Goal: Task Accomplishment & Management: Complete application form

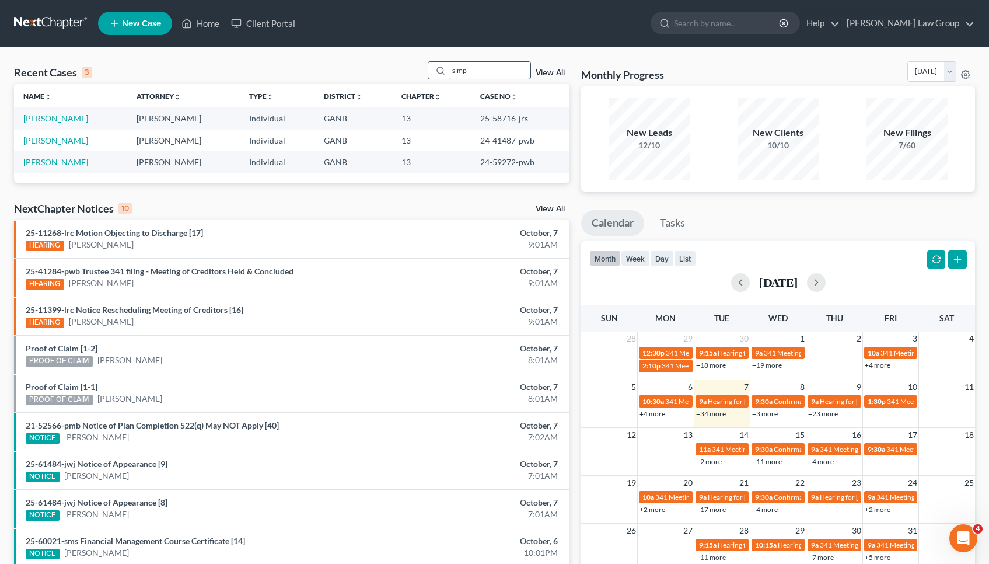
click at [507, 68] on input "simp" at bounding box center [490, 70] width 82 height 17
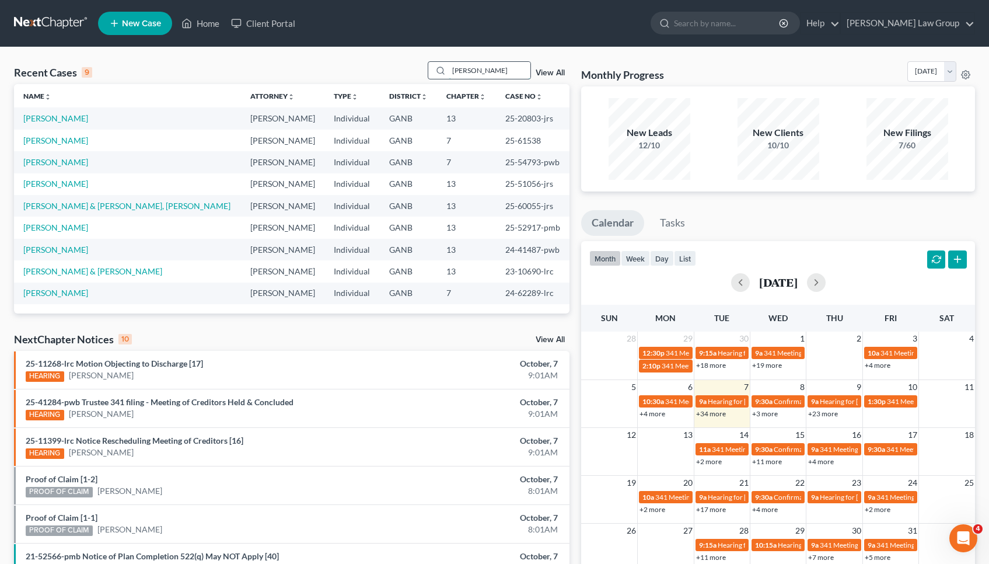
type input "[PERSON_NAME]"
drag, startPoint x: 507, startPoint y: 68, endPoint x: 47, endPoint y: 138, distance: 465.6
click at [47, 138] on link "[PERSON_NAME]" at bounding box center [55, 140] width 65 height 10
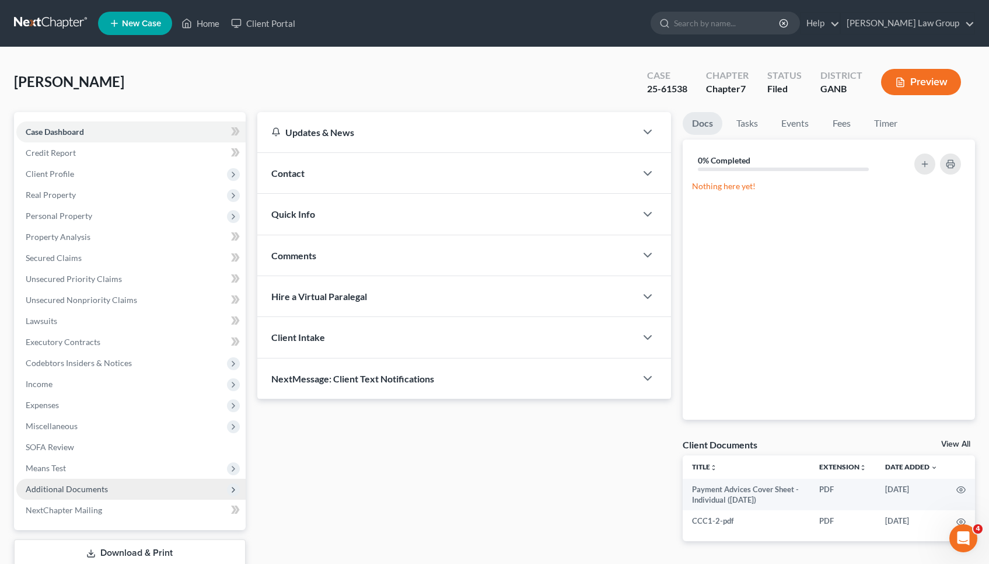
click at [85, 488] on span "Additional Documents" at bounding box center [67, 489] width 82 height 10
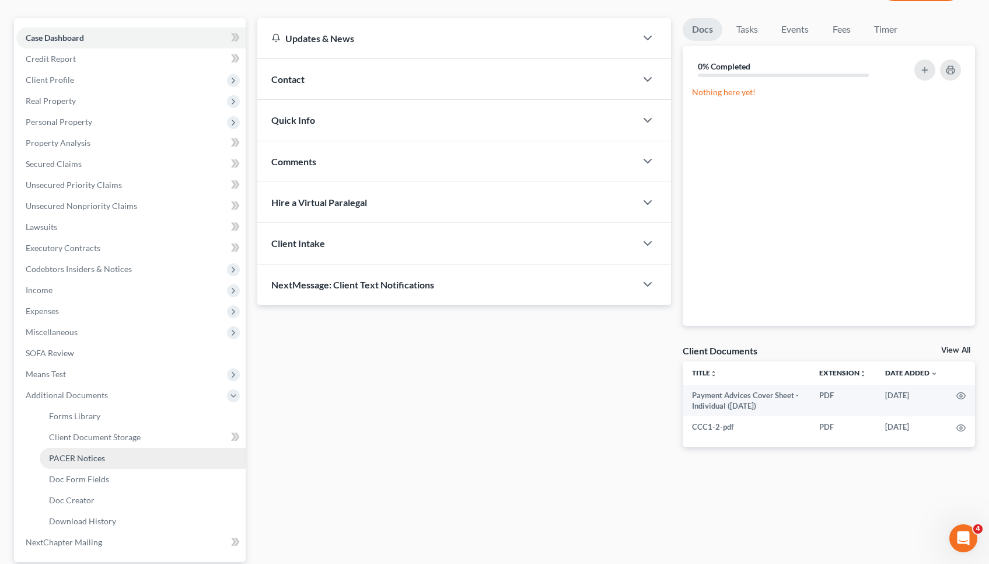
scroll to position [104, 0]
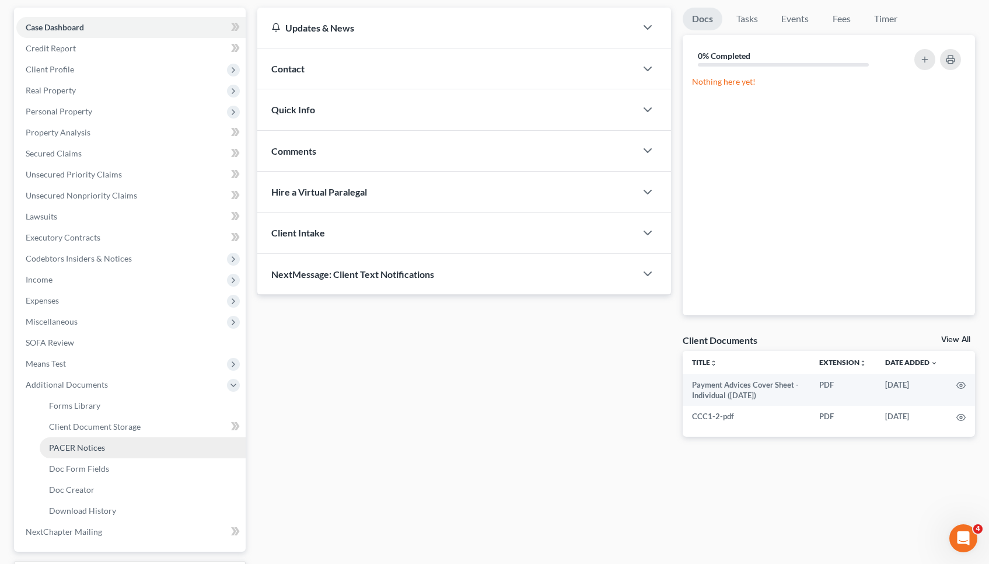
click at [83, 489] on span "Doc Creator" at bounding box center [72, 489] width 46 height 10
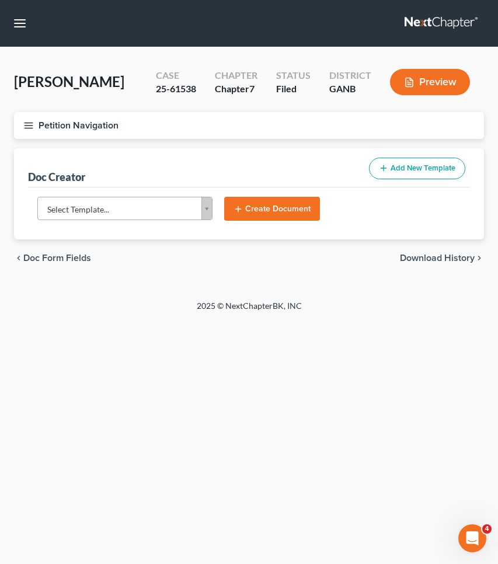
click at [139, 215] on body "Home New Case Client Portal [PERSON_NAME] Law Group [EMAIL_ADDRESS][DOMAIN_NAME…" at bounding box center [249, 282] width 498 height 564
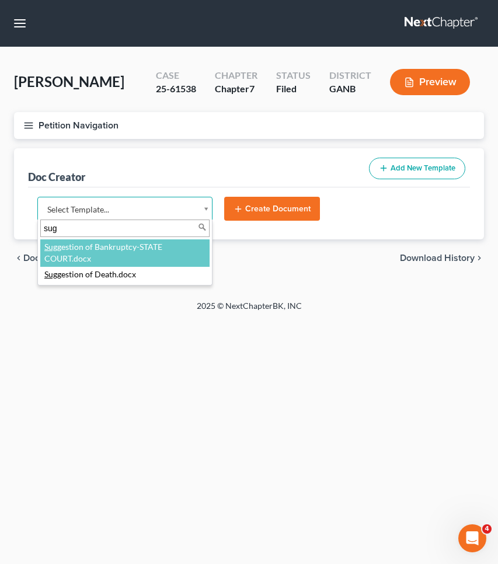
type input "[PERSON_NAME]"
select select "111670"
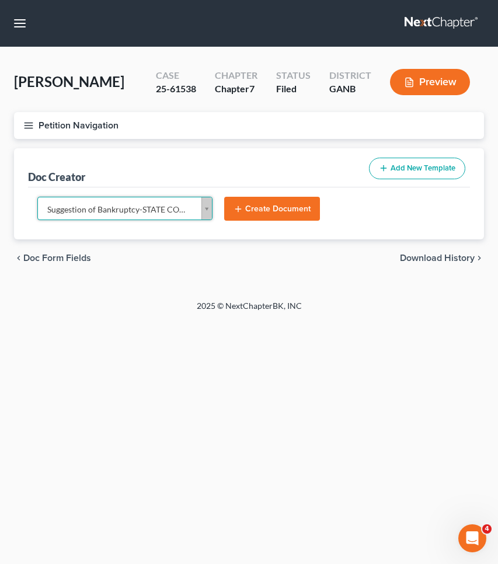
click at [262, 202] on button "Create Document" at bounding box center [272, 209] width 96 height 25
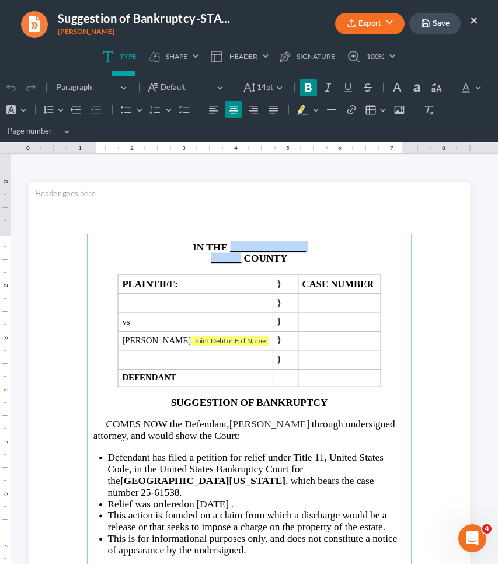
drag, startPoint x: 237, startPoint y: 263, endPoint x: 227, endPoint y: 247, distance: 18.1
click at [227, 247] on main "IN THE _______________ ______ COUNTY PLAINTIFF: } CASE NUMBER } vs } [PERSON_NA…" at bounding box center [248, 467] width 325 height 468
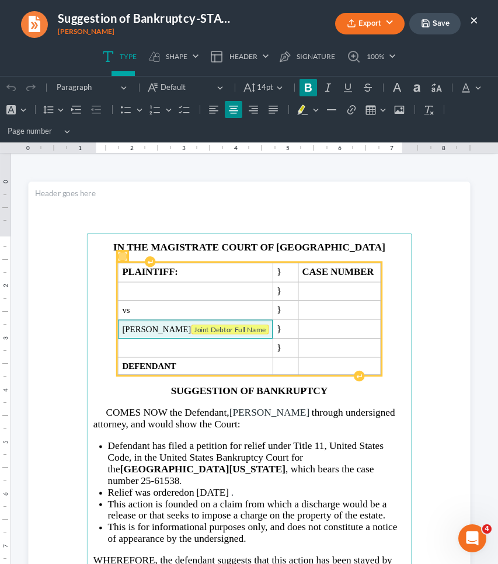
click at [247, 327] on tag "Joint Debtor Full Name" at bounding box center [230, 329] width 78 height 10
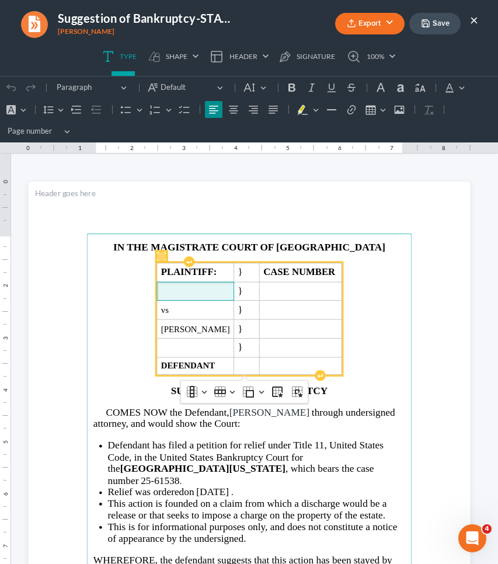
click at [223, 285] on td "Rich Text Editor, page-0-main" at bounding box center [194, 291] width 77 height 19
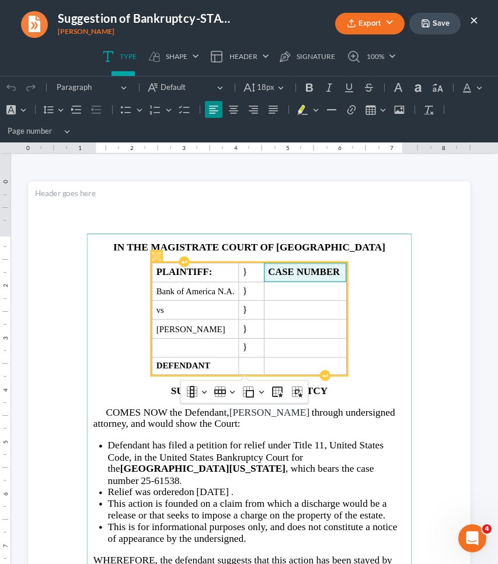
click at [337, 272] on span "CASE NUMBER" at bounding box center [305, 272] width 74 height 11
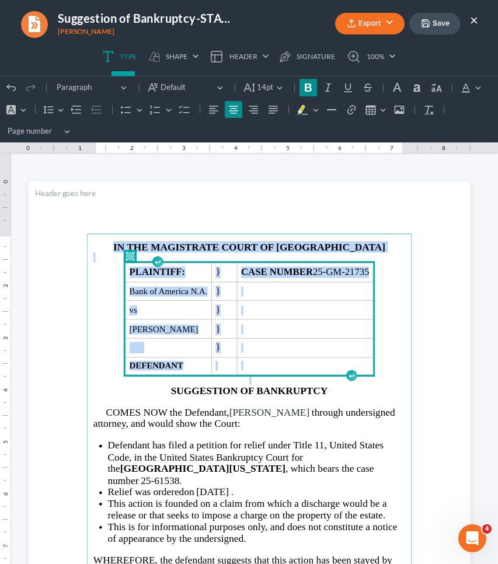
drag, startPoint x: 378, startPoint y: 366, endPoint x: 265, endPoint y: 233, distance: 173.9
click at [265, 233] on section "IN THE MAGISTRATE COURT OF GWINNETT COUNTY PLAINTIFF: } CASE NUMBER 25-GM-21735…" at bounding box center [249, 467] width 442 height 572
copy main "IN THE MAGISTRATE COURT OF GWINNETT COUNTY PLAINTIFF: } CASE NUMBER 25-GM-21735…"
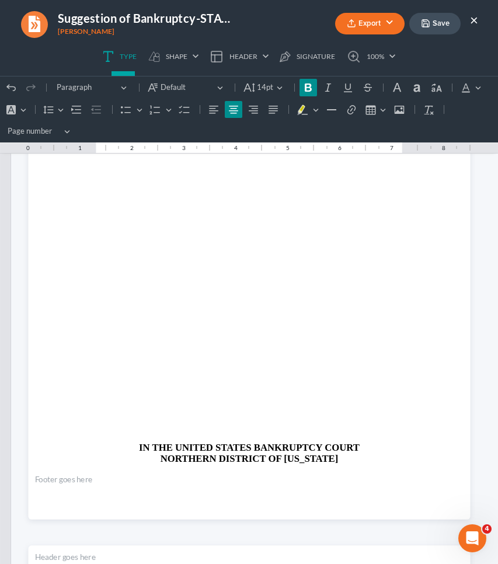
scroll to position [864, 0]
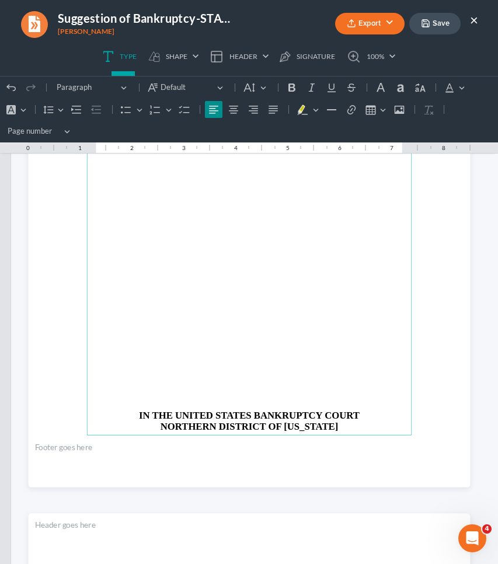
click at [265, 235] on p "Rich Text Editor, page-1-main" at bounding box center [249, 235] width 312 height 10
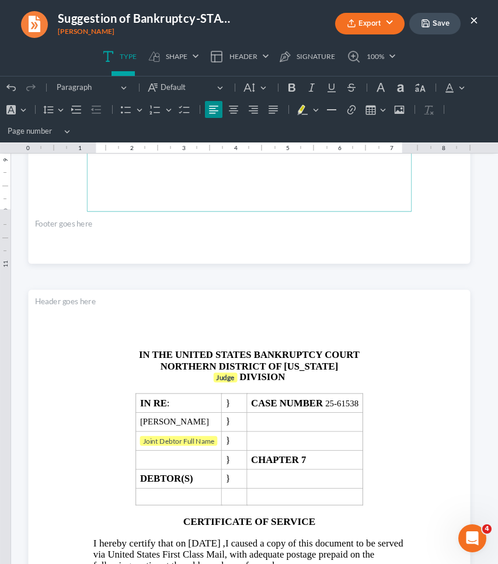
scroll to position [1132, 0]
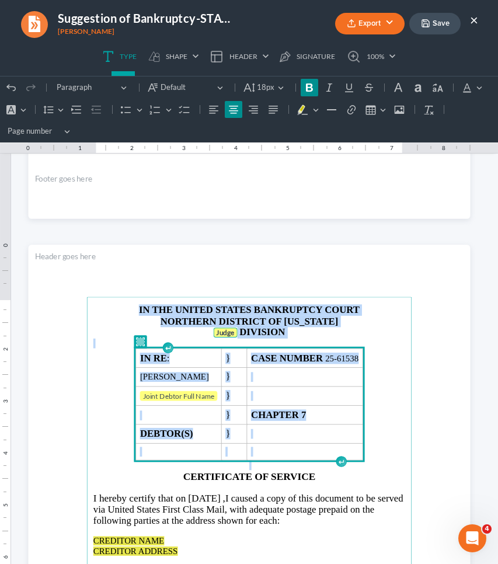
drag, startPoint x: 385, startPoint y: 449, endPoint x: 271, endPoint y: 286, distance: 198.6
click at [271, 286] on section "IN THE UNITED STATES BANKRUPTCY COURT NORTHERN DISTRICT OF [US_STATE] Judge DIV…" at bounding box center [249, 530] width 442 height 572
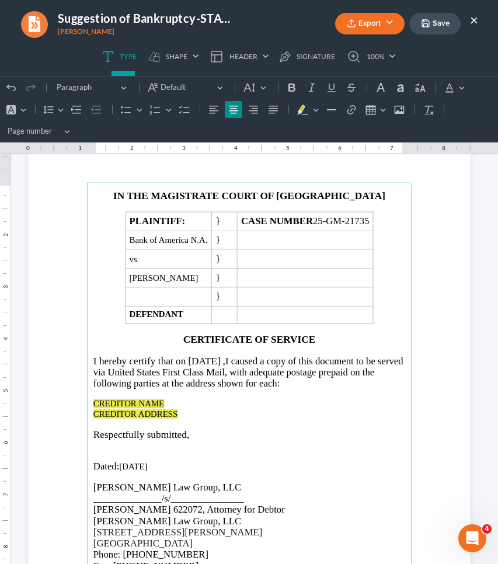
scroll to position [1278, 0]
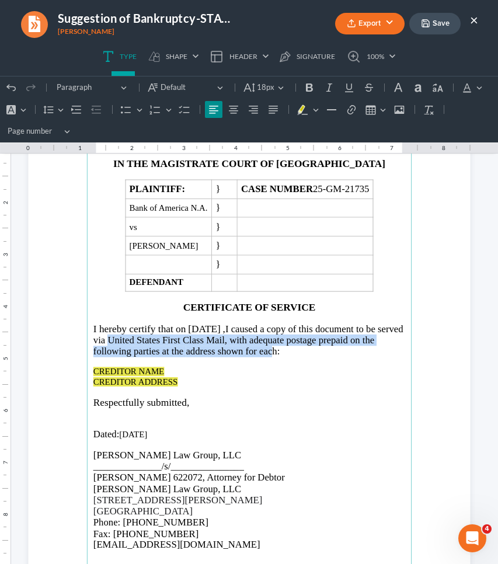
drag, startPoint x: 284, startPoint y: 348, endPoint x: 144, endPoint y: 338, distance: 141.0
click at [144, 338] on span "I caused a copy of this document to be served via United States First Class Mai…" at bounding box center [248, 339] width 310 height 33
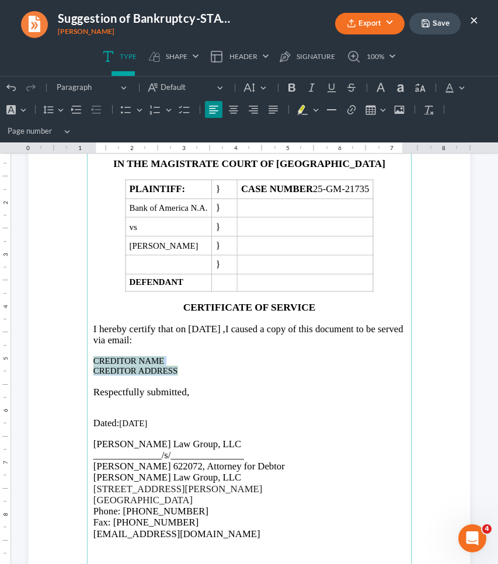
drag, startPoint x: 177, startPoint y: 372, endPoint x: 79, endPoint y: 355, distance: 99.5
click at [79, 355] on section "IN THE MAGISTRATE COURT OF GWINNETT COUNTY PLAINTIFF: } CASE NUMBER 25-GM-21735…" at bounding box center [249, 384] width 442 height 572
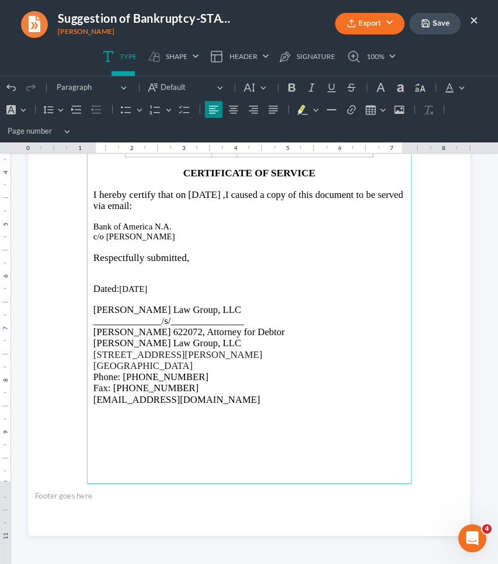
scroll to position [1413, 0]
click at [442, 27] on button "Save" at bounding box center [434, 24] width 51 height 22
click at [406, 26] on ul "Export PDF Word Client Doc Storage Save ×" at bounding box center [370, 23] width 218 height 25
click at [383, 25] on button "Export" at bounding box center [369, 24] width 69 height 22
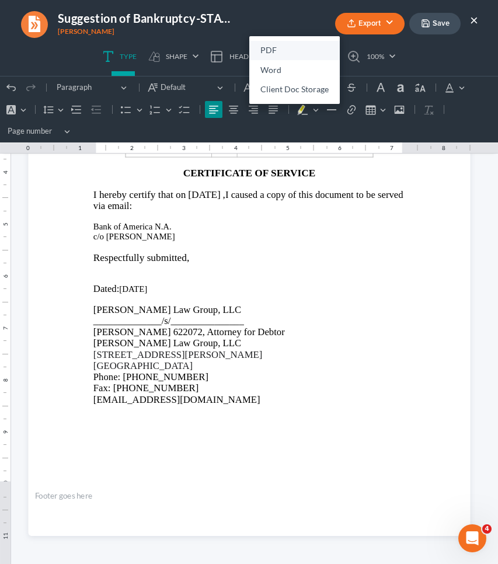
click at [307, 44] on link "PDF" at bounding box center [294, 51] width 90 height 20
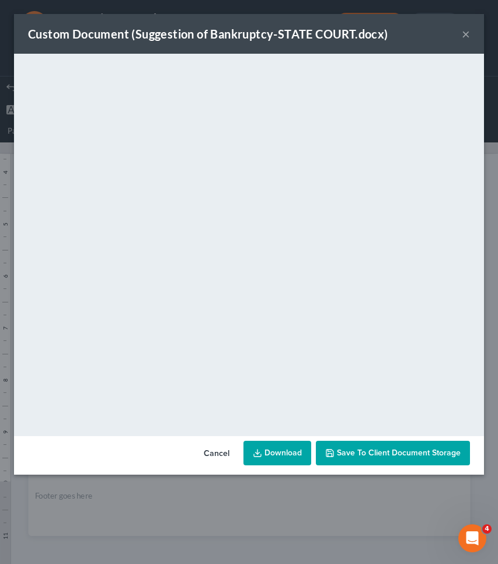
click at [466, 36] on button "×" at bounding box center [466, 34] width 8 height 14
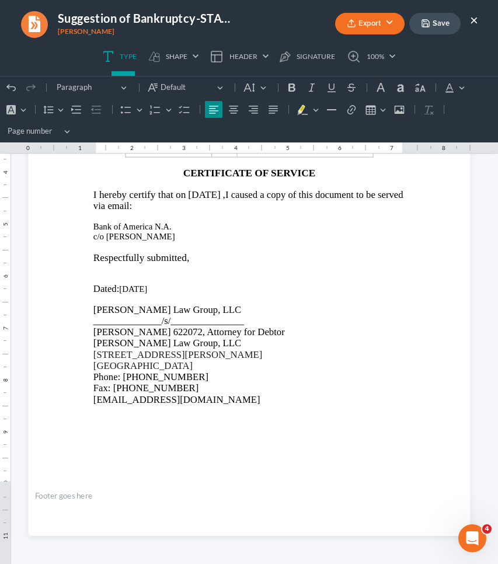
click at [474, 21] on button "×" at bounding box center [474, 20] width 8 height 14
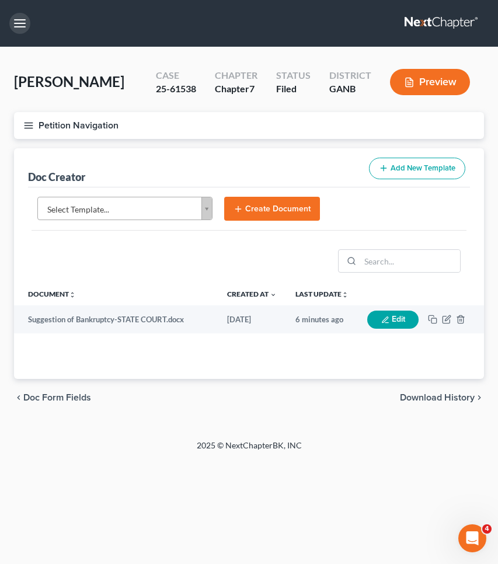
click at [22, 22] on button "button" at bounding box center [19, 23] width 21 height 21
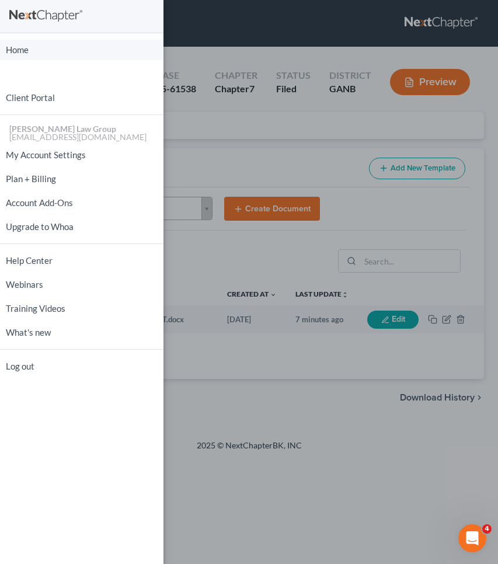
click at [20, 47] on link "Home" at bounding box center [81, 50] width 163 height 20
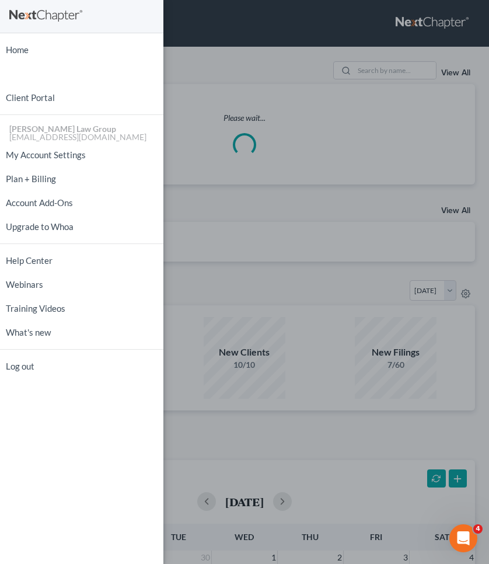
click at [383, 72] on div "Home New Case Client Portal [PERSON_NAME] Law Group [EMAIL_ADDRESS][DOMAIN_NAME…" at bounding box center [244, 282] width 489 height 564
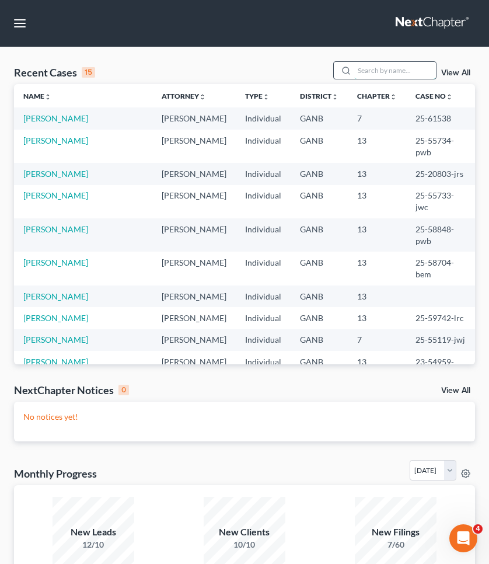
click at [383, 72] on input "search" at bounding box center [395, 70] width 82 height 17
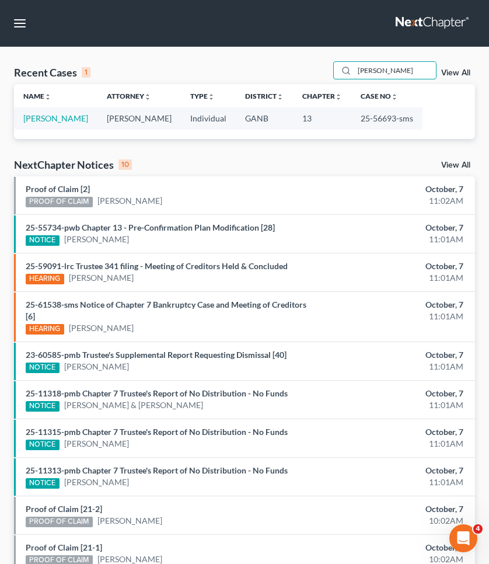
type input "[PERSON_NAME]"
drag, startPoint x: 354, startPoint y: 86, endPoint x: 74, endPoint y: 118, distance: 281.8
click at [74, 118] on link "[PERSON_NAME]" at bounding box center [55, 118] width 65 height 10
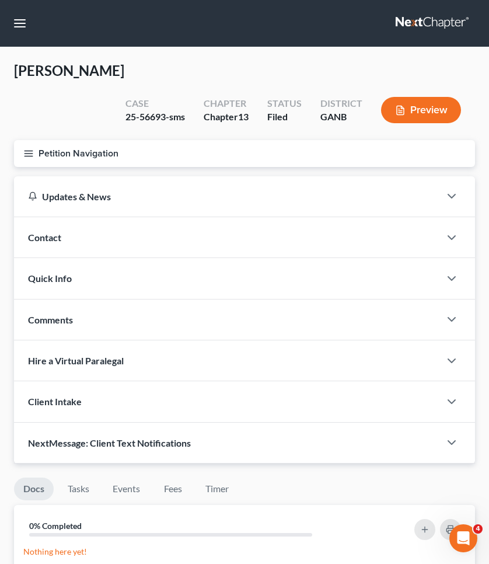
click at [69, 154] on button "Petition Navigation" at bounding box center [244, 153] width 461 height 27
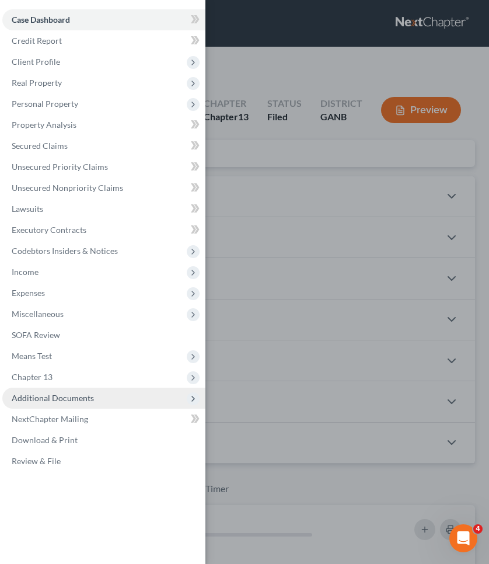
click at [73, 399] on span "Additional Documents" at bounding box center [53, 398] width 82 height 10
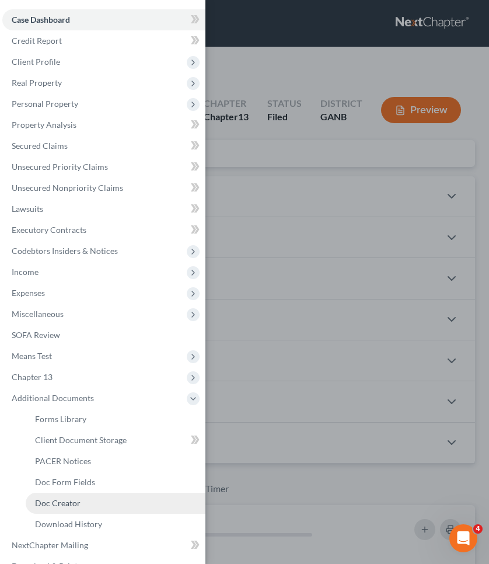
click at [75, 501] on span "Doc Creator" at bounding box center [58, 503] width 46 height 10
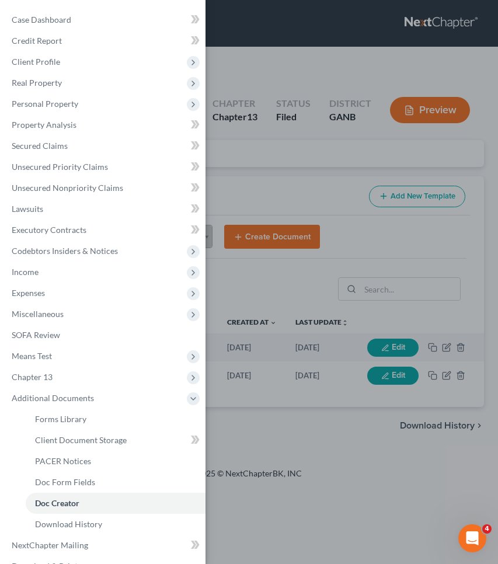
click at [306, 182] on div "Case Dashboard Payments Invoices Payments Payments Credit Report Client Profile" at bounding box center [249, 282] width 498 height 564
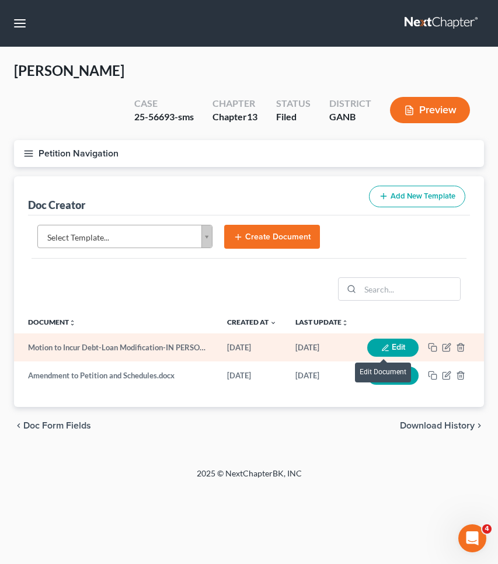
click at [407, 345] on button "Edit" at bounding box center [392, 347] width 51 height 18
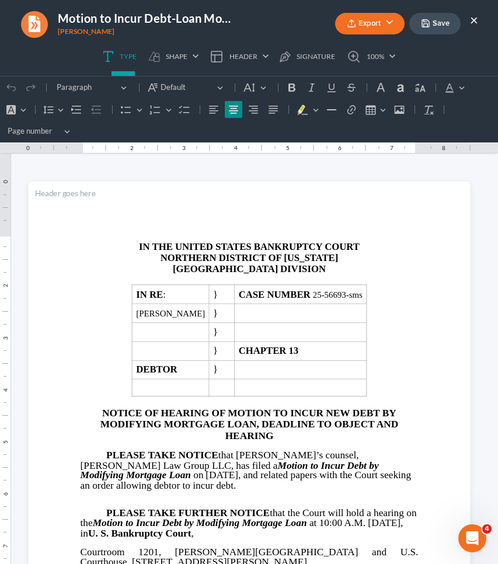
click at [474, 20] on button "×" at bounding box center [474, 20] width 8 height 14
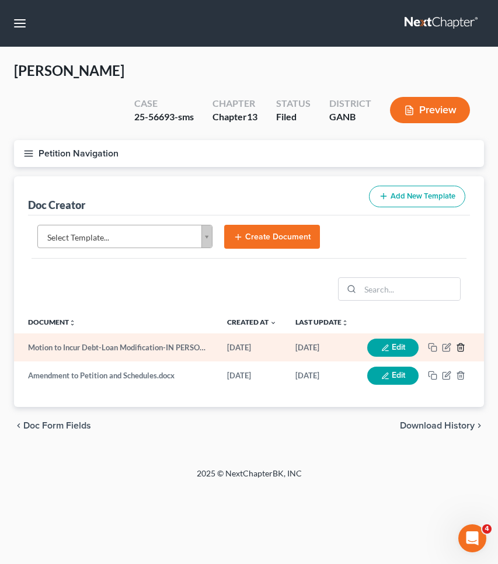
click at [462, 348] on icon "button" at bounding box center [460, 347] width 9 height 9
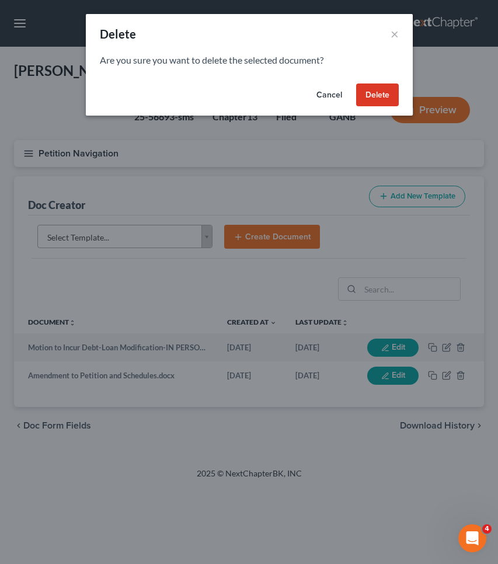
click at [386, 90] on button "Delete" at bounding box center [377, 94] width 43 height 23
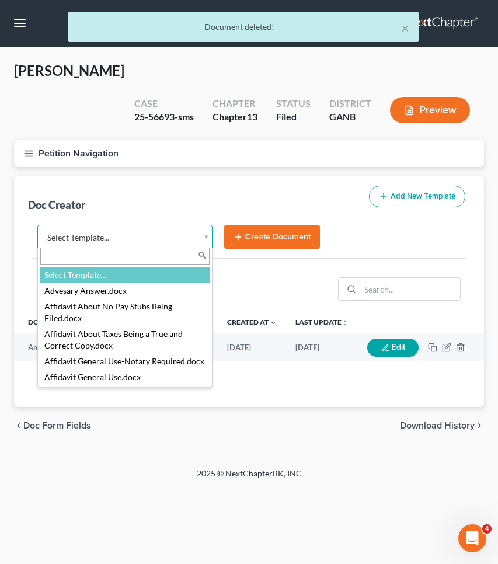
click at [187, 237] on body "Home New Case Client Portal [PERSON_NAME] Law Group [EMAIL_ADDRESS][DOMAIN_NAME…" at bounding box center [249, 282] width 498 height 564
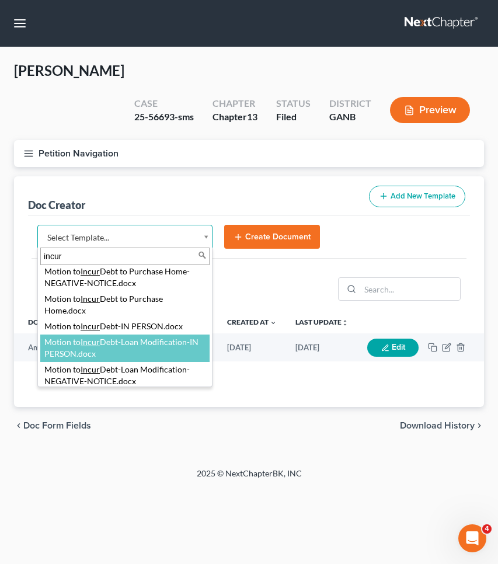
scroll to position [32, 0]
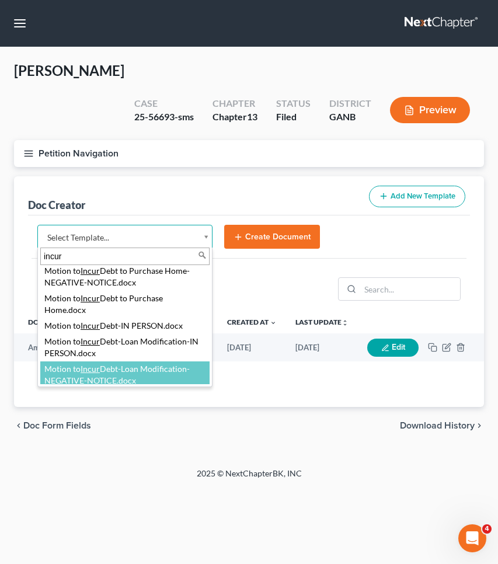
type input "incur"
select select "117921"
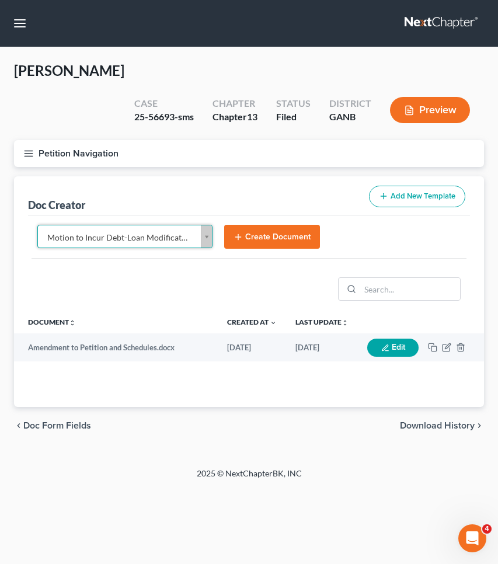
click at [278, 238] on button "Create Document" at bounding box center [272, 237] width 96 height 25
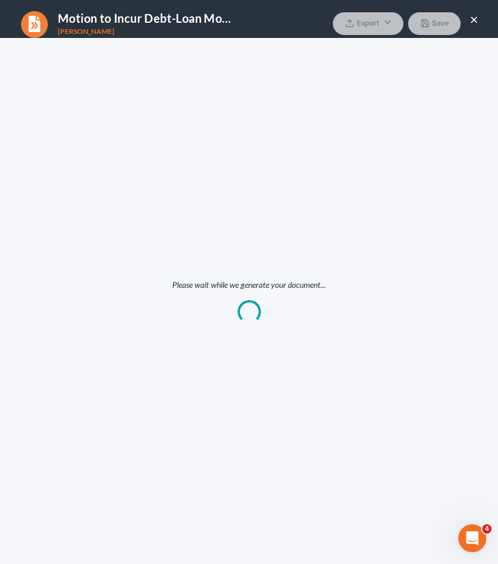
scroll to position [0, 0]
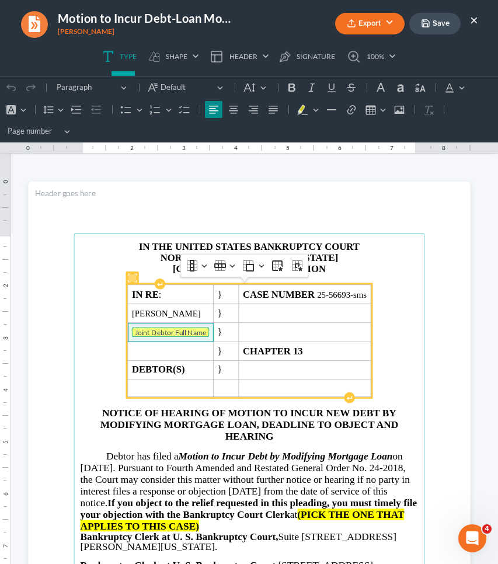
click at [172, 330] on tag "Joint Debtor Full Name" at bounding box center [170, 332] width 78 height 10
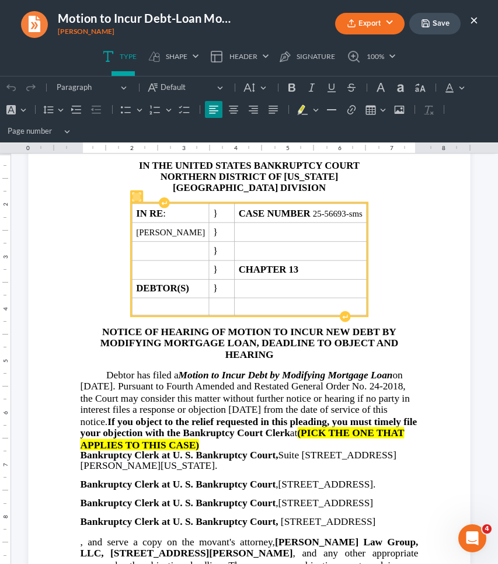
scroll to position [84, 0]
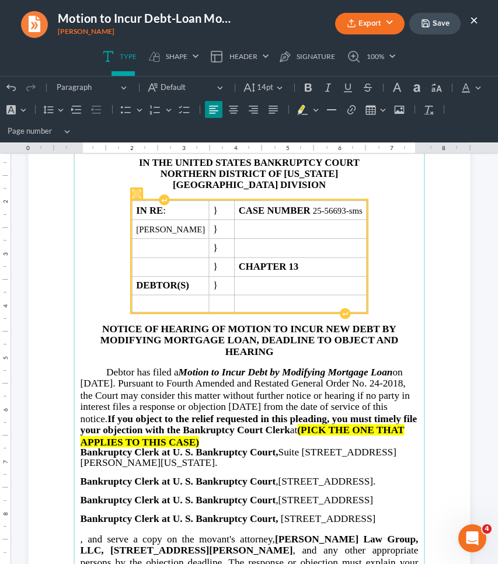
click at [102, 383] on span "on [DATE]. Pursuant to Fourth Amended and Restated General Order No. 24-2018, t…" at bounding box center [248, 400] width 337 height 69
drag, startPoint x: 368, startPoint y: 428, endPoint x: 372, endPoint y: 441, distance: 14.2
click at [372, 441] on p "Debtor has filed a Motion to Incur Debt by Modifying Mortgage Loan on [DATE]. P…" at bounding box center [249, 406] width 338 height 81
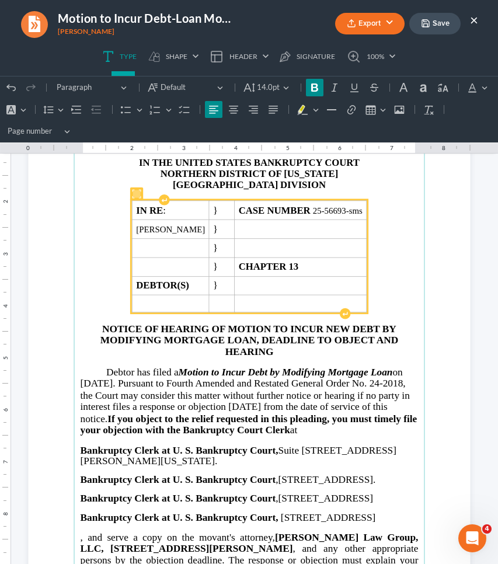
drag, startPoint x: 78, startPoint y: 477, endPoint x: 178, endPoint y: 538, distance: 117.3
click at [178, 538] on main "IN THE UNITED STATES BANKRUPTCY COURT NORTHERN DISTRICT OF [US_STATE] ATLANTA D…" at bounding box center [249, 383] width 351 height 468
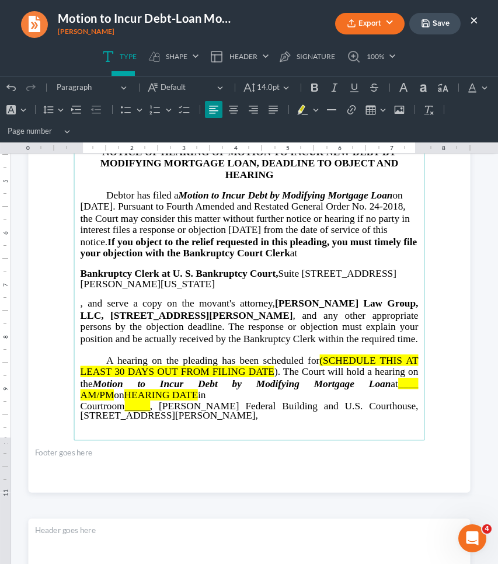
scroll to position [261, 0]
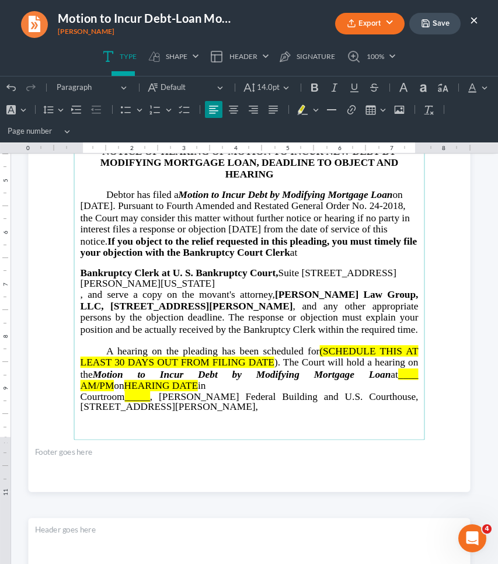
click at [75, 294] on main "IN THE UNITED STATES BANKRUPTCY COURT NORTHERN DISTRICT OF [US_STATE] ATLANTA D…" at bounding box center [249, 206] width 351 height 468
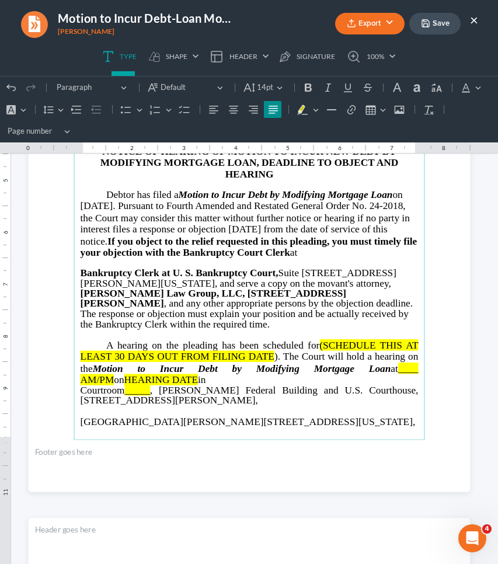
drag, startPoint x: 314, startPoint y: 337, endPoint x: 270, endPoint y: 348, distance: 45.9
click at [270, 348] on p "A hearing on the pleading has been scheduled for (SCHEDULE THIS AT LEAST 30 DAY…" at bounding box center [249, 362] width 338 height 47
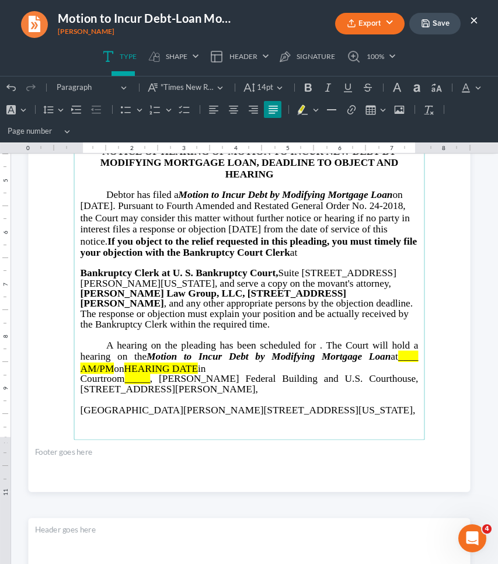
click at [401, 351] on span "____ AM/PM" at bounding box center [249, 362] width 338 height 23
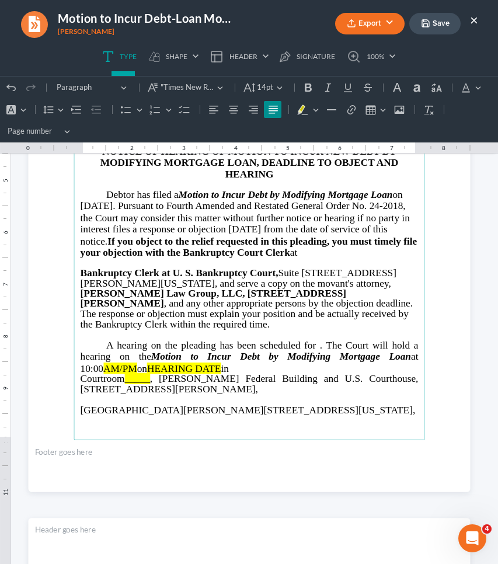
click at [415, 349] on main "IN THE UNITED STATES BANKRUPTCY COURT NORTHERN DISTRICT OF [US_STATE] ATLANTA D…" at bounding box center [249, 206] width 351 height 468
drag, startPoint x: 110, startPoint y: 359, endPoint x: 74, endPoint y: 359, distance: 36.2
click at [74, 359] on main "IN THE UNITED STATES BANKRUPTCY COURT NORTHERN DISTRICT OF [US_STATE] ATLANTA D…" at bounding box center [249, 206] width 351 height 468
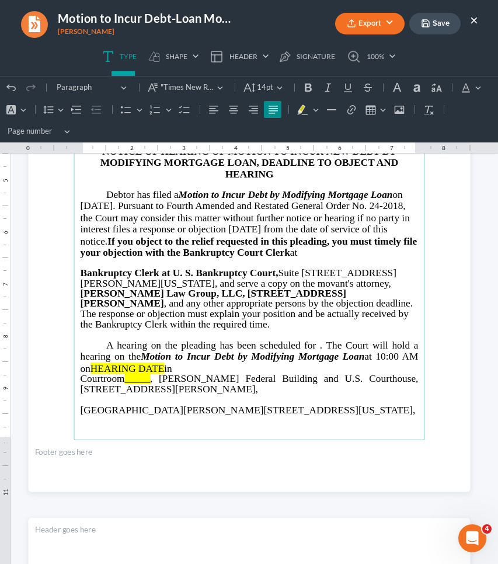
drag, startPoint x: 161, startPoint y: 360, endPoint x: 92, endPoint y: 358, distance: 69.5
click at [92, 362] on span "HEARING DATE" at bounding box center [127, 367] width 74 height 11
click at [152, 364] on span "Rich Text Editor, page-0-main" at bounding box center [138, 369] width 26 height 10
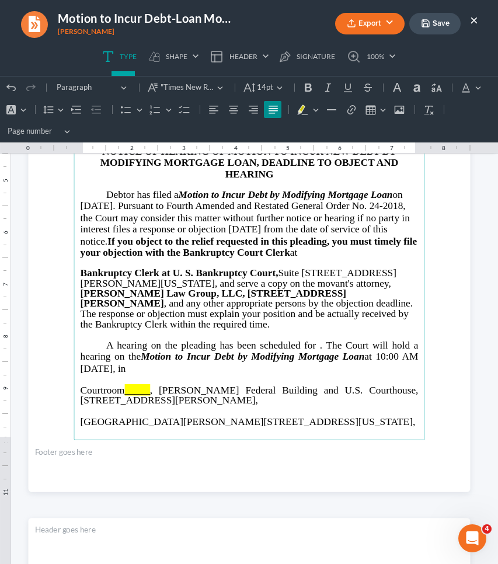
click at [135, 384] on span "_____" at bounding box center [136, 389] width 25 height 11
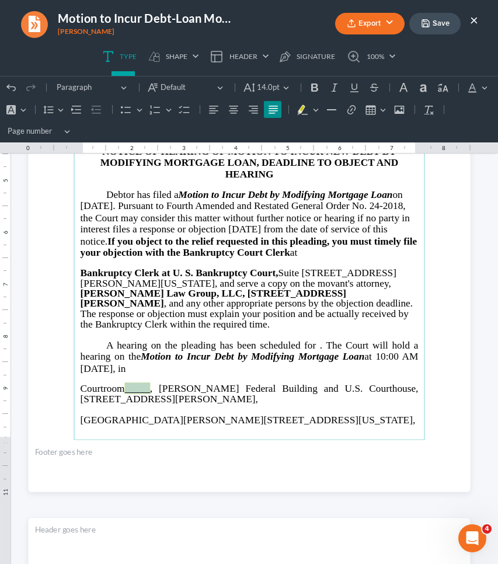
click at [135, 384] on span "_____" at bounding box center [136, 388] width 25 height 11
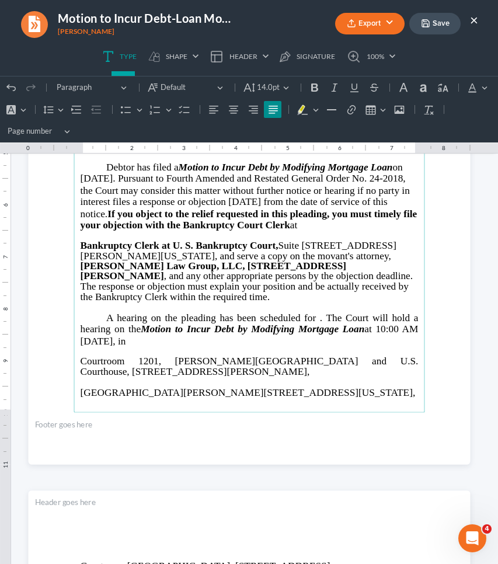
scroll to position [290, 0]
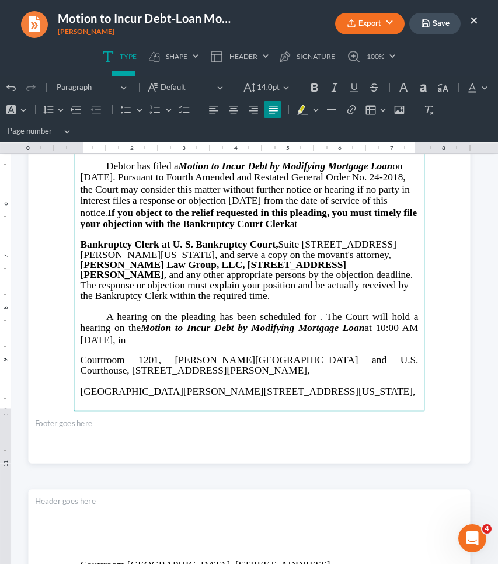
drag, startPoint x: 77, startPoint y: 382, endPoint x: 277, endPoint y: 402, distance: 200.5
click at [277, 402] on main "IN THE UNITED STATES BANKRUPTCY COURT NORTHERN DISTRICT OF [US_STATE] ATLANTA D…" at bounding box center [249, 177] width 351 height 468
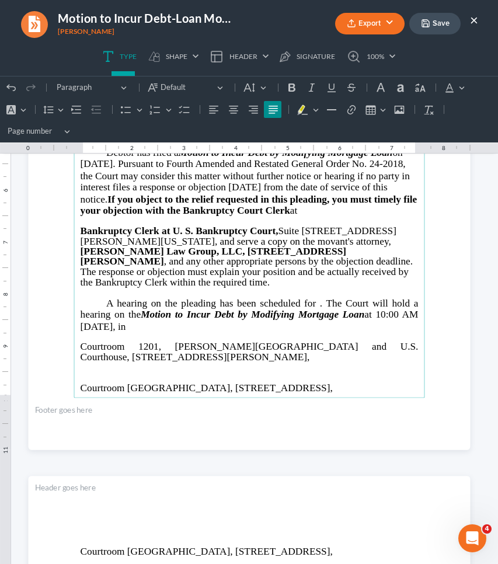
scroll to position [332, 0]
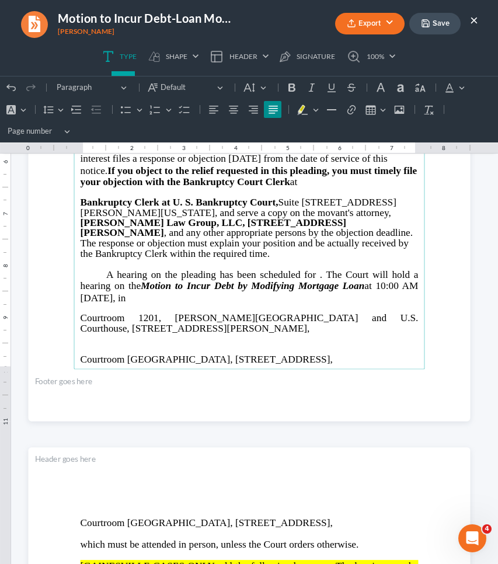
click at [267, 354] on span "Courtroom [GEOGRAPHIC_DATA], [STREET_ADDRESS]," at bounding box center [206, 358] width 252 height 11
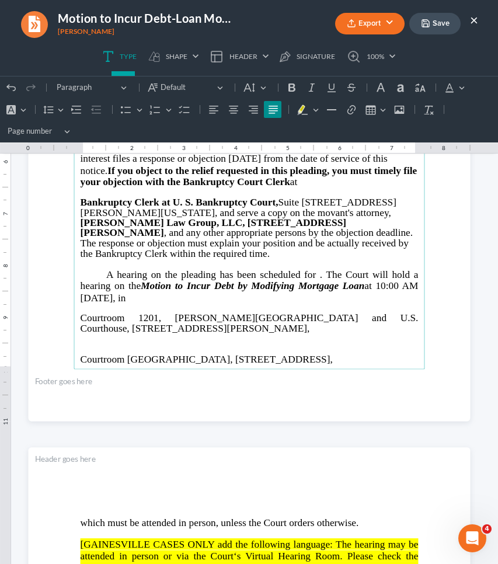
click at [211, 353] on span "Courtroom [GEOGRAPHIC_DATA], [STREET_ADDRESS]," at bounding box center [206, 358] width 252 height 11
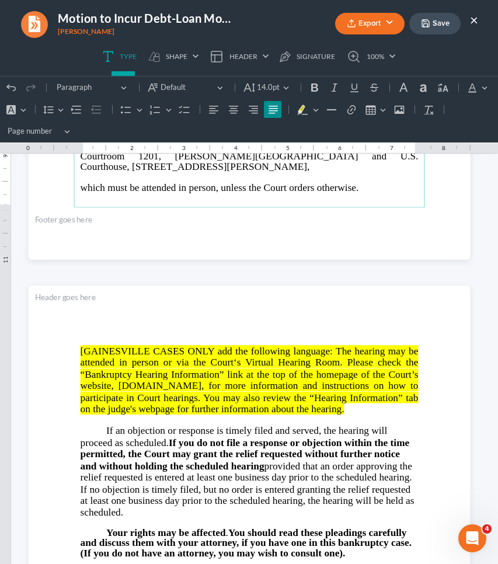
scroll to position [511, 0]
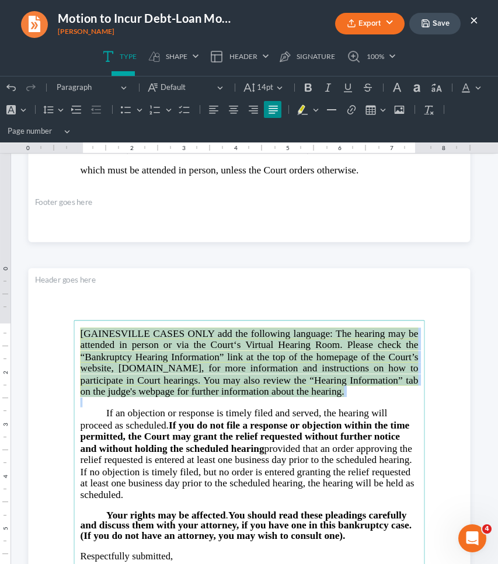
drag, startPoint x: 347, startPoint y: 398, endPoint x: 207, endPoint y: 310, distance: 165.0
click at [207, 310] on section "[GAINESVILLE CASES ONLY add the following language: The hearing may be attended…" at bounding box center [249, 554] width 442 height 572
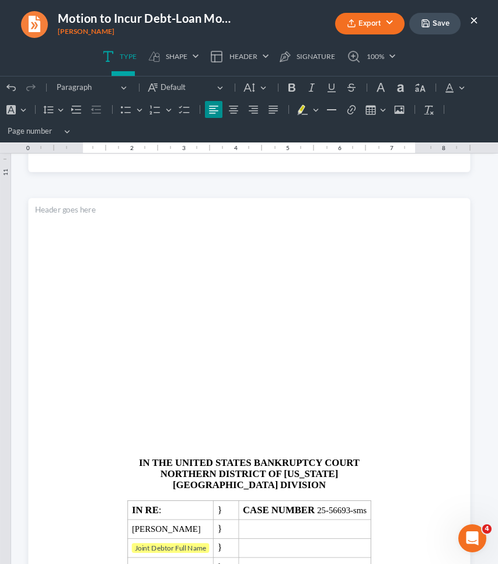
scroll to position [1202, 0]
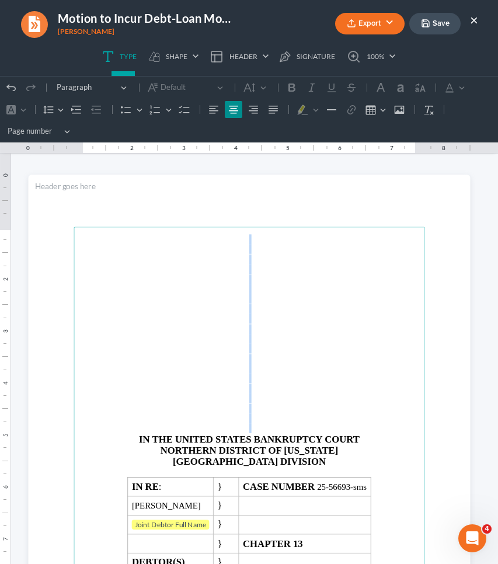
drag, startPoint x: 199, startPoint y: 424, endPoint x: 197, endPoint y: 160, distance: 263.2
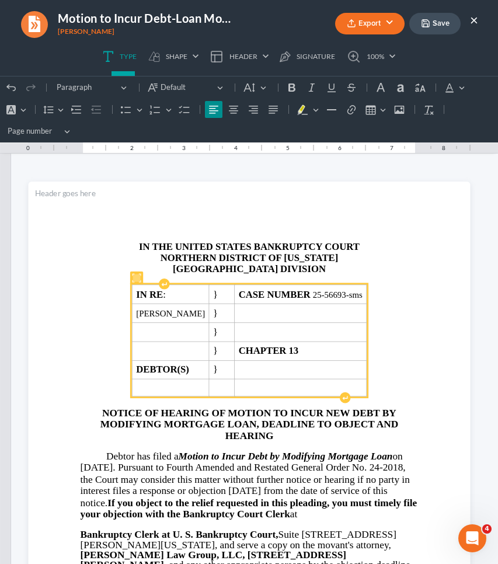
scroll to position [0, 0]
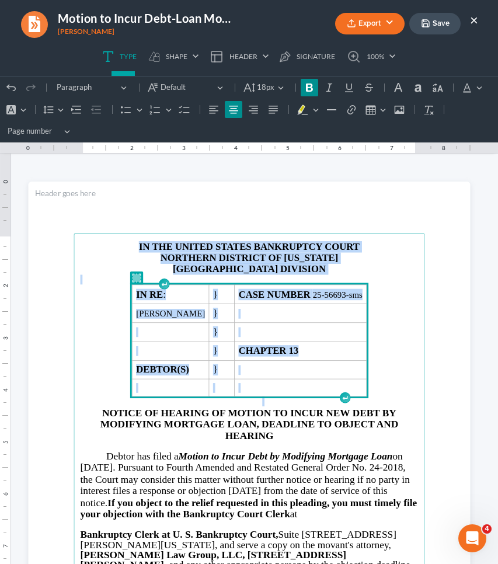
drag, startPoint x: 394, startPoint y: 387, endPoint x: 320, endPoint y: 210, distance: 191.9
click at [320, 210] on section "IN THE UNITED STATES BANKRUPTCY COURT NORTHERN DISTRICT OF [US_STATE] ATLANTA D…" at bounding box center [249, 467] width 442 height 572
copy main "IN THE UNITED STATES BANKRUPTCY COURT NORTHERN DISTRICT OF [US_STATE] ATLANTA D…"
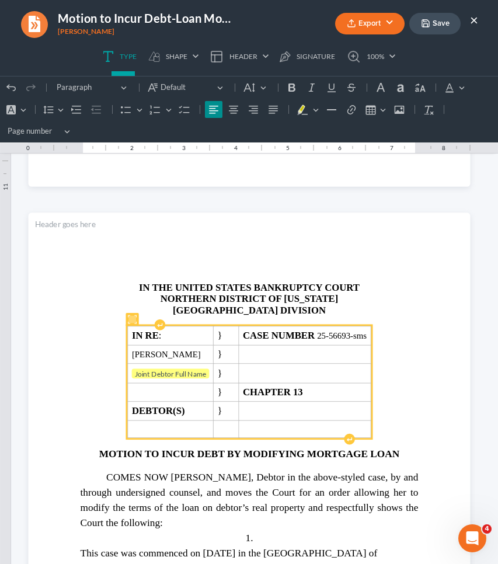
scroll to position [1169, 0]
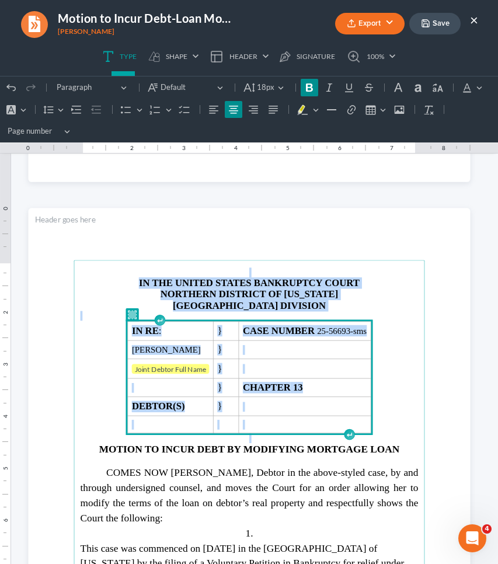
drag, startPoint x: 397, startPoint y: 424, endPoint x: 351, endPoint y: 221, distance: 208.2
click at [351, 221] on section "IN THE UNITED STATES BANKRUPTCY COURT NORTHERN DISTRICT OF [US_STATE] ATLANTA D…" at bounding box center [249, 494] width 442 height 572
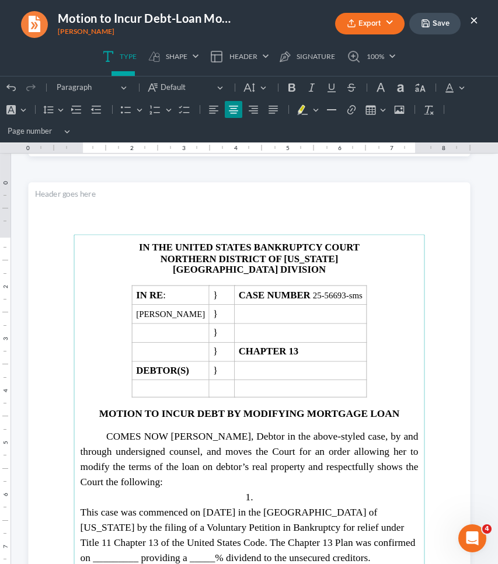
scroll to position [1212, 0]
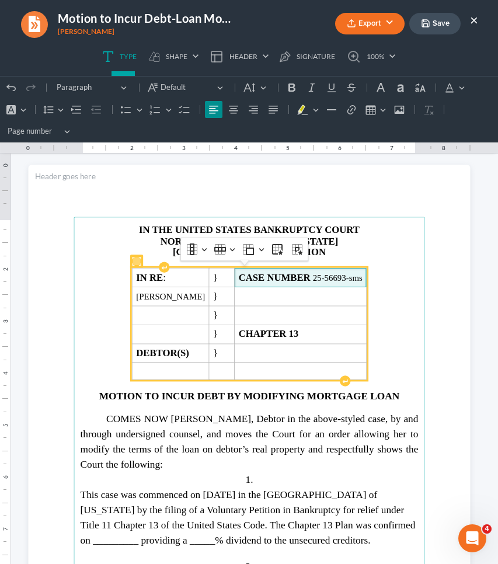
click at [351, 277] on span "CASE NUMBER 25-56693-sms" at bounding box center [300, 277] width 124 height 11
copy span "56693"
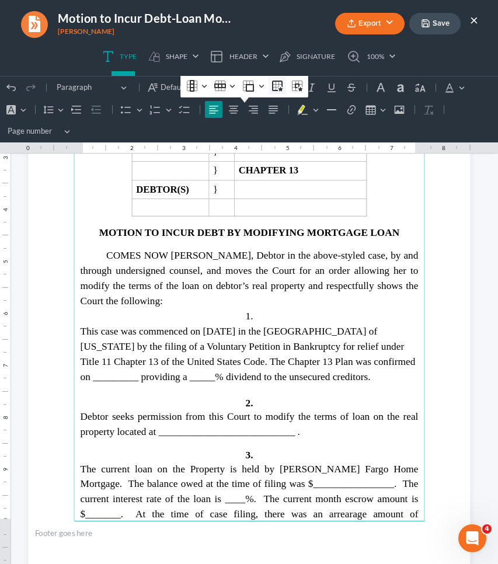
scroll to position [1389, 0]
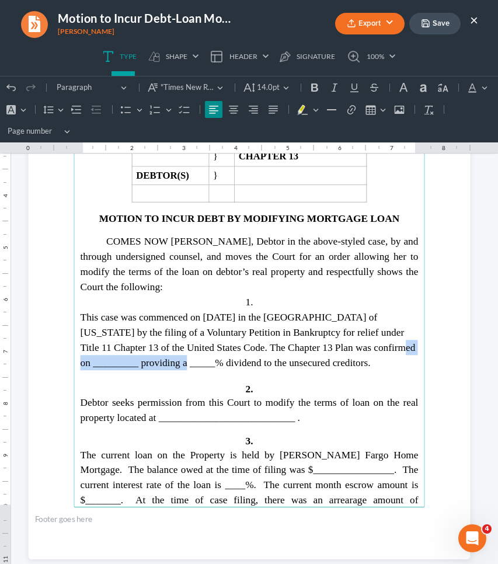
drag, startPoint x: 284, startPoint y: 341, endPoint x: 406, endPoint y: 344, distance: 122.0
click at [406, 344] on span "This case was commenced on [DATE] in the [GEOGRAPHIC_DATA] of [US_STATE] by the…" at bounding box center [247, 339] width 335 height 57
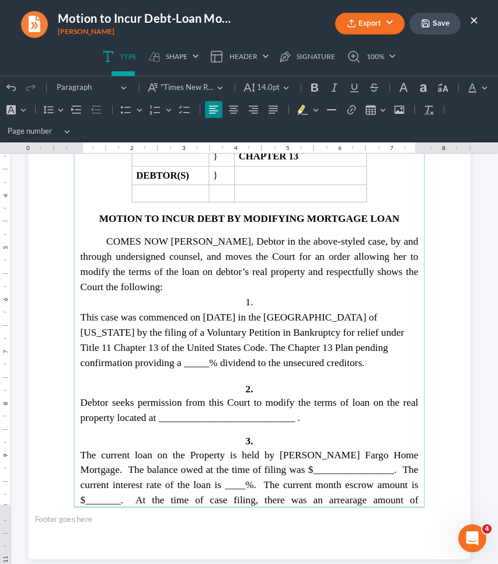
click at [99, 357] on span "This case was commenced on [DATE] in the [GEOGRAPHIC_DATA] of [US_STATE] by the…" at bounding box center [242, 339] width 324 height 57
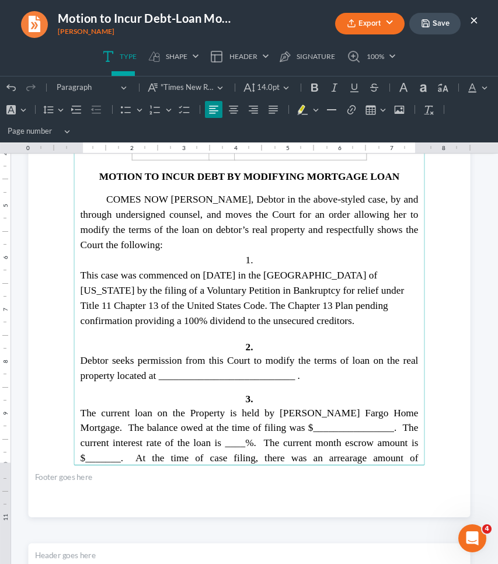
scroll to position [1435, 0]
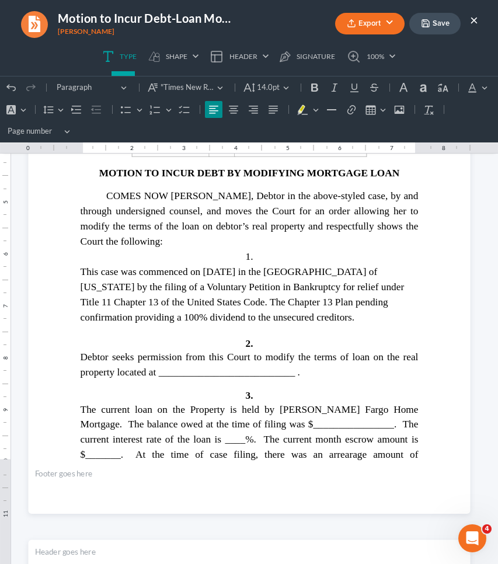
click at [253, 366] on span "Debtor seeks permission from this Court to modify the terms of loan on the real…" at bounding box center [249, 364] width 338 height 26
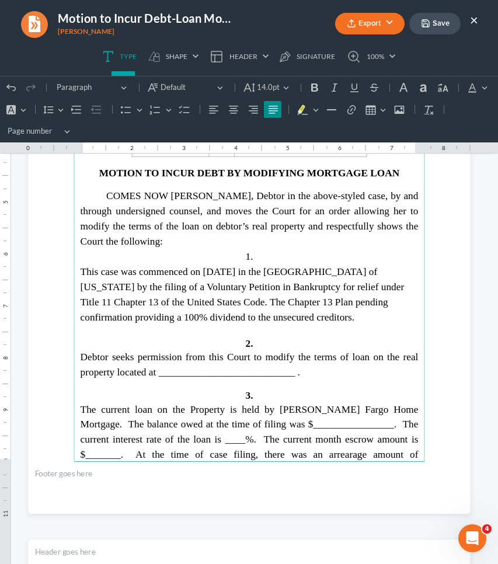
click at [253, 366] on span "Debtor seeks permission from this Court to modify the terms of loan on the real…" at bounding box center [249, 364] width 338 height 26
click at [277, 415] on span "The current loan on the Property is held by [PERSON_NAME] Fargo Home Mortgage. …" at bounding box center [249, 439] width 338 height 72
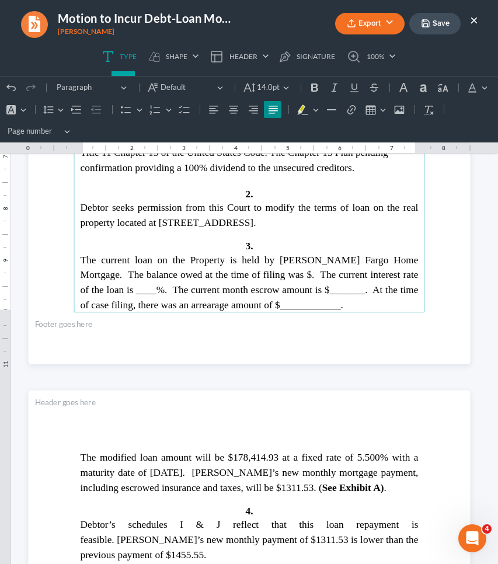
scroll to position [1589, 0]
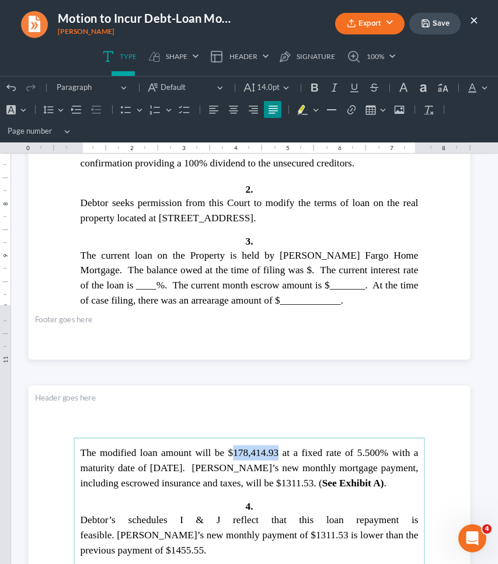
drag, startPoint x: 271, startPoint y: 451, endPoint x: 229, endPoint y: 452, distance: 42.6
click at [229, 452] on span "The modified loan amount will be $178,414.93 at a fixed rate of 5.500% with a m…" at bounding box center [249, 466] width 338 height 41
drag, startPoint x: 373, startPoint y: 452, endPoint x: 351, endPoint y: 452, distance: 22.2
click at [351, 452] on span "The modified loan amount will be $156,097.24 at a fixed rate of 5.500% with a m…" at bounding box center [249, 466] width 338 height 41
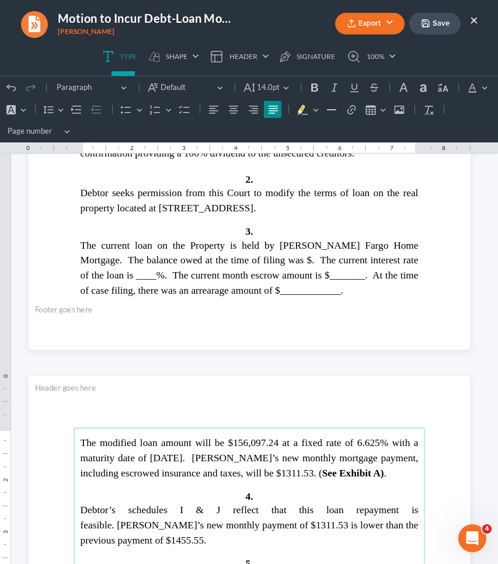
scroll to position [1607, 0]
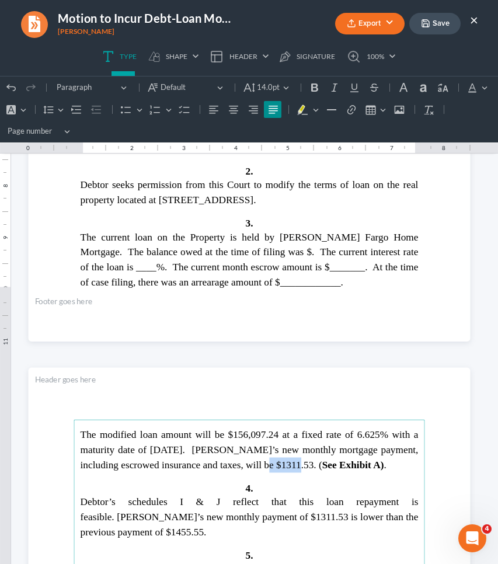
drag, startPoint x: 267, startPoint y: 463, endPoint x: 236, endPoint y: 463, distance: 30.3
click at [236, 463] on span "The modified loan amount will be $156,097.24 at a fixed rate of 6.625% with a m…" at bounding box center [249, 448] width 338 height 41
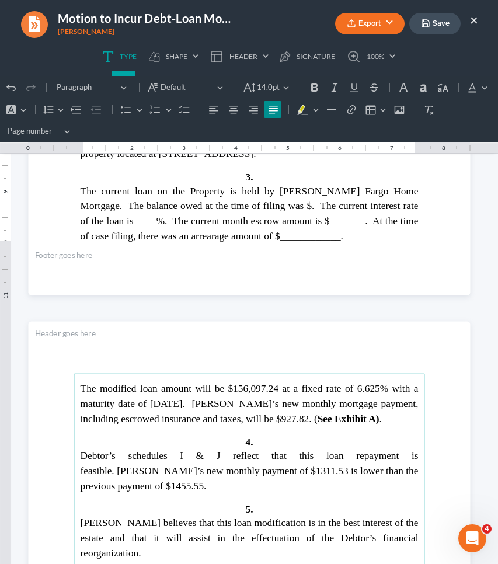
scroll to position [1654, 0]
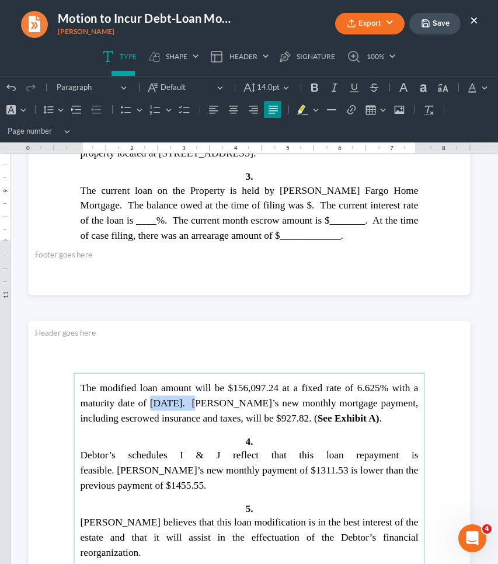
drag, startPoint x: 188, startPoint y: 403, endPoint x: 145, endPoint y: 403, distance: 43.8
click at [145, 403] on span "The modified loan amount will be $156,097.24 at a fixed rate of 6.625% with a m…" at bounding box center [249, 402] width 338 height 41
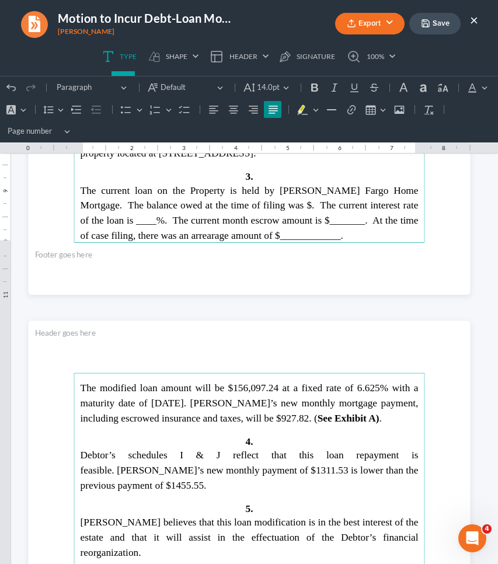
click at [82, 213] on span "The current loan on the Property is held by [PERSON_NAME] Fargo Home Mortgage. …" at bounding box center [249, 212] width 338 height 57
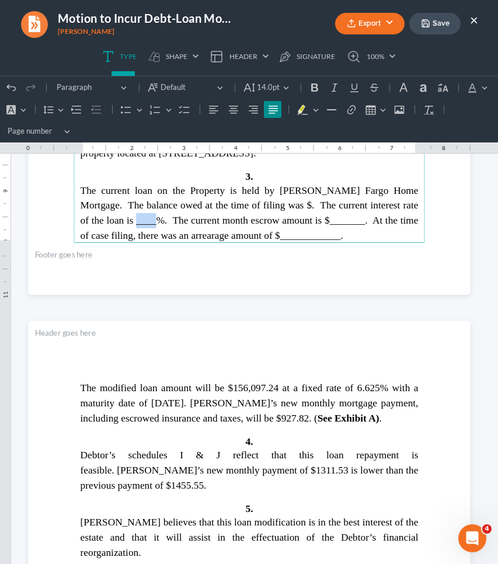
click at [82, 213] on span "The current loan on the Property is held by [PERSON_NAME] Fargo Home Mortgage. …" at bounding box center [249, 212] width 338 height 57
click at [80, 214] on span "The current loan on the Property is held by [PERSON_NAME] Fargo Home Mortgage. …" at bounding box center [249, 212] width 338 height 57
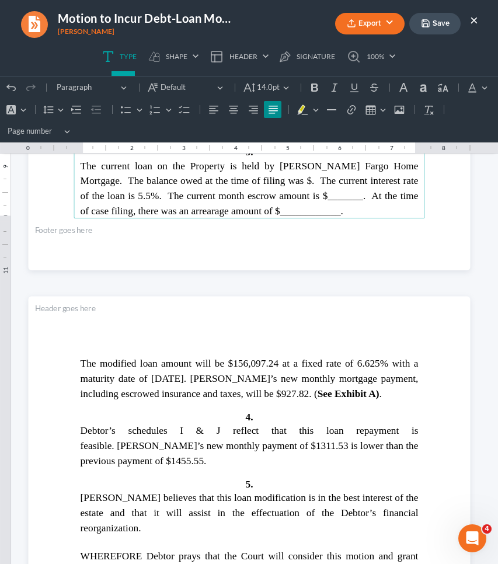
scroll to position [1683, 0]
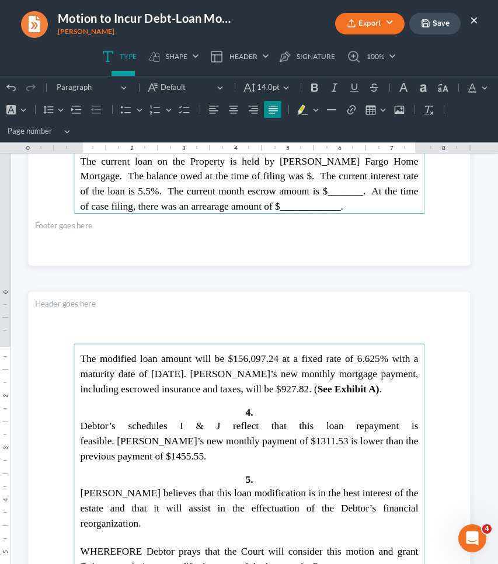
click at [249, 202] on p "The current loan on the Property is held by [PERSON_NAME] Fargo Home Mortgage. …" at bounding box center [249, 183] width 338 height 61
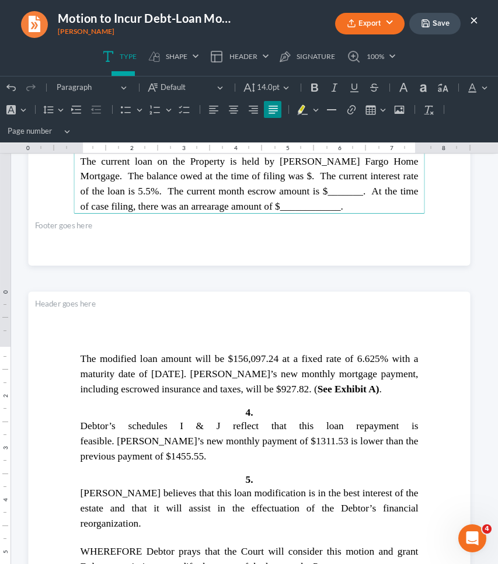
click at [249, 202] on p "The current loan on the Property is held by [PERSON_NAME] Fargo Home Mortgage. …" at bounding box center [249, 183] width 338 height 61
click at [248, 197] on span "The current loan on the Property is held by [PERSON_NAME] Fargo Home Mortgage. …" at bounding box center [249, 183] width 338 height 57
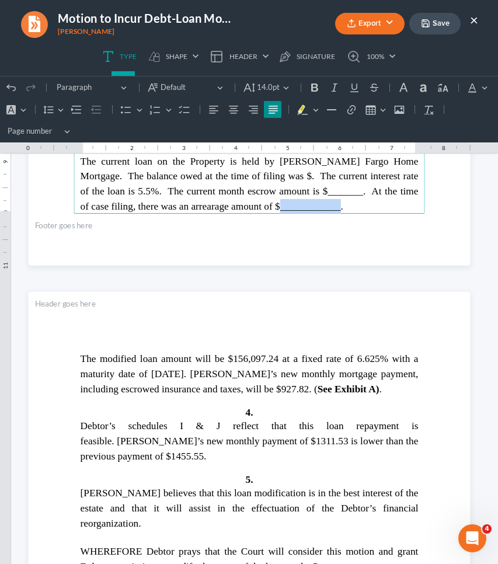
click at [248, 197] on span "The current loan on the Property is held by [PERSON_NAME] Fargo Home Mortgage. …" at bounding box center [249, 183] width 338 height 57
click at [269, 183] on span "The current loan on the Property is held by [PERSON_NAME] Fargo Home Mortgage. …" at bounding box center [249, 183] width 338 height 57
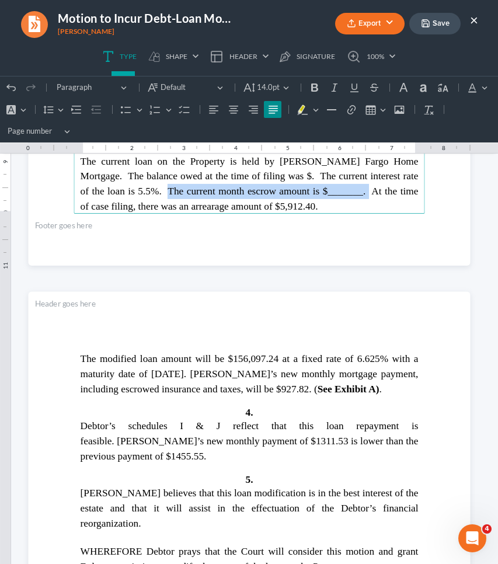
drag, startPoint x: 303, startPoint y: 180, endPoint x: 106, endPoint y: 185, distance: 197.9
click at [106, 185] on span "The current loan on the Property is held by [PERSON_NAME] Fargo Home Mortgage. …" at bounding box center [249, 183] width 338 height 57
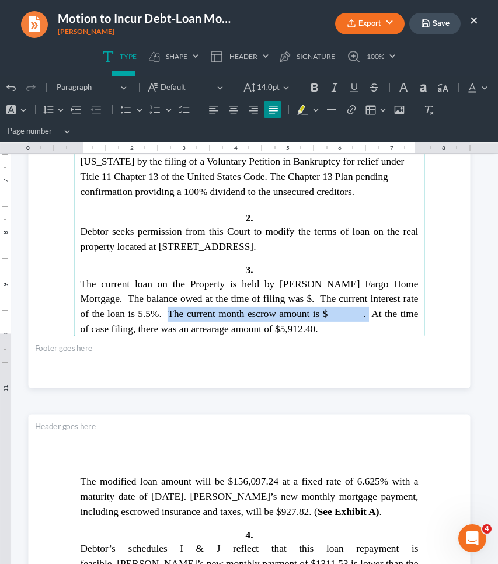
scroll to position [1561, 0]
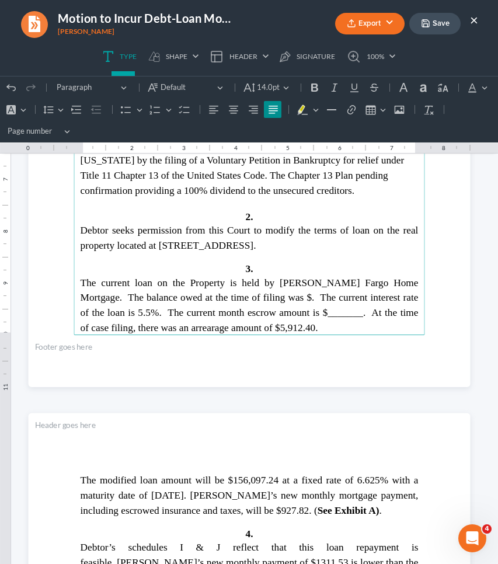
click at [244, 288] on span "The current loan on the Property is held by [PERSON_NAME] Fargo Home Mortgage. …" at bounding box center [249, 305] width 338 height 57
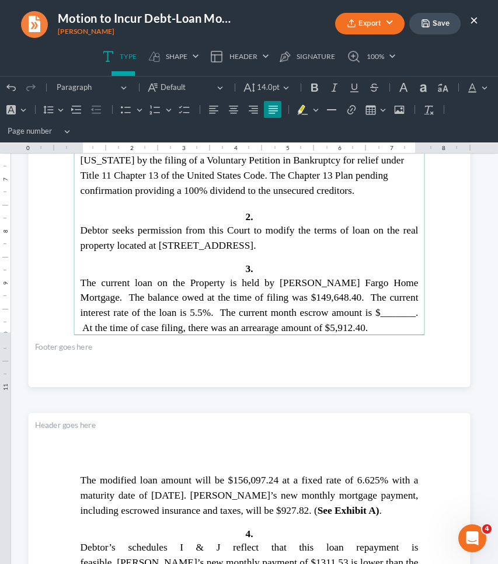
click at [117, 303] on span "The current loan on the Property is held by [PERSON_NAME] Fargo Home Mortgage. …" at bounding box center [249, 305] width 338 height 57
click at [321, 303] on span "The current loan on the Property is held by [PERSON_NAME] Fargo Home Mortgage. …" at bounding box center [249, 305] width 338 height 57
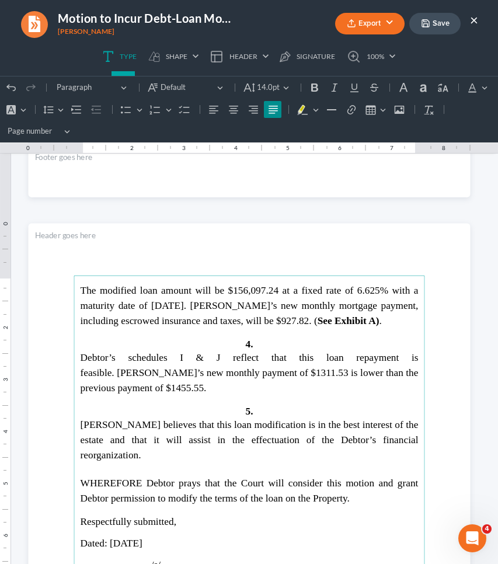
scroll to position [1752, 0]
click at [193, 1] on nav "Motion to Incur Debt-Loan Modification-NEGATIVE-NOTICE.docx [PERSON_NAME] Expor…" at bounding box center [248, 38] width 509 height 76
drag, startPoint x: 230, startPoint y: 368, endPoint x: 198, endPoint y: 366, distance: 32.1
click at [198, 366] on span "Debtor’s schedules I & J reflect that this loan repayment is feasible. [PERSON_…" at bounding box center [249, 371] width 338 height 41
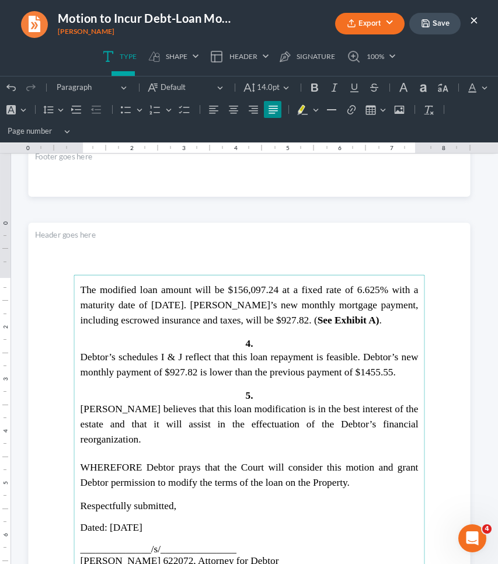
drag, startPoint x: 408, startPoint y: 368, endPoint x: 379, endPoint y: 368, distance: 29.8
click at [379, 368] on span "Debtor’s schedules I & J reflect that this loan repayment is feasible. Debtor’s…" at bounding box center [249, 364] width 338 height 26
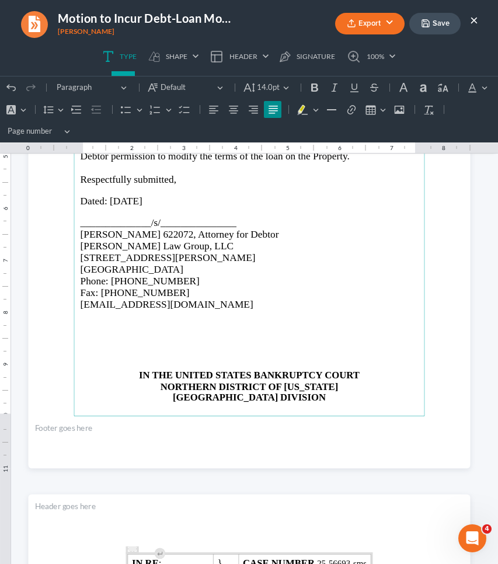
scroll to position [2090, 0]
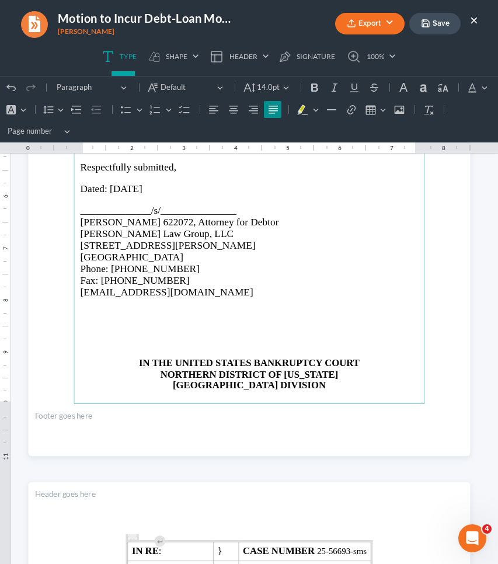
click at [357, 327] on p "Rich Text Editor, page-3-main" at bounding box center [249, 332] width 338 height 10
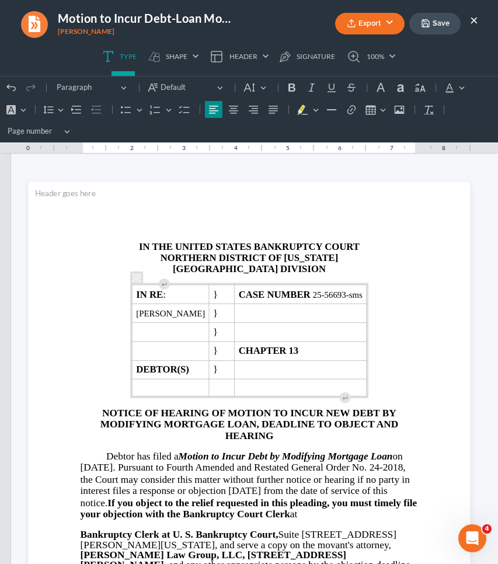
scroll to position [0, 0]
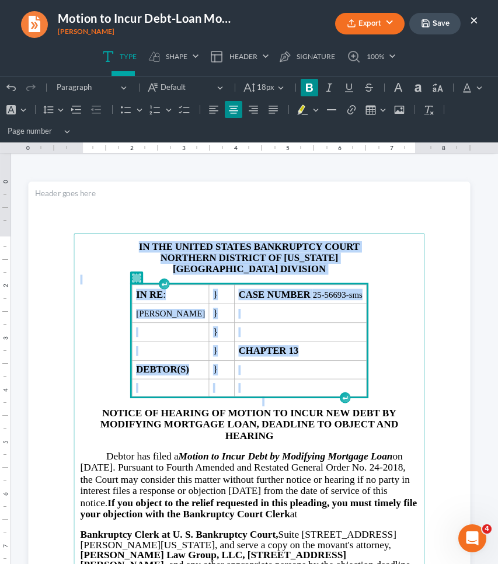
drag, startPoint x: 399, startPoint y: 388, endPoint x: 344, endPoint y: 224, distance: 173.1
click at [189, 366] on strong "DEBTOR(S)" at bounding box center [162, 369] width 53 height 11
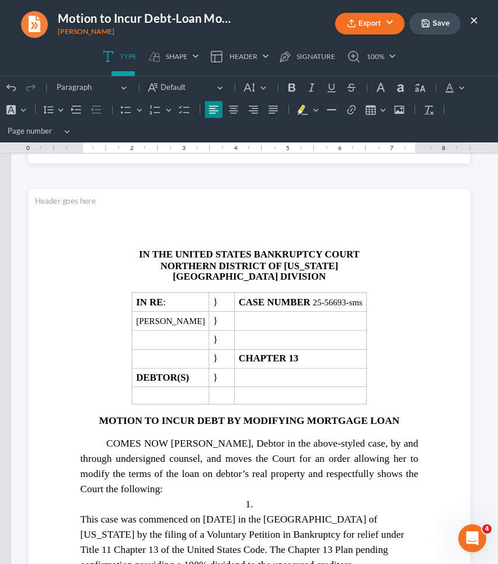
scroll to position [1238, 0]
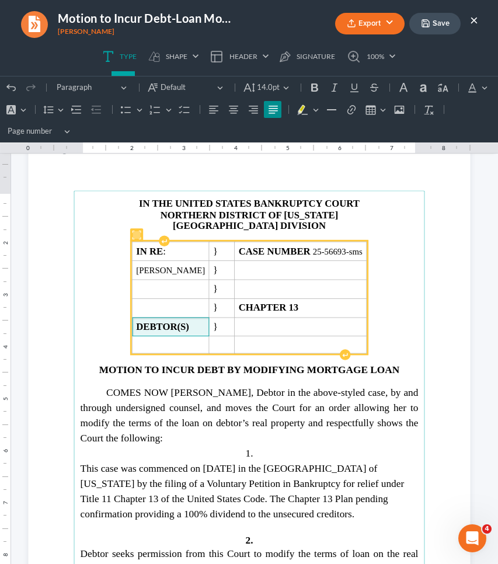
click at [189, 327] on strong "DEBTOR(S)" at bounding box center [162, 326] width 53 height 11
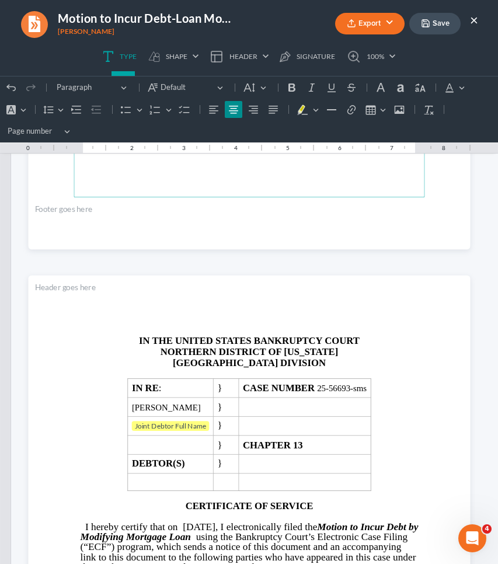
scroll to position [2305, 0]
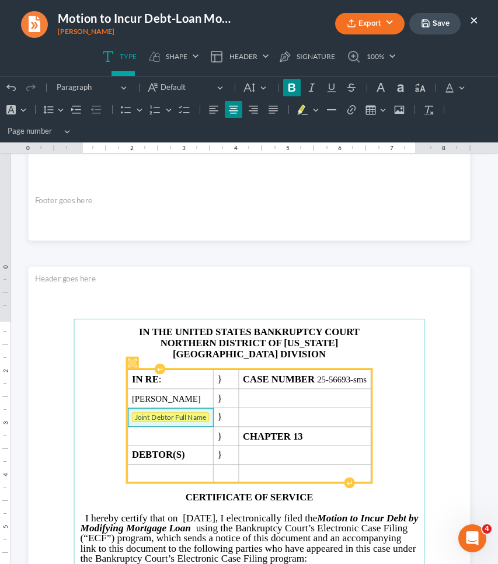
click at [148, 413] on tag "Joint Debtor Full Name" at bounding box center [170, 418] width 78 height 10
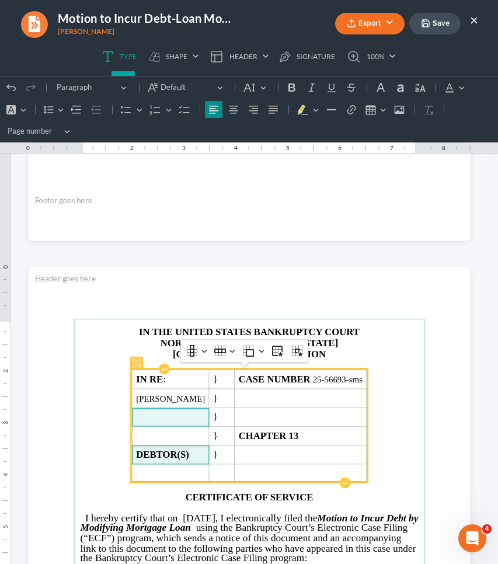
click at [209, 453] on td "DEBTOR(S)" at bounding box center [170, 454] width 77 height 19
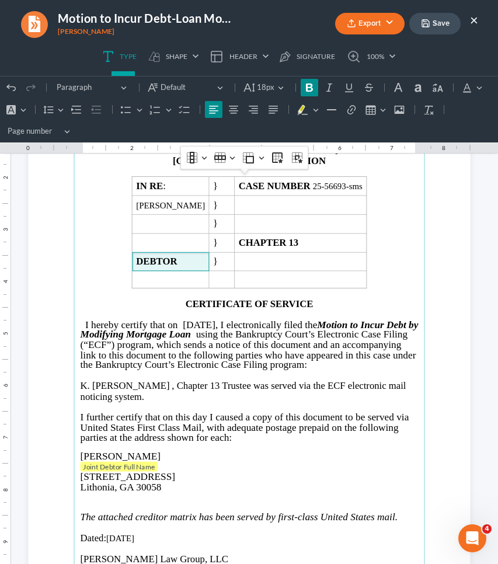
scroll to position [2571, 0]
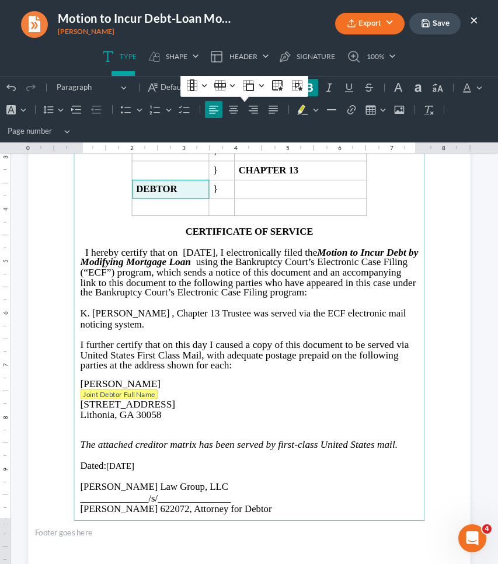
click at [109, 390] on span "Joint Debtor Full Name" at bounding box center [119, 394] width 72 height 9
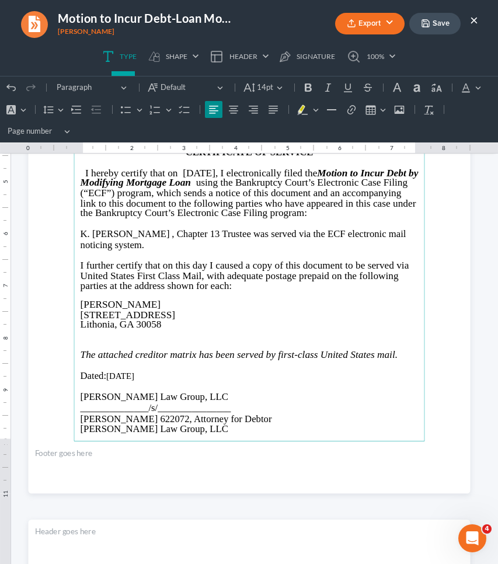
scroll to position [2656, 0]
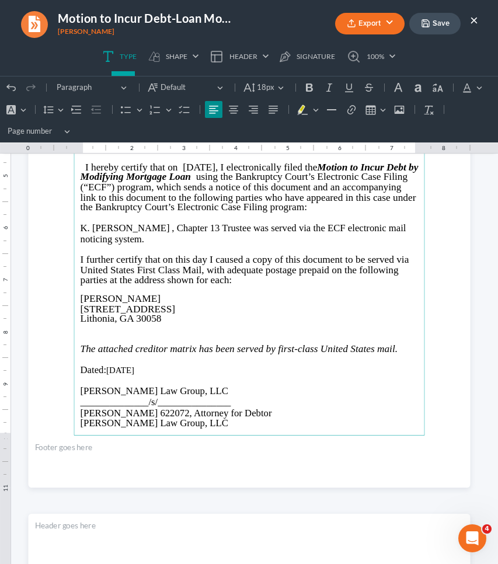
click at [140, 228] on p "K. [PERSON_NAME] , Chapter 13 Trustee was served via the ECF electronic mail no…" at bounding box center [249, 233] width 338 height 22
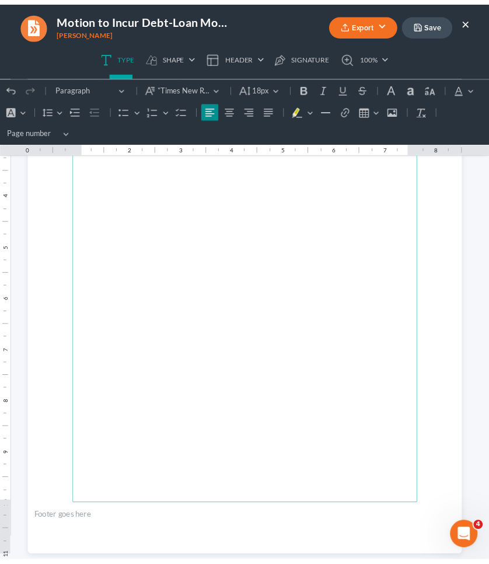
scroll to position [3140, 0]
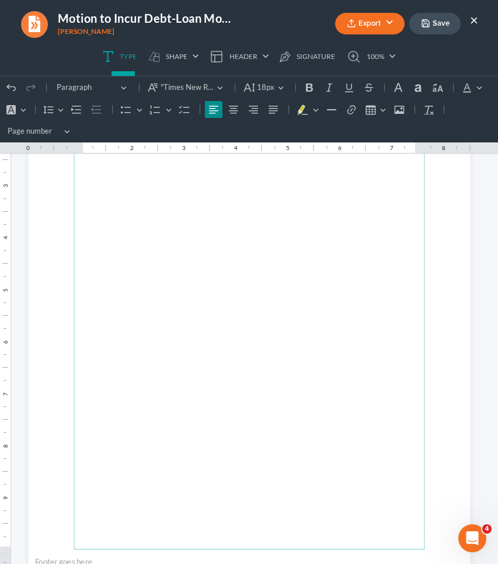
click at [424, 25] on polyline "button" at bounding box center [425, 25] width 4 height 3
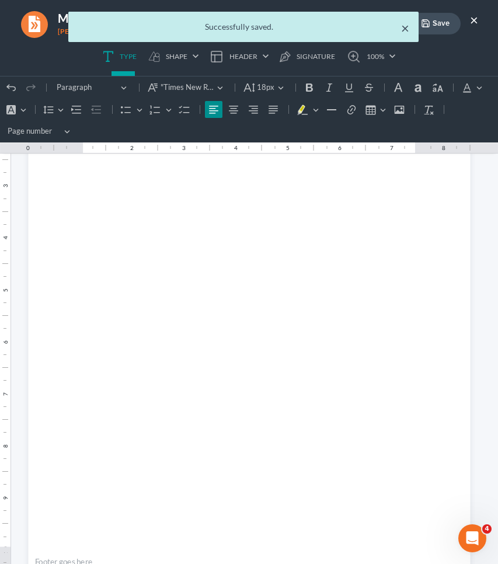
click at [406, 27] on button "×" at bounding box center [405, 28] width 8 height 14
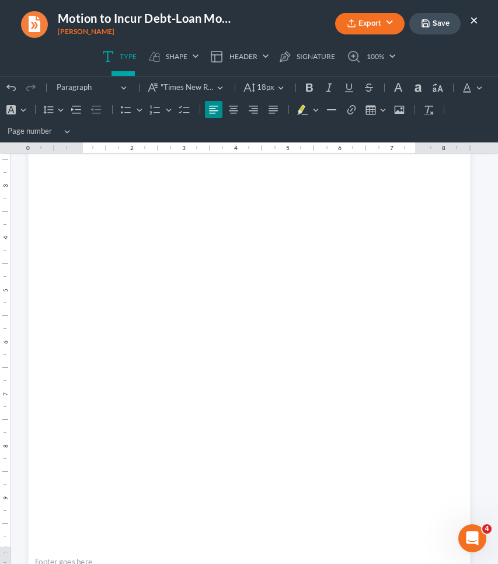
click at [372, 26] on button "Export" at bounding box center [369, 24] width 69 height 22
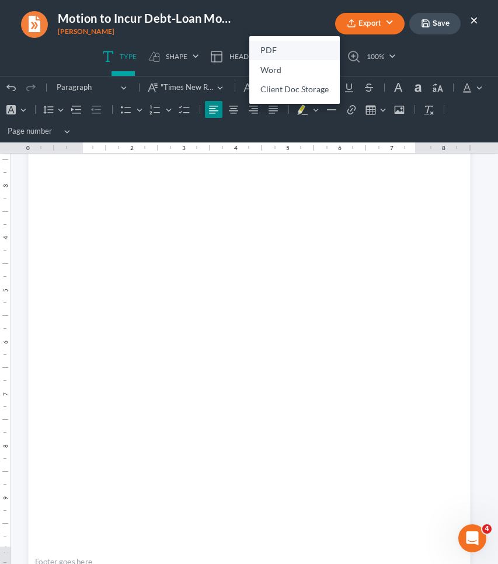
click at [304, 48] on link "PDF" at bounding box center [294, 51] width 90 height 20
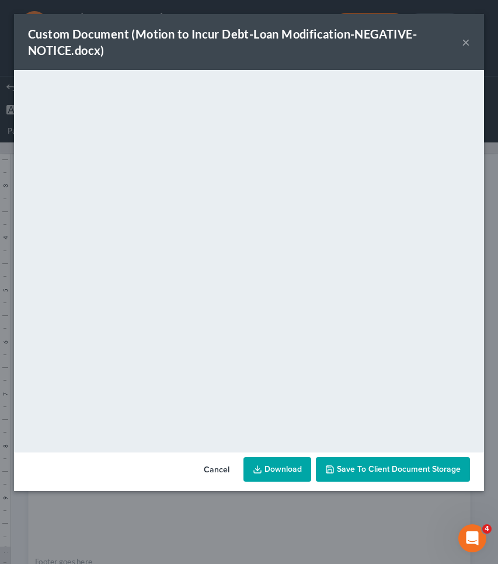
click at [466, 46] on button "×" at bounding box center [466, 42] width 8 height 14
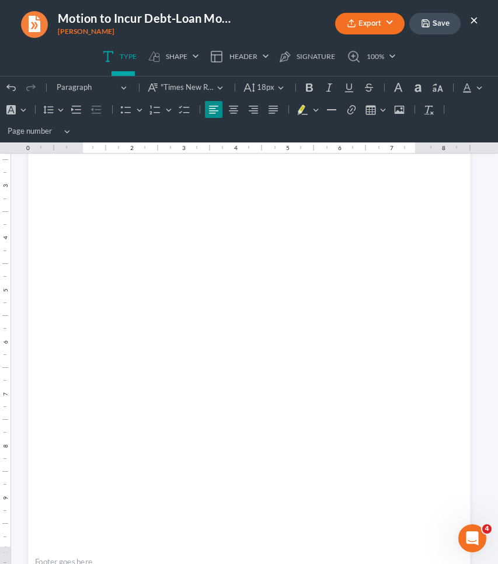
click at [473, 21] on button "×" at bounding box center [474, 20] width 8 height 14
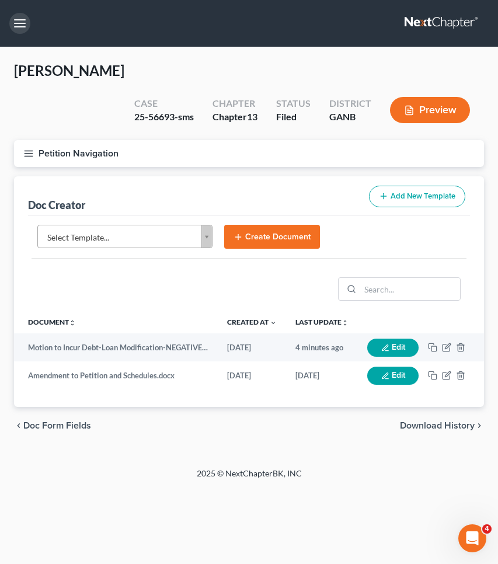
click at [22, 26] on button "button" at bounding box center [19, 23] width 21 height 21
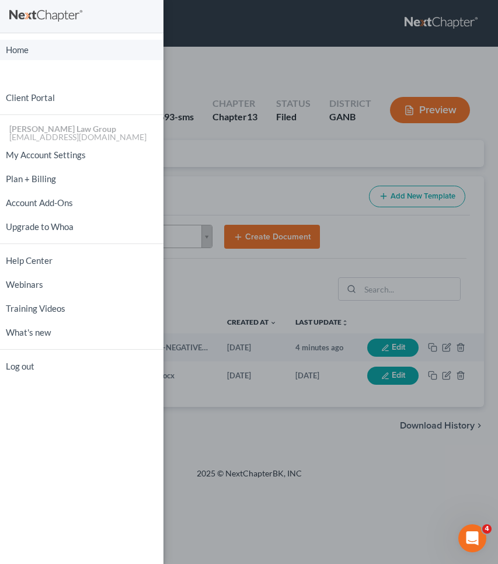
click at [29, 51] on link "Home" at bounding box center [81, 50] width 163 height 20
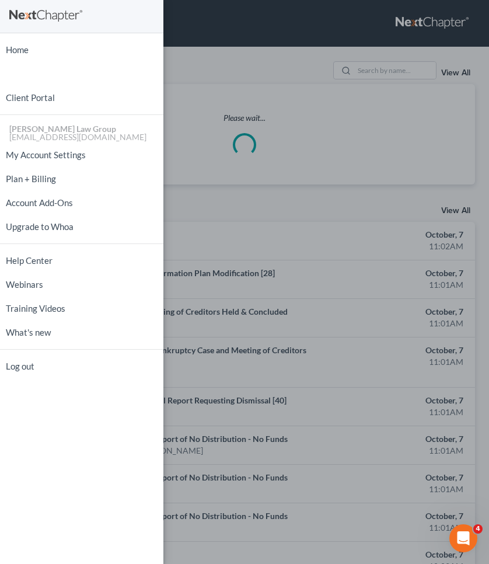
click at [221, 68] on div "Home New Case Client Portal [PERSON_NAME] Law Group [EMAIL_ADDRESS][DOMAIN_NAME…" at bounding box center [244, 282] width 489 height 564
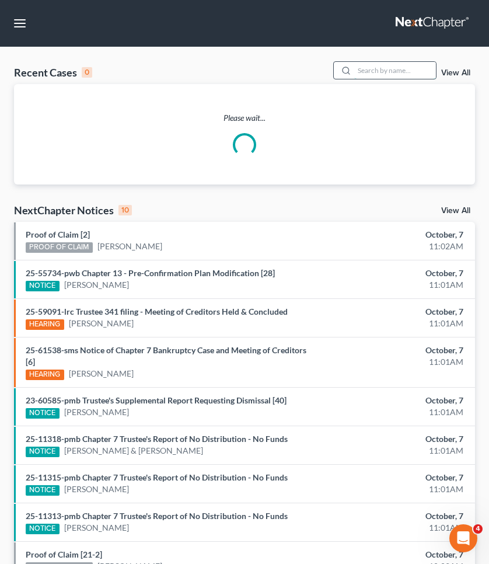
click at [369, 75] on input "search" at bounding box center [395, 70] width 82 height 17
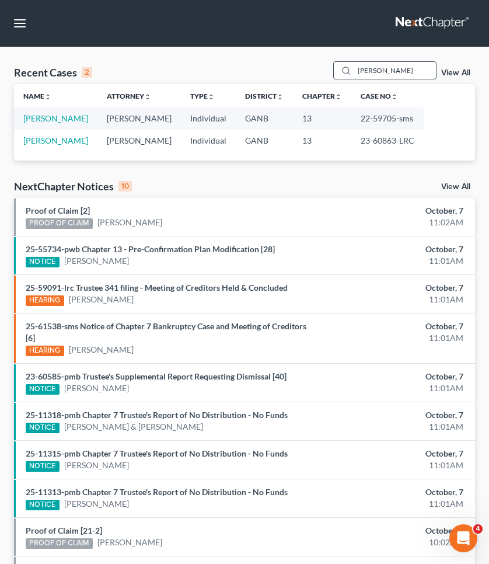
type input "[PERSON_NAME]"
drag, startPoint x: 369, startPoint y: 75, endPoint x: 68, endPoint y: 114, distance: 304.3
click at [68, 114] on link "[PERSON_NAME]" at bounding box center [55, 118] width 65 height 10
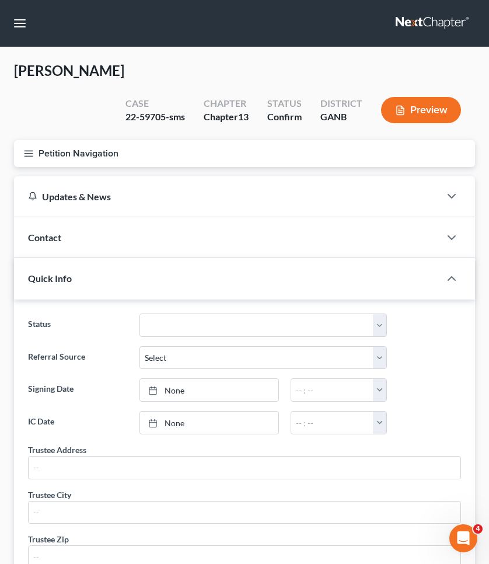
click at [59, 157] on button "Petition Navigation" at bounding box center [244, 153] width 461 height 27
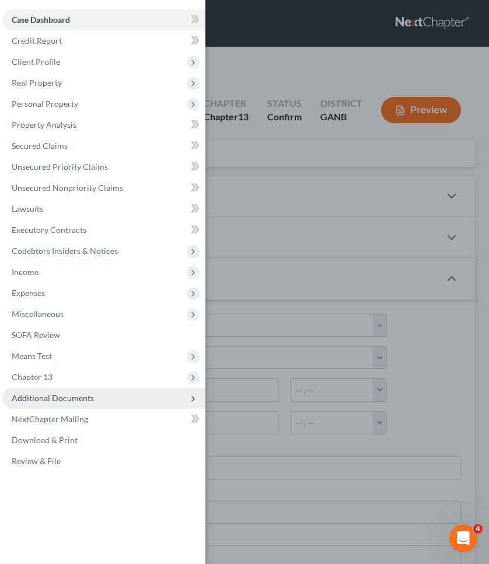
click at [54, 400] on span "Additional Documents" at bounding box center [53, 398] width 82 height 10
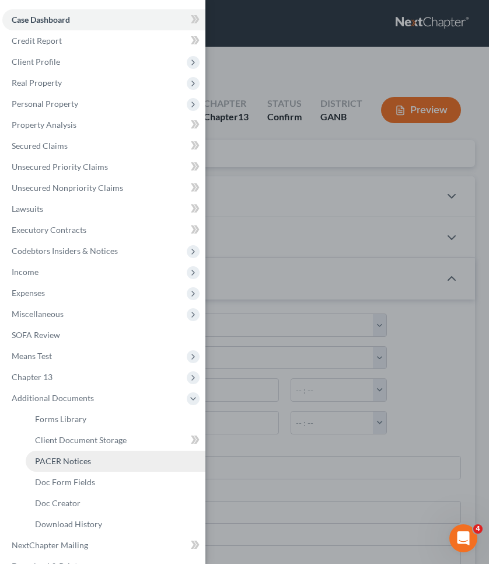
click at [62, 457] on span "PACER Notices" at bounding box center [63, 461] width 56 height 10
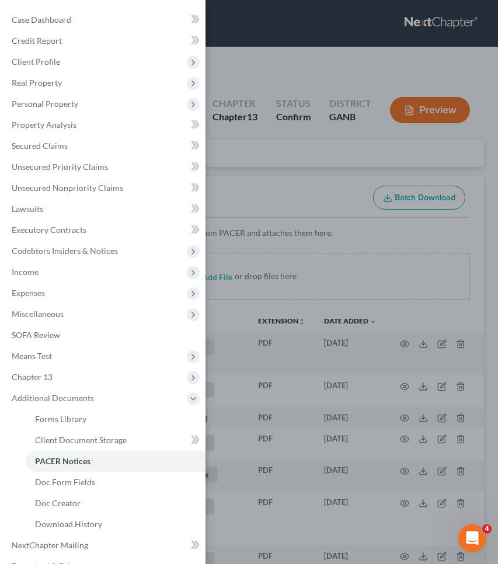
click at [338, 135] on div "Case Dashboard Payments Invoices Payments Payments Credit Report Client Profile" at bounding box center [249, 282] width 498 height 564
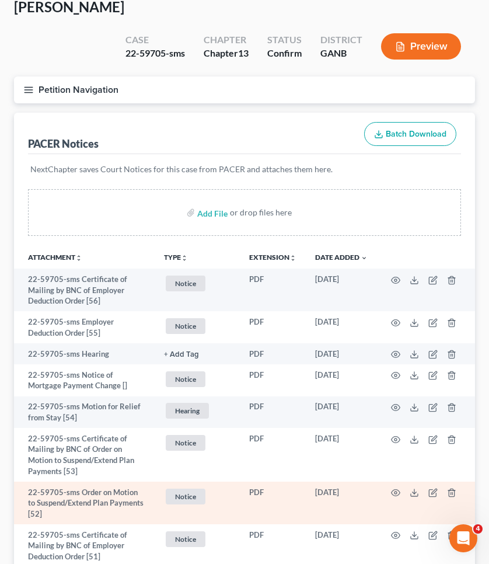
scroll to position [3, 0]
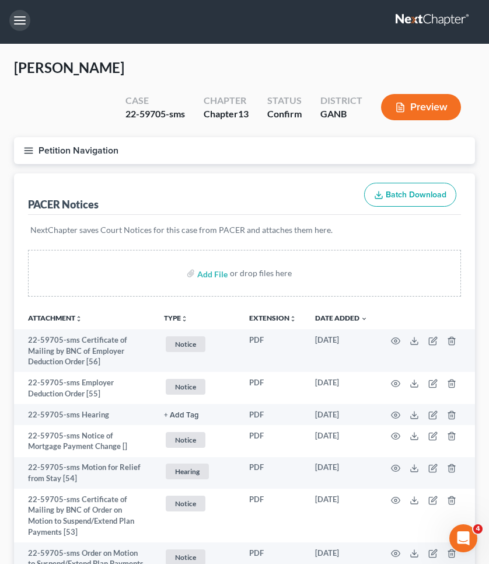
click at [24, 20] on button "button" at bounding box center [19, 20] width 21 height 21
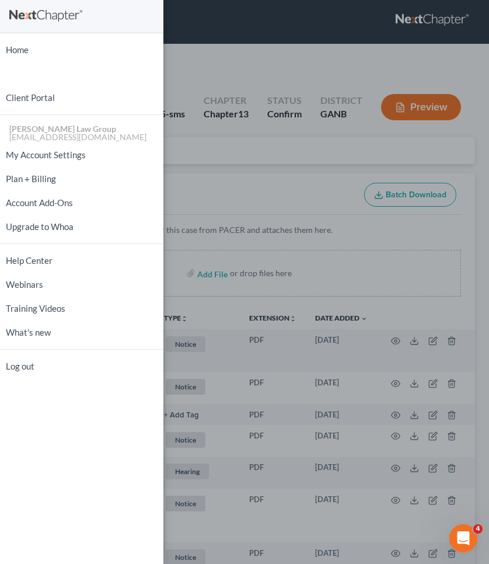
click at [226, 153] on div "Home New Case Client Portal [PERSON_NAME] Law Group [EMAIL_ADDRESS][DOMAIN_NAME…" at bounding box center [244, 282] width 489 height 564
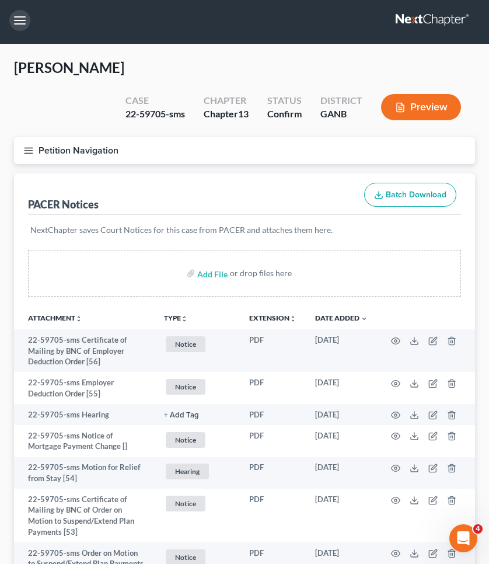
click at [27, 24] on button "button" at bounding box center [19, 20] width 21 height 21
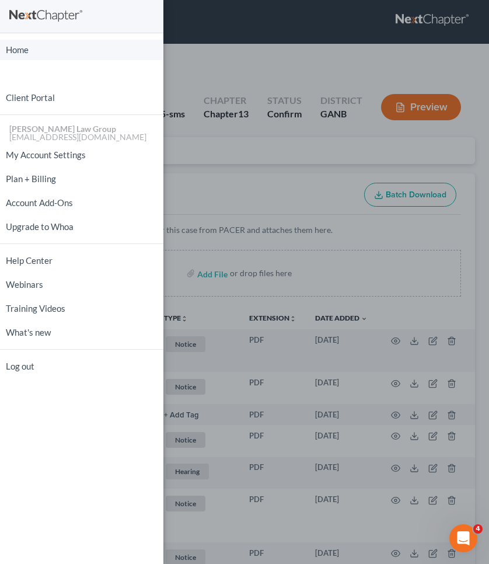
click at [24, 46] on link "Home" at bounding box center [81, 50] width 163 height 20
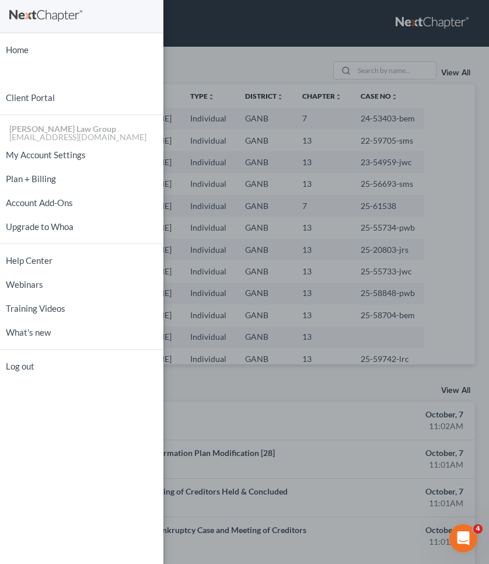
click at [222, 72] on div "Home New Case Client Portal [PERSON_NAME] Law Group [EMAIL_ADDRESS][DOMAIN_NAME…" at bounding box center [244, 282] width 489 height 564
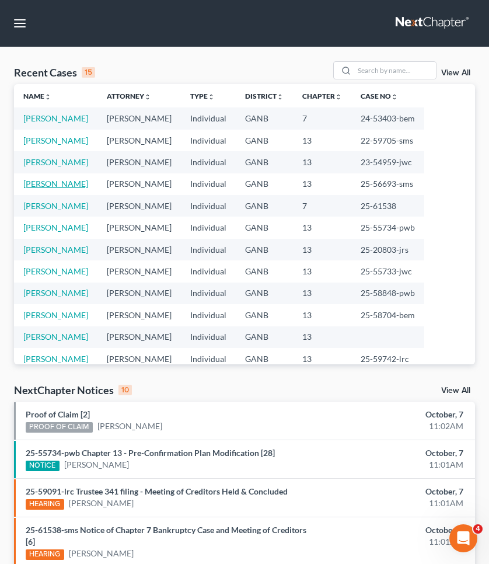
click at [58, 180] on link "[PERSON_NAME]" at bounding box center [55, 184] width 65 height 10
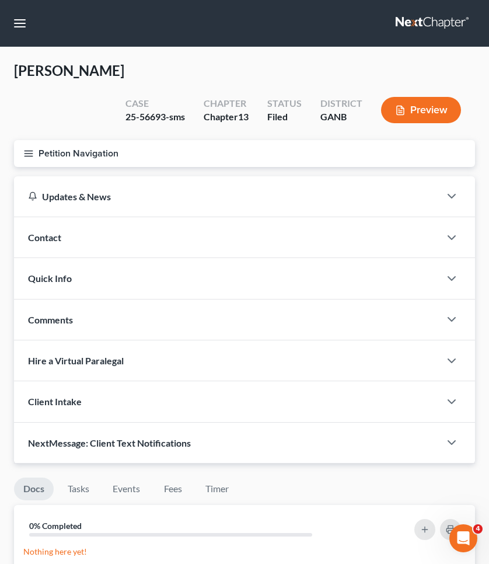
click at [55, 156] on button "Petition Navigation" at bounding box center [244, 153] width 461 height 27
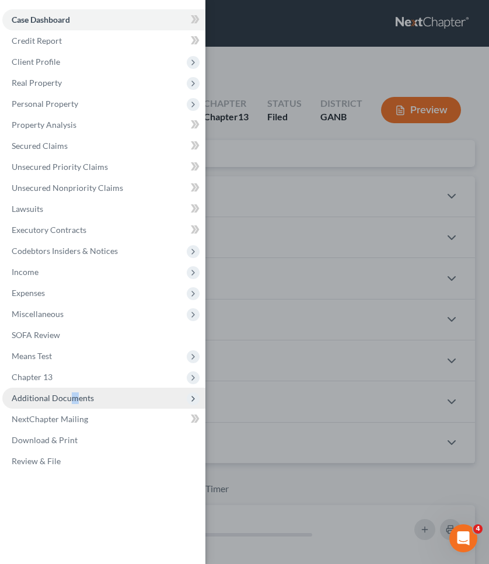
click at [73, 398] on span "Additional Documents" at bounding box center [53, 398] width 82 height 10
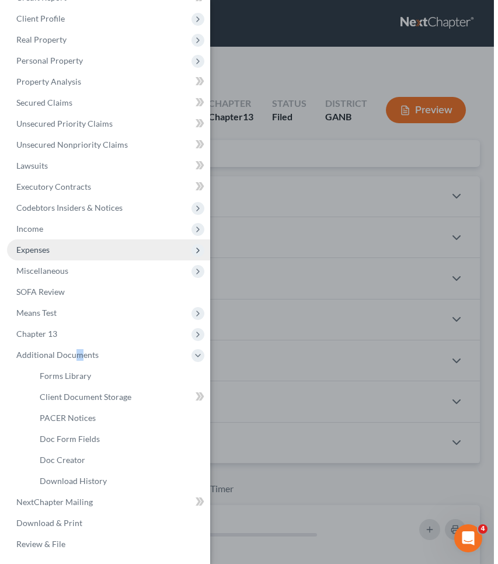
scroll to position [43, 0]
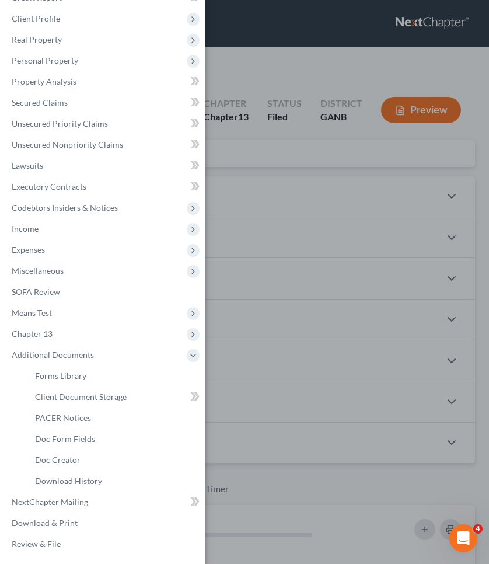
click at [240, 202] on div "Case Dashboard Payments Invoices Payments Payments Credit Report Client Profile" at bounding box center [244, 282] width 489 height 564
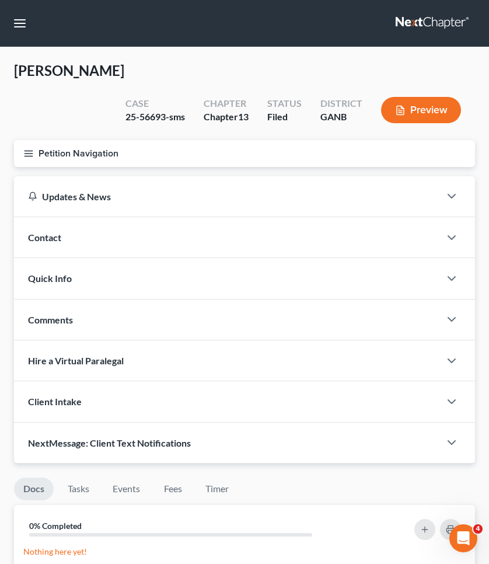
click at [106, 151] on button "Petition Navigation" at bounding box center [244, 153] width 461 height 27
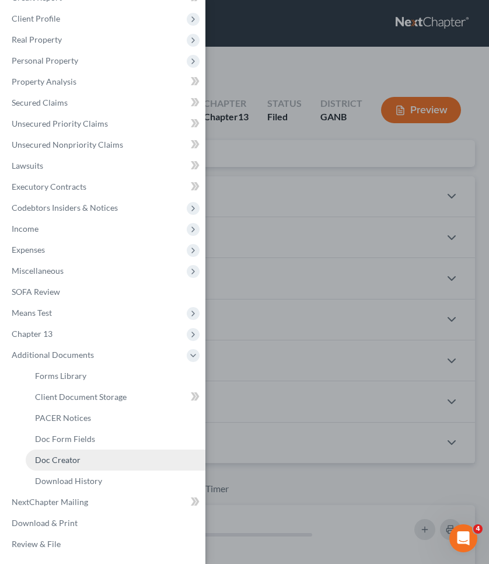
click at [99, 455] on link "Doc Creator" at bounding box center [116, 459] width 180 height 21
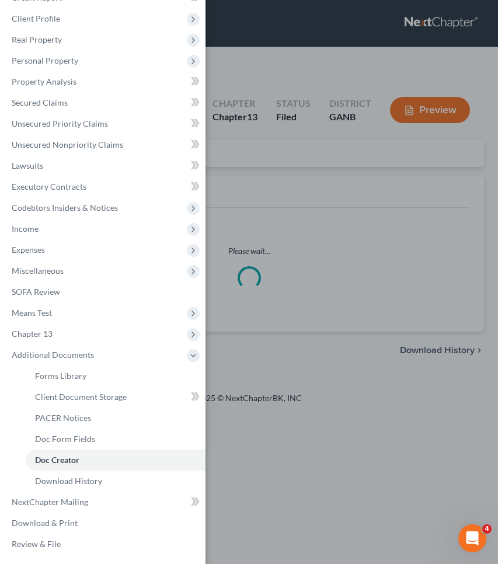
click at [313, 181] on div "Case Dashboard Payments Invoices Payments Payments Credit Report Client Profile" at bounding box center [249, 282] width 498 height 564
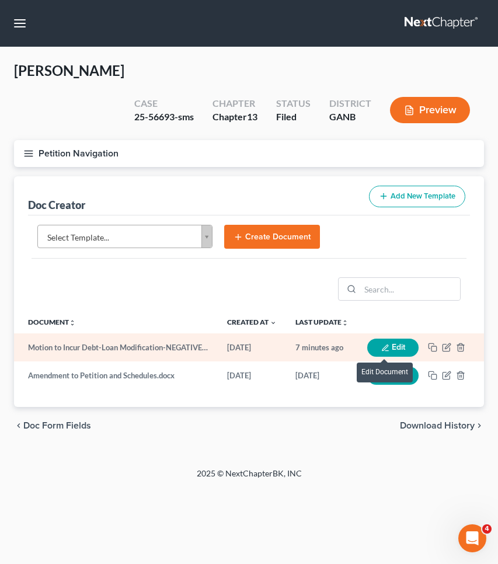
click at [384, 341] on button "Edit" at bounding box center [392, 347] width 51 height 18
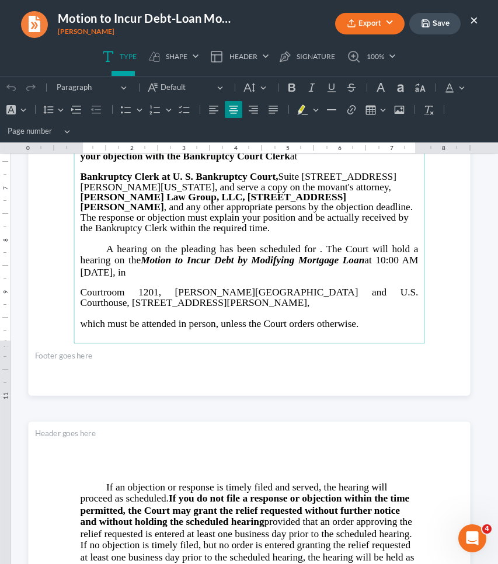
scroll to position [353, 0]
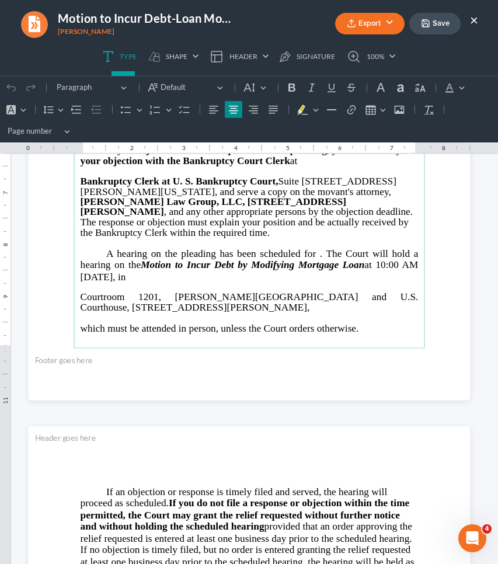
click at [475, 19] on button "×" at bounding box center [474, 20] width 8 height 14
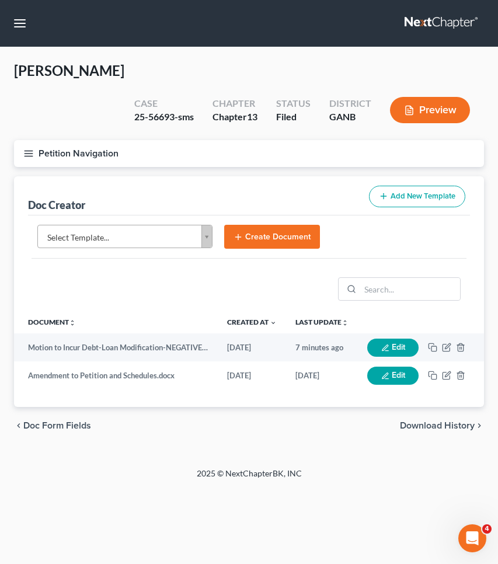
click at [186, 236] on body "Home New Case Client Portal [PERSON_NAME] Law Group [EMAIL_ADDRESS][DOMAIN_NAME…" at bounding box center [249, 282] width 498 height 564
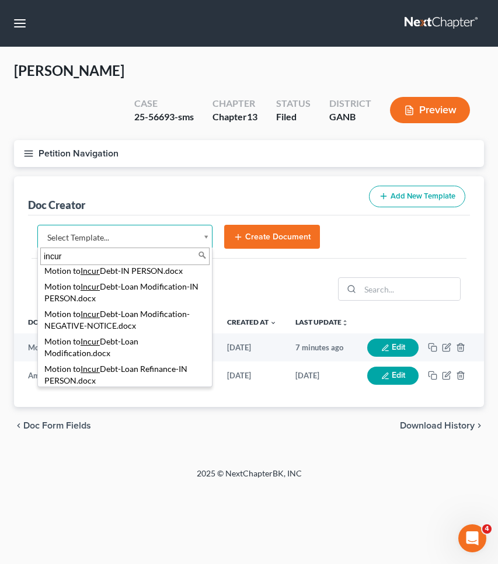
scroll to position [87, 0]
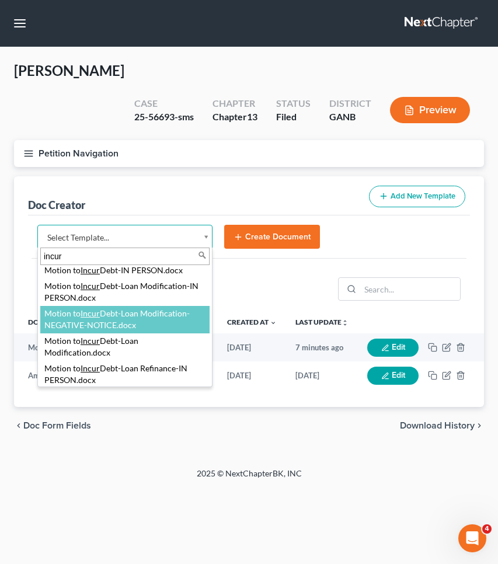
type input "incur"
select select "117921"
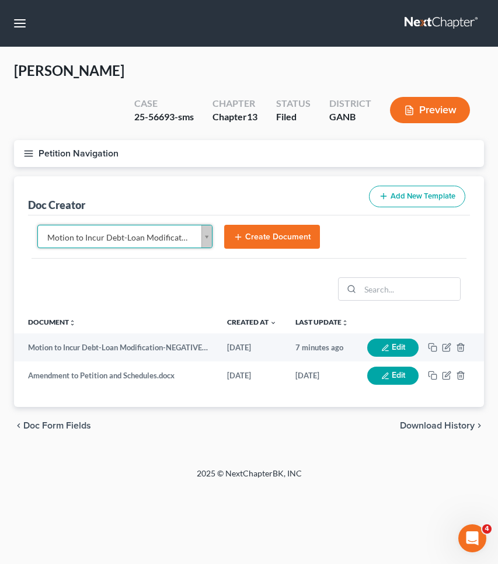
click at [263, 230] on button "Create Document" at bounding box center [272, 237] width 96 height 25
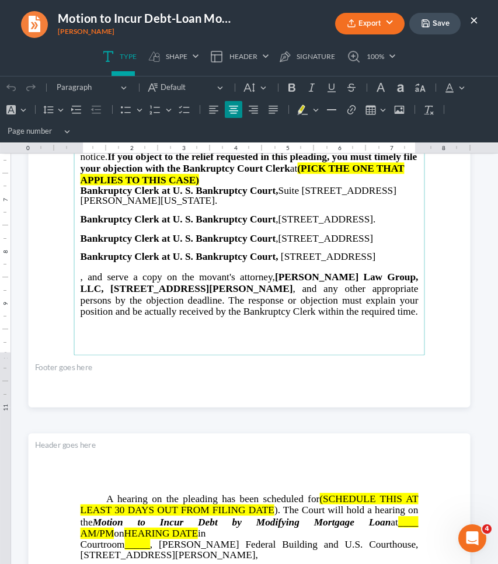
scroll to position [350, 0]
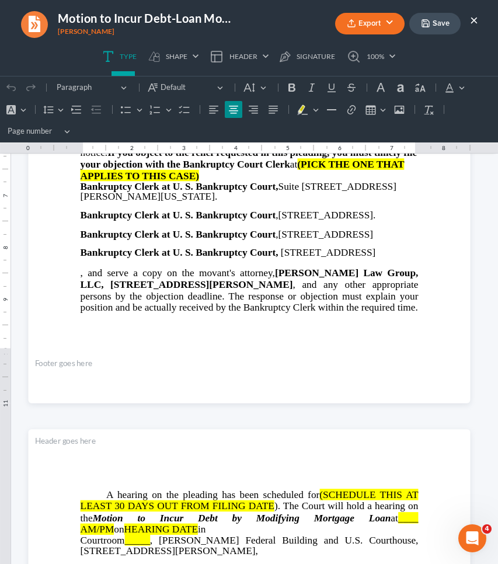
click at [469, 22] on ul "Export PDF Word Client Doc Storage Save ×" at bounding box center [370, 23] width 218 height 25
click at [477, 22] on button "×" at bounding box center [474, 20] width 8 height 14
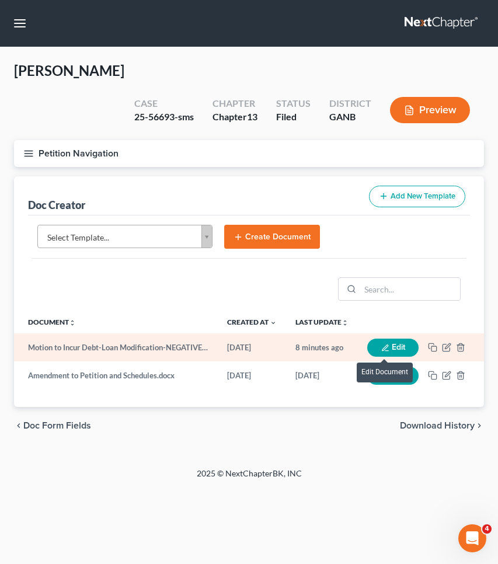
click at [388, 345] on icon "button" at bounding box center [385, 348] width 8 height 8
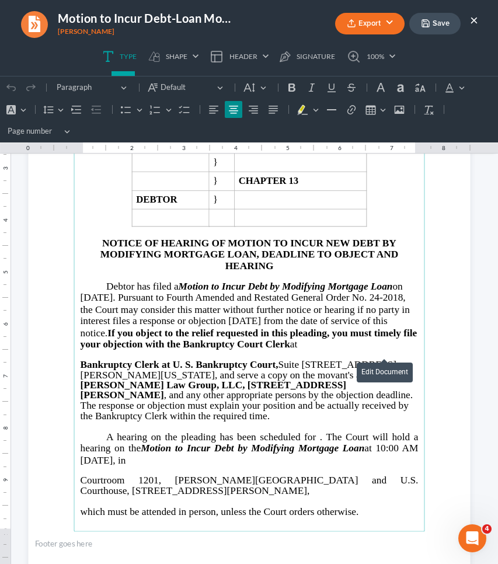
scroll to position [190, 0]
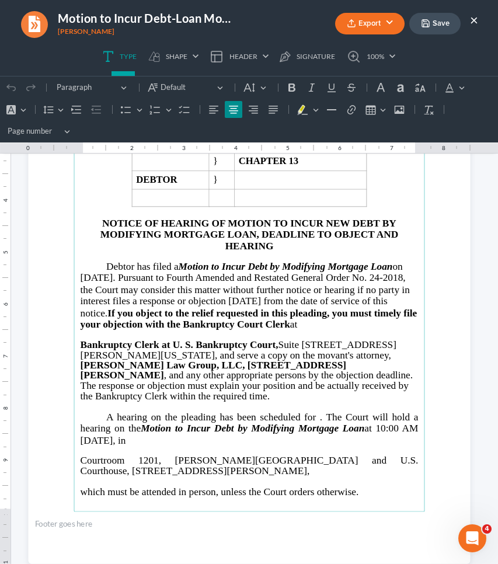
click at [310, 411] on span "A hearing on the pleading has been scheduled for . The Court will hold a hearin…" at bounding box center [249, 422] width 338 height 23
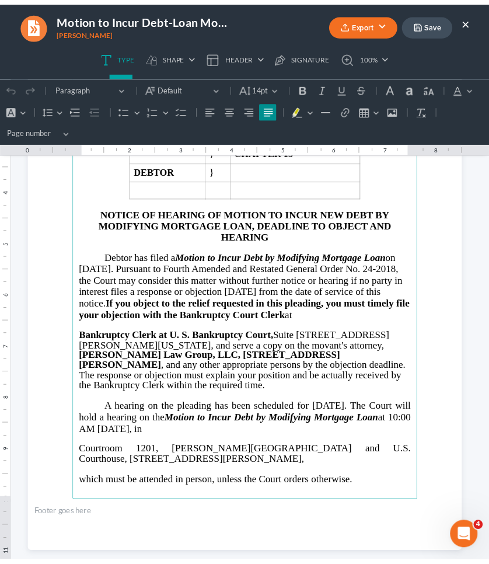
scroll to position [200, 0]
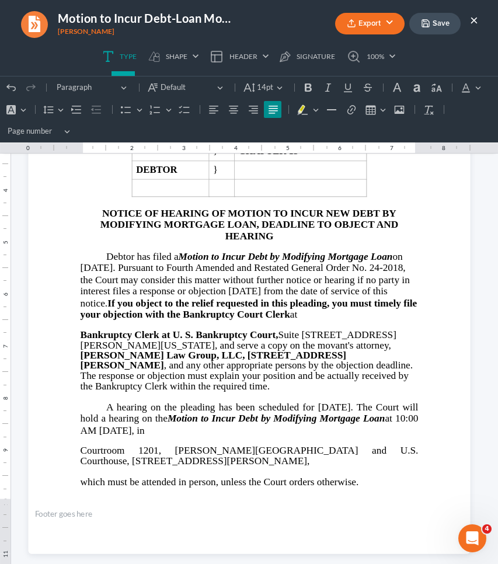
click at [439, 19] on button "Save" at bounding box center [434, 24] width 51 height 22
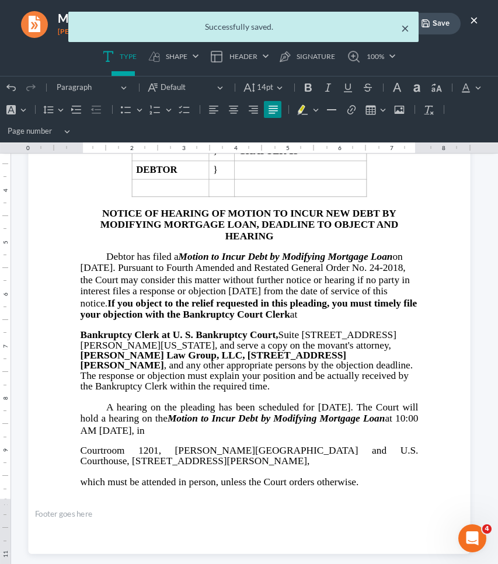
click at [403, 26] on button "×" at bounding box center [405, 28] width 8 height 14
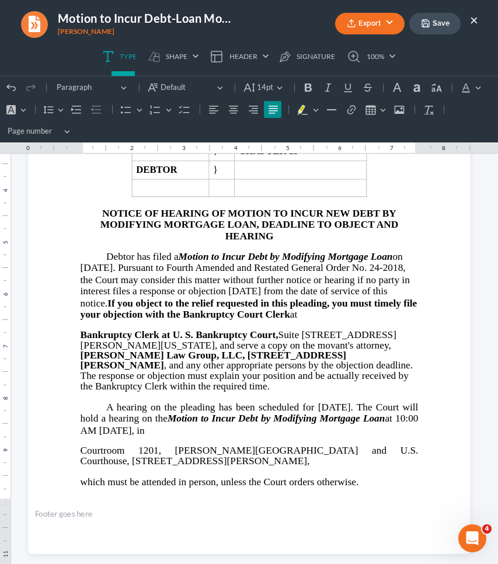
click at [373, 26] on button "Export" at bounding box center [369, 24] width 69 height 22
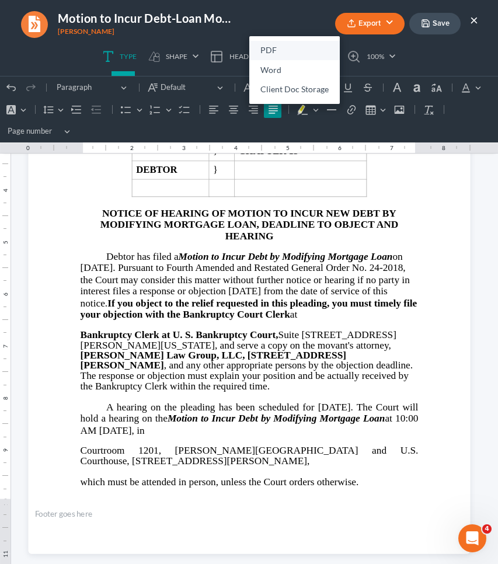
click at [319, 41] on link "PDF" at bounding box center [294, 51] width 90 height 20
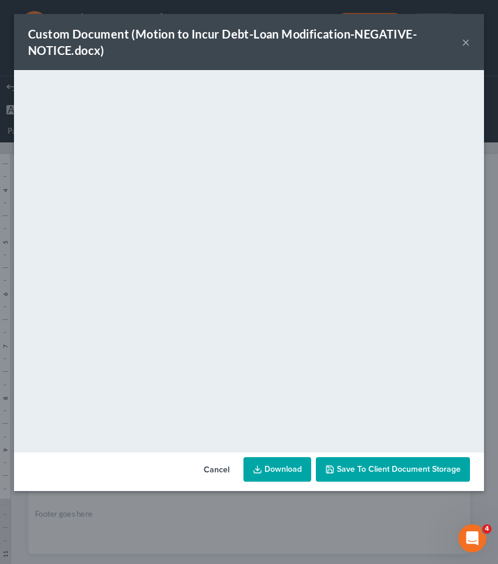
click at [466, 44] on button "×" at bounding box center [466, 42] width 8 height 14
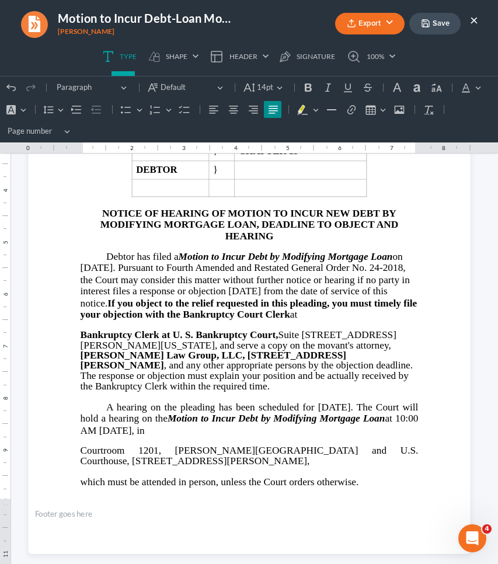
click at [474, 19] on button "×" at bounding box center [474, 20] width 8 height 14
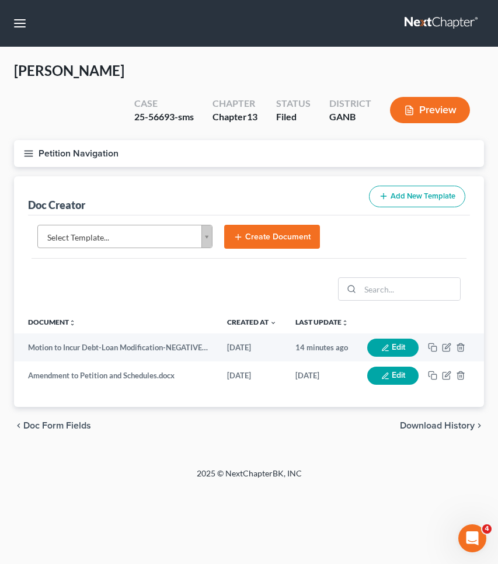
click at [100, 152] on button "Petition Navigation" at bounding box center [249, 153] width 470 height 27
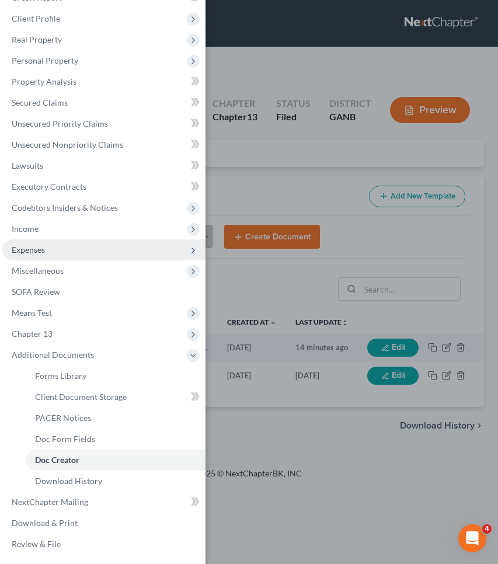
click at [51, 248] on span "Expenses" at bounding box center [103, 249] width 203 height 21
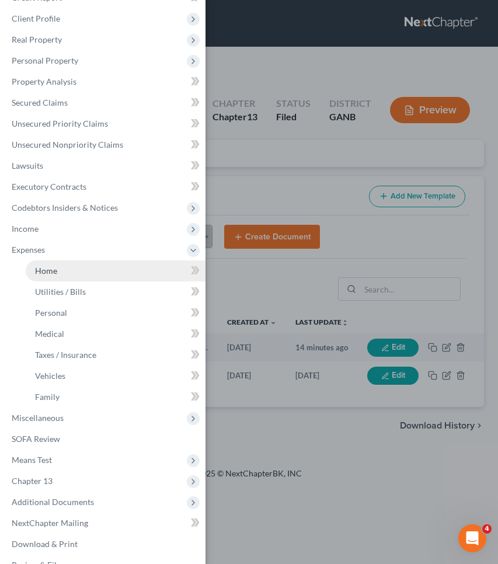
click at [55, 270] on span "Home" at bounding box center [46, 270] width 22 height 10
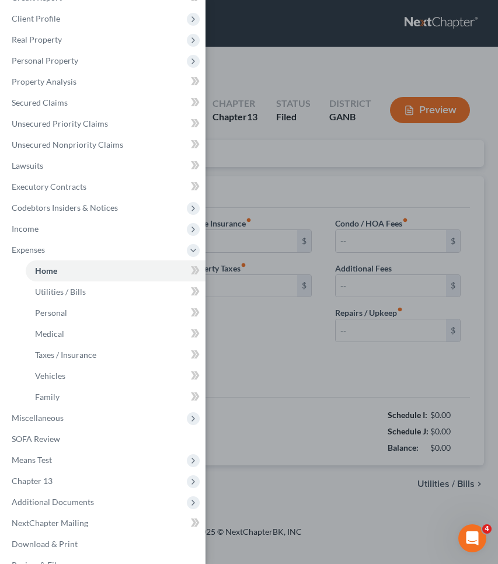
click at [286, 146] on div "Case Dashboard Payments Invoices Payments Payments Credit Report Client Profile" at bounding box center [249, 282] width 498 height 564
type input "1,430.00"
type input "0.00"
radio input "true"
type input "0.00"
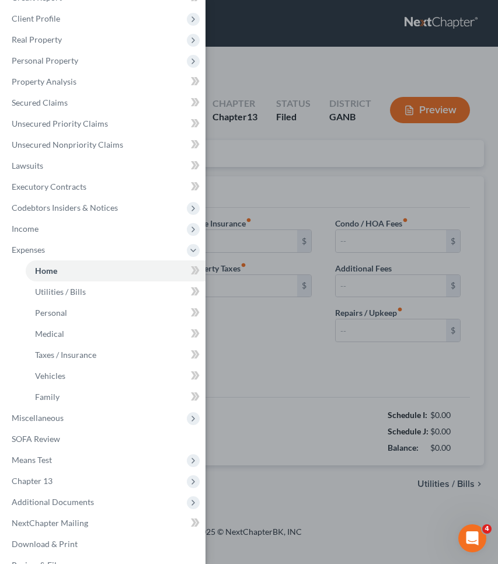
type input "0.00"
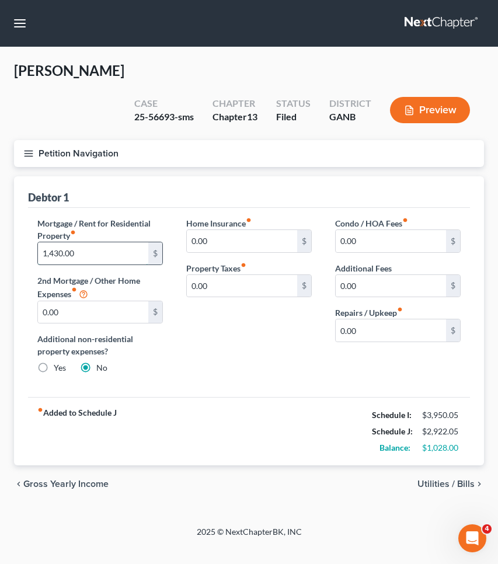
click at [120, 253] on input "1,430.00" at bounding box center [93, 253] width 110 height 22
type input "927.82"
click at [162, 117] on div "25-56693-sms" at bounding box center [164, 116] width 60 height 13
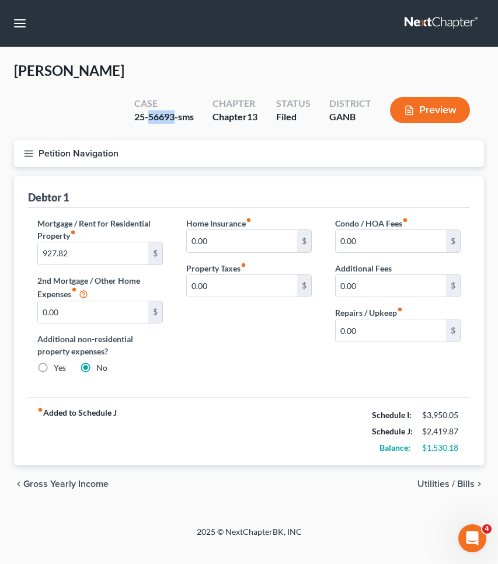
copy div "56693"
click at [440, 487] on span "Utilities / Bills" at bounding box center [445, 483] width 57 height 9
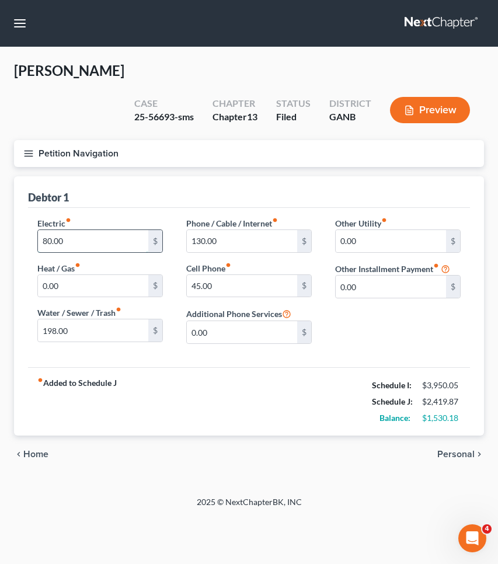
click at [124, 247] on input "80.00" at bounding box center [93, 241] width 110 height 22
type input "150"
drag, startPoint x: 215, startPoint y: 286, endPoint x: 144, endPoint y: 283, distance: 71.3
type input "100"
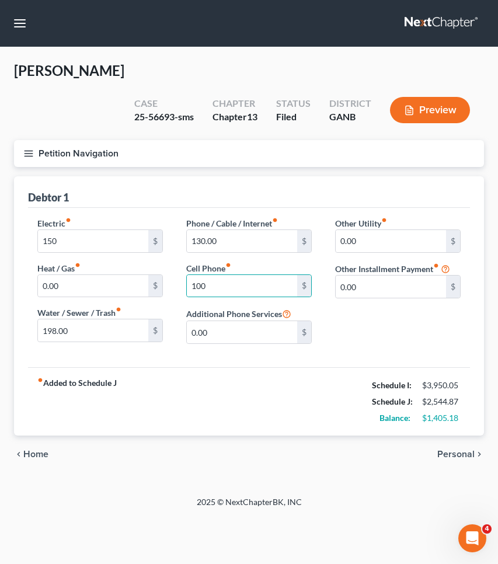
click at [448, 449] on span "Personal" at bounding box center [455, 453] width 37 height 9
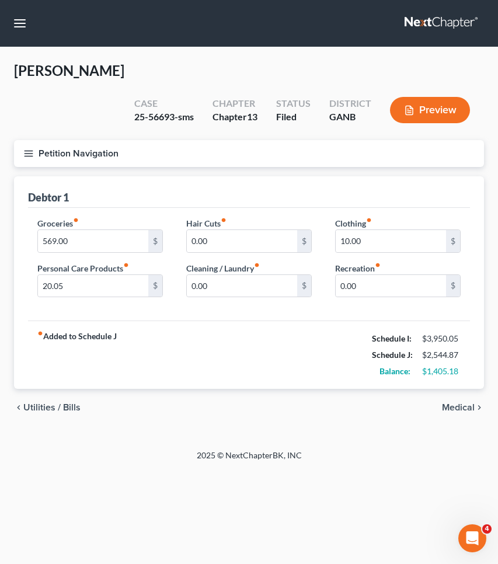
click at [75, 156] on button "Petition Navigation" at bounding box center [249, 153] width 470 height 27
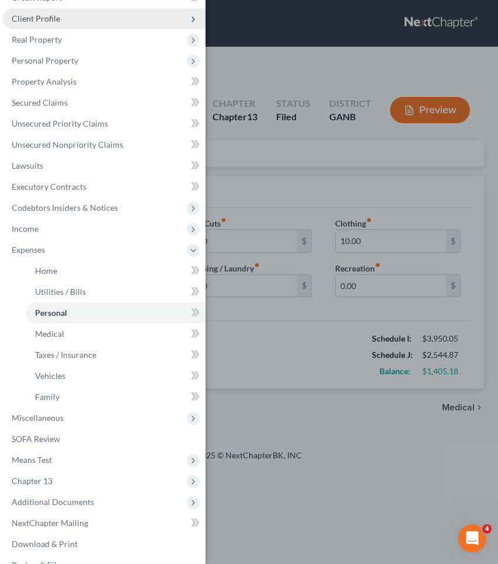
click at [82, 21] on span "Client Profile" at bounding box center [103, 18] width 203 height 21
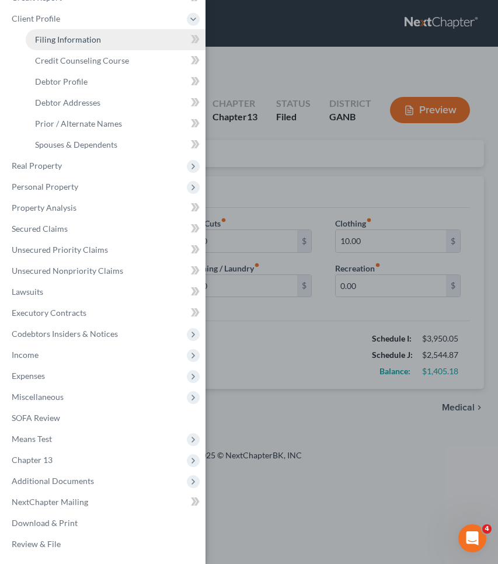
click at [83, 40] on span "Filing Information" at bounding box center [68, 39] width 66 height 10
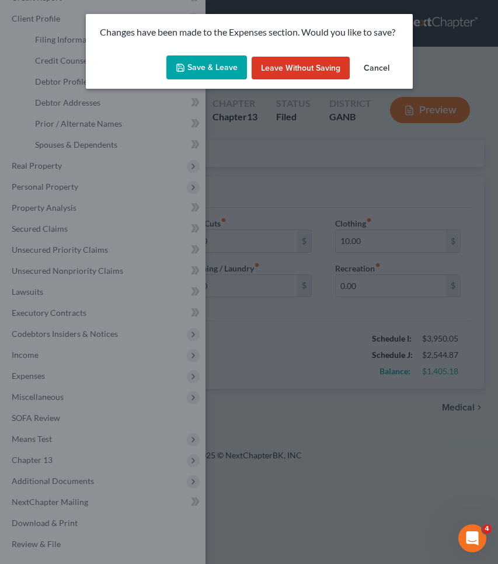
click at [209, 74] on button "Save & Leave" at bounding box center [206, 67] width 81 height 25
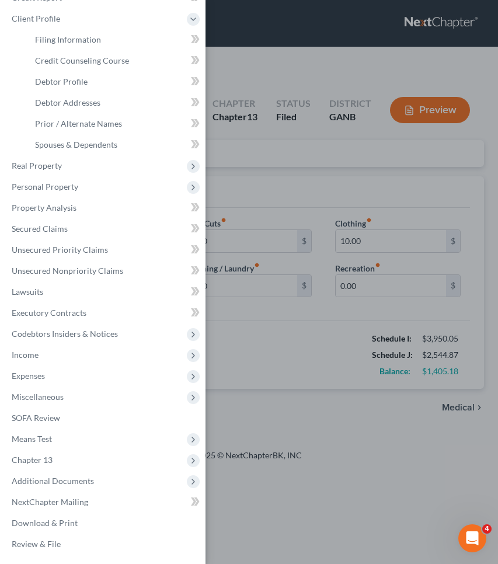
select select "1"
select select "0"
select select "3"
select select "10"
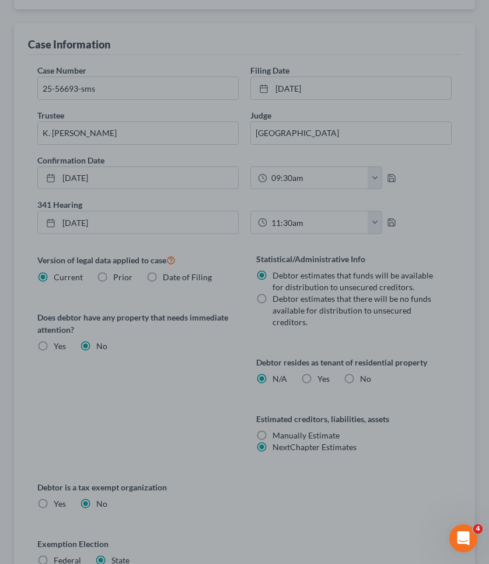
scroll to position [403, 0]
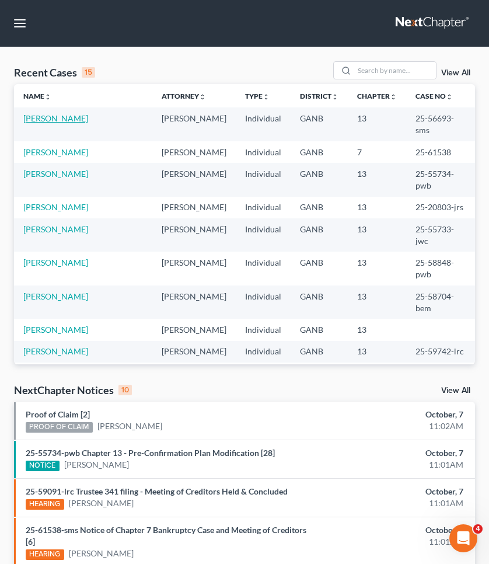
click at [55, 121] on link "[PERSON_NAME]" at bounding box center [55, 118] width 65 height 10
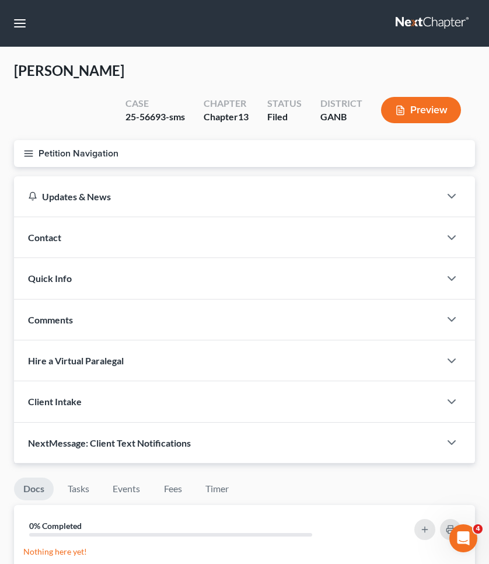
click at [59, 164] on button "Petition Navigation" at bounding box center [244, 153] width 461 height 27
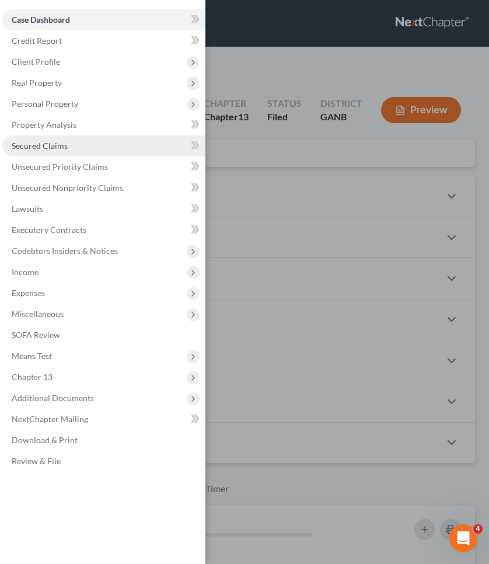
click at [103, 146] on link "Secured Claims" at bounding box center [103, 145] width 203 height 21
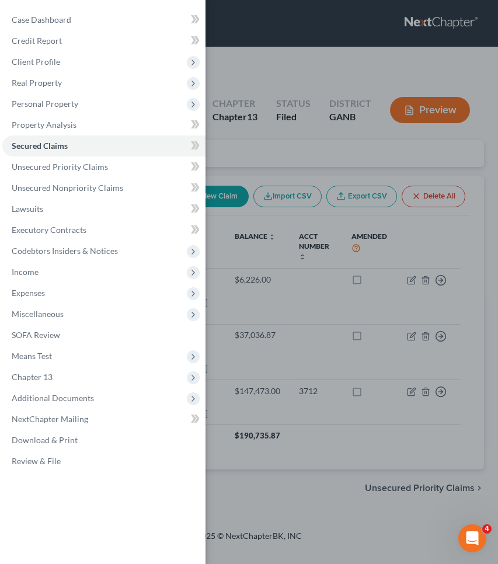
click at [237, 150] on div "Case Dashboard Payments Invoices Payments Payments Credit Report Client Profile" at bounding box center [249, 282] width 498 height 564
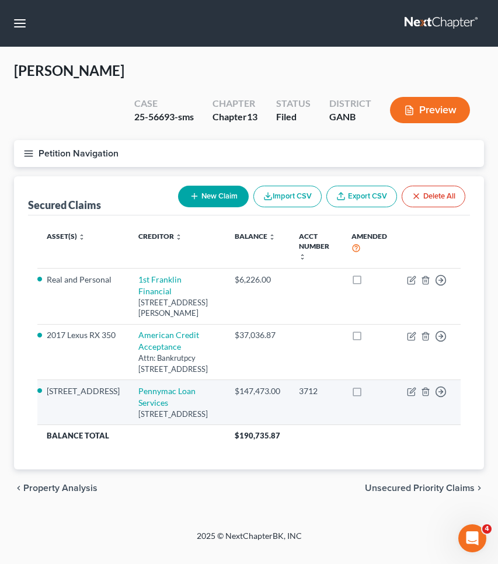
click at [245, 385] on div "$147,473.00" at bounding box center [258, 391] width 46 height 12
click at [170, 386] on link "Pennymac Loan Services" at bounding box center [166, 397] width 57 height 22
select select "4"
select select "9"
select select "2"
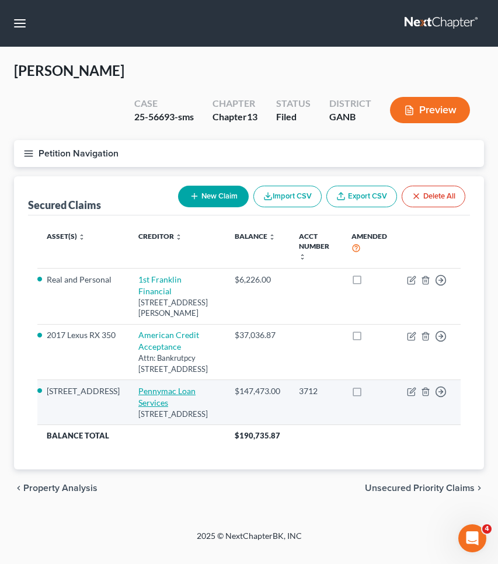
select select "0"
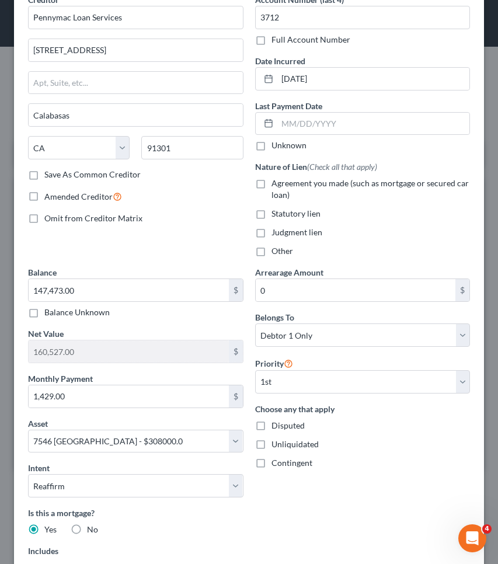
scroll to position [65, 0]
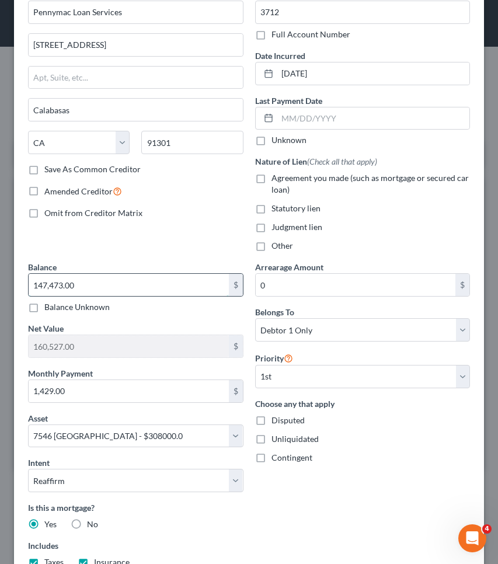
click at [151, 283] on input "147,473.00" at bounding box center [129, 285] width 200 height 22
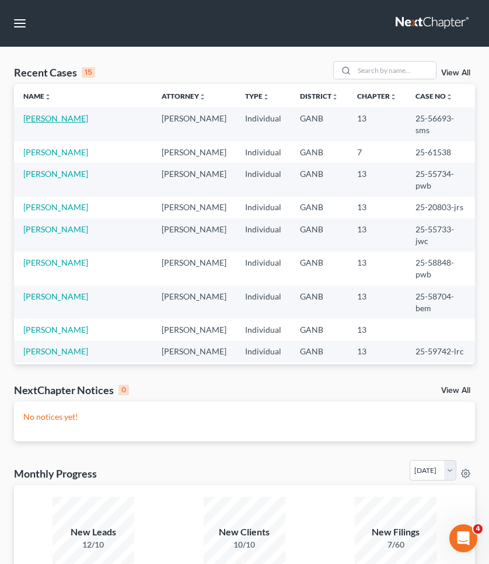
click at [62, 118] on link "[PERSON_NAME]" at bounding box center [55, 118] width 65 height 10
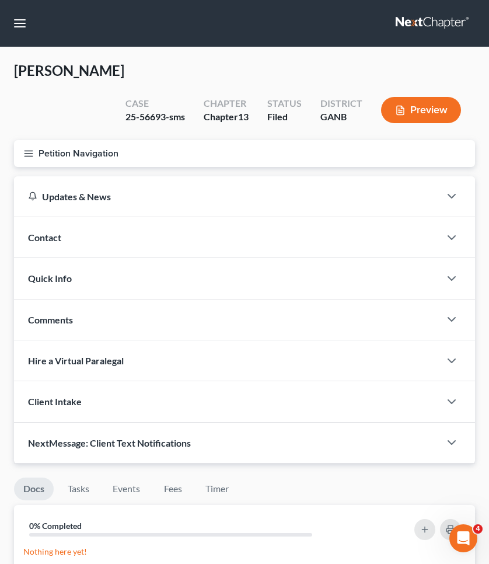
click at [75, 152] on button "Petition Navigation" at bounding box center [244, 153] width 461 height 27
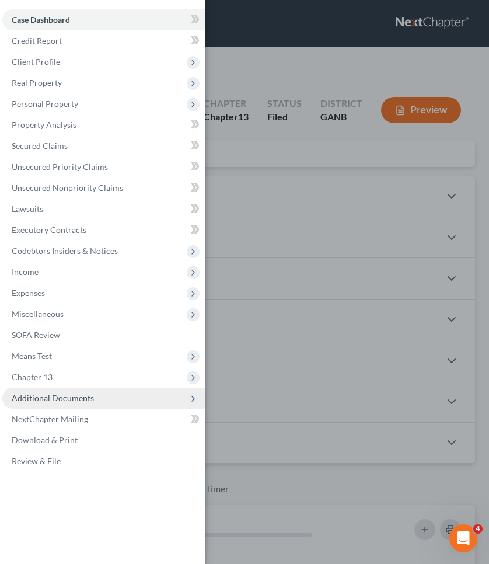
click at [84, 404] on span "Additional Documents" at bounding box center [103, 397] width 203 height 21
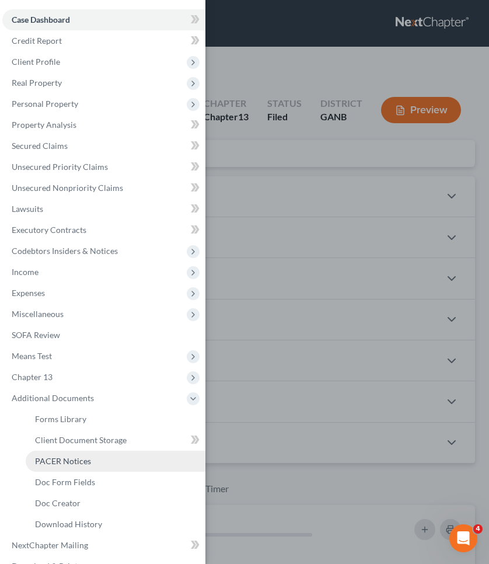
click at [82, 458] on span "PACER Notices" at bounding box center [63, 461] width 56 height 10
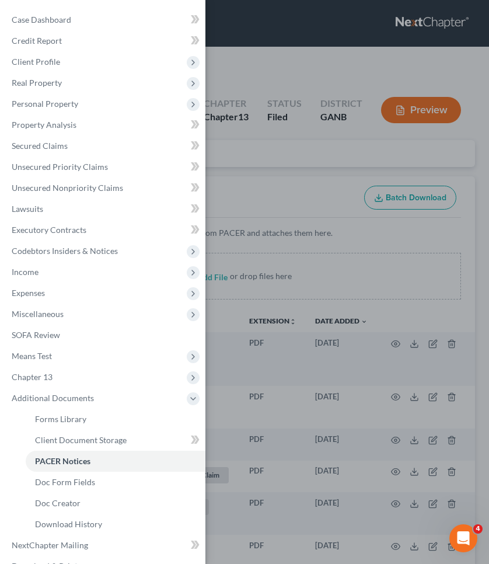
click at [329, 174] on div "Case Dashboard Payments Invoices Payments Payments Credit Report Client Profile" at bounding box center [244, 282] width 489 height 564
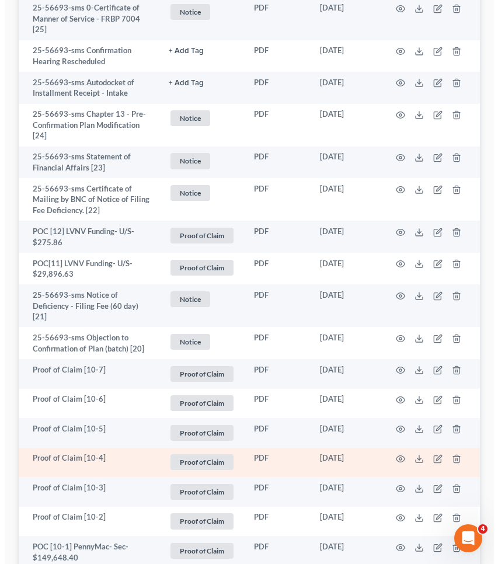
scroll to position [669, 0]
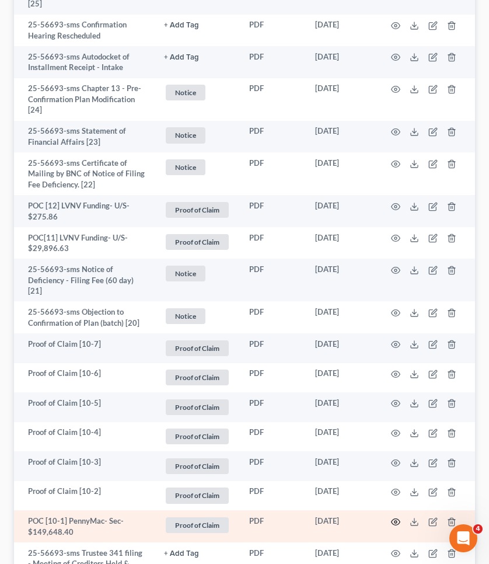
click at [399, 518] on icon "button" at bounding box center [396, 521] width 9 height 6
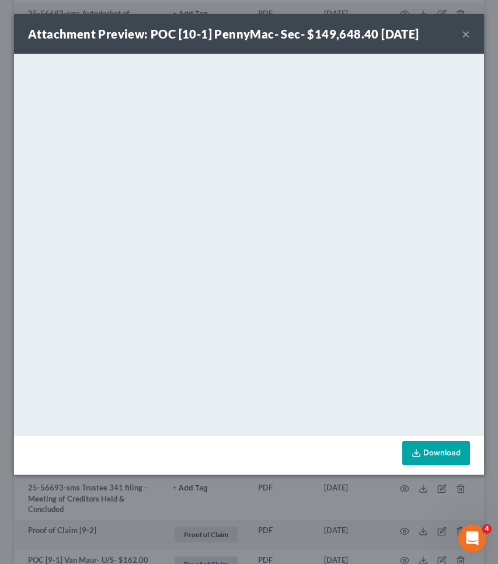
click at [469, 33] on button "×" at bounding box center [466, 34] width 8 height 14
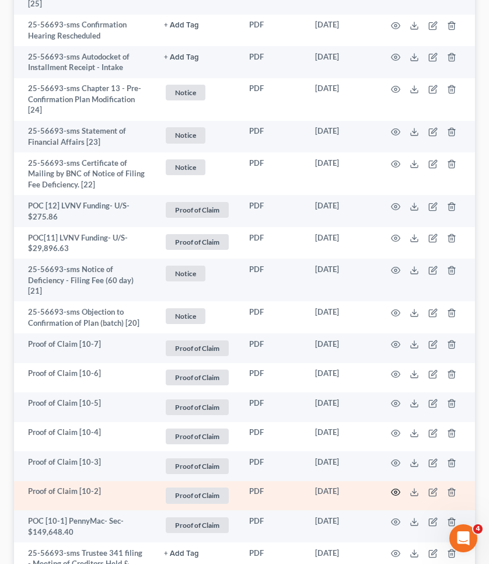
click at [396, 489] on icon "button" at bounding box center [396, 492] width 9 height 6
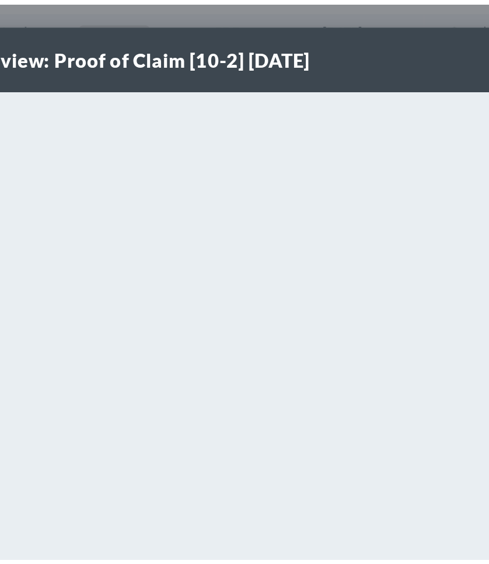
scroll to position [462, 0]
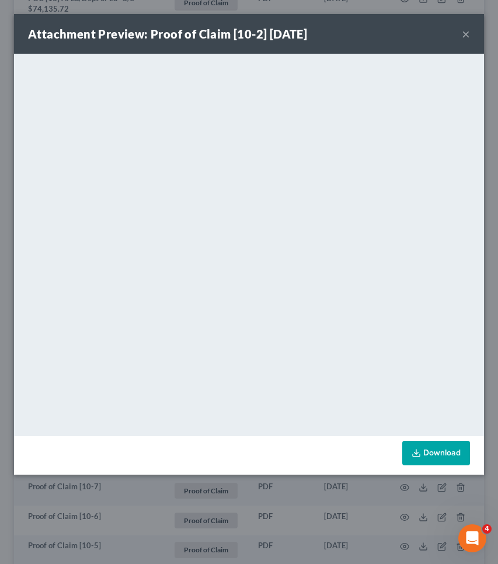
click at [466, 33] on button "×" at bounding box center [466, 34] width 8 height 14
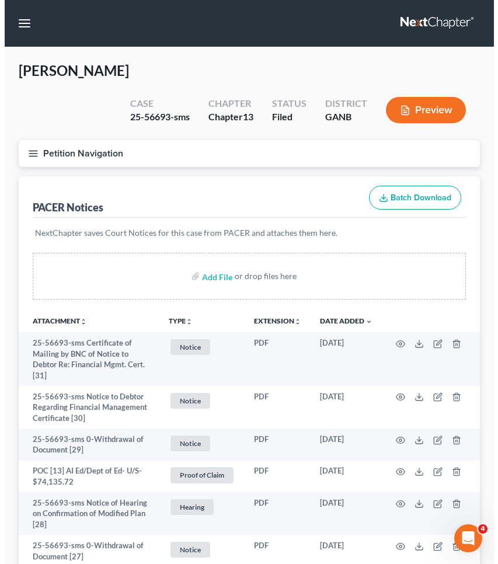
scroll to position [0, 0]
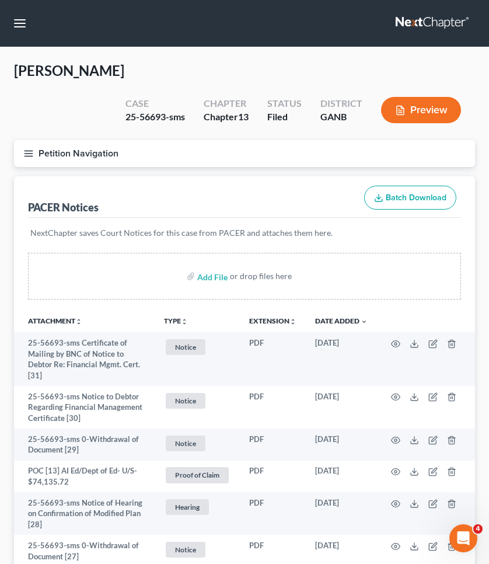
click at [46, 149] on button "Petition Navigation" at bounding box center [244, 153] width 461 height 27
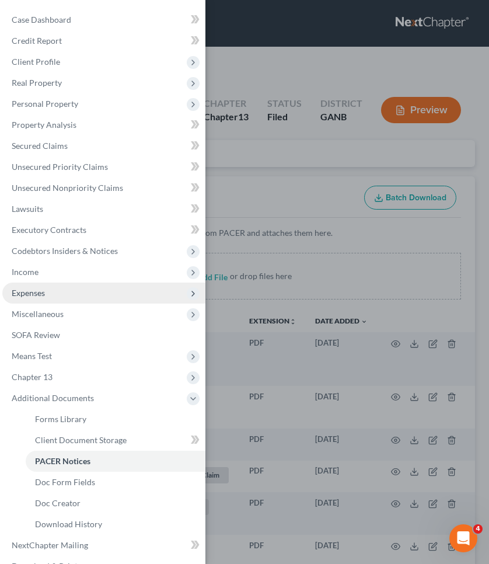
click at [50, 288] on span "Expenses" at bounding box center [103, 292] width 203 height 21
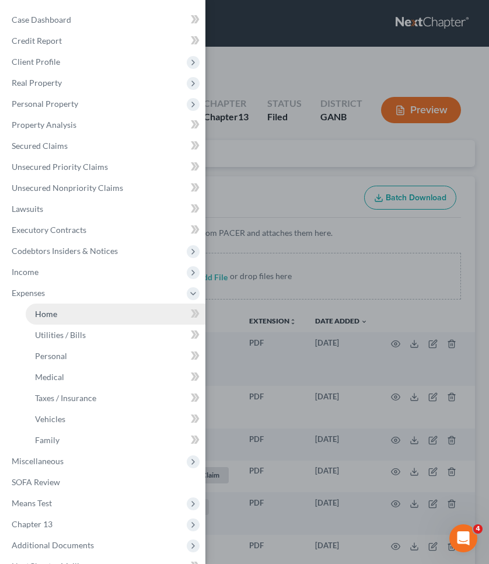
click at [114, 312] on link "Home" at bounding box center [116, 313] width 180 height 21
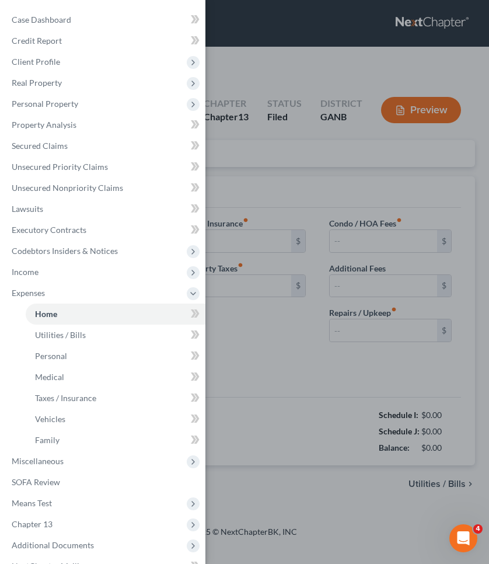
type input "1,430.00"
type input "0.00"
radio input "true"
type input "0.00"
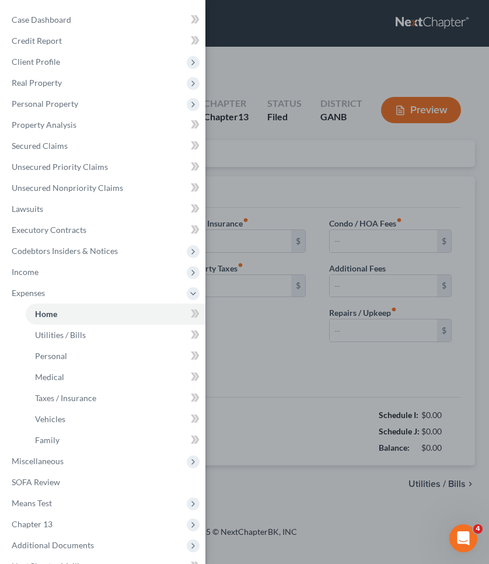
type input "0.00"
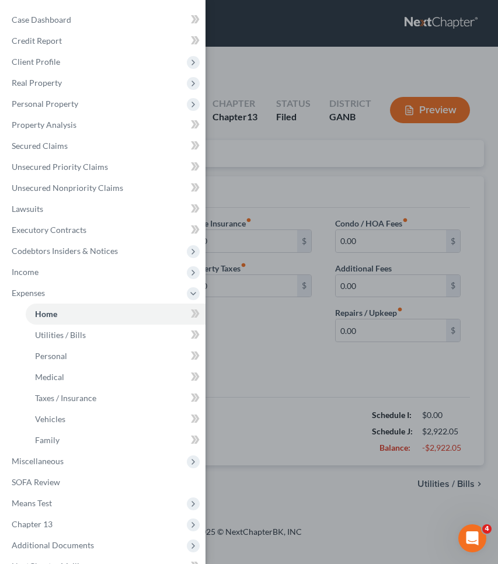
click at [232, 185] on div "Case Dashboard Payments Invoices Payments Payments Credit Report Client Profile" at bounding box center [249, 282] width 498 height 564
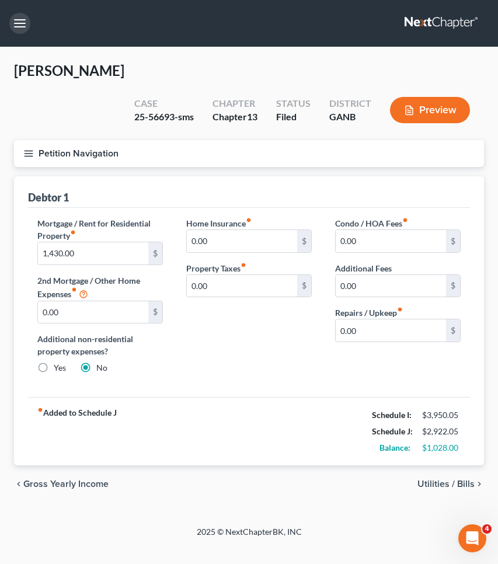
click at [21, 18] on button "button" at bounding box center [19, 23] width 21 height 21
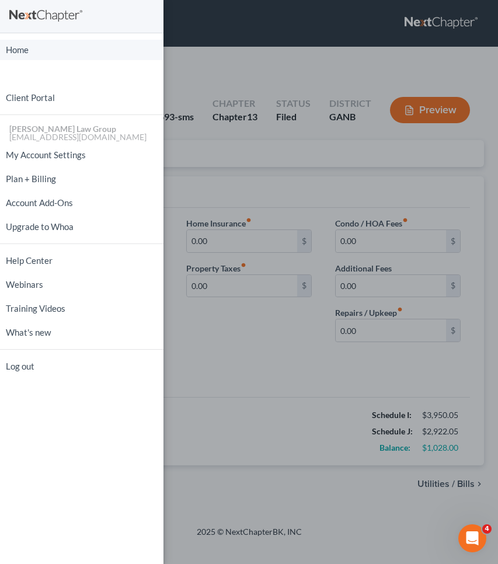
click at [27, 48] on link "Home" at bounding box center [81, 50] width 163 height 20
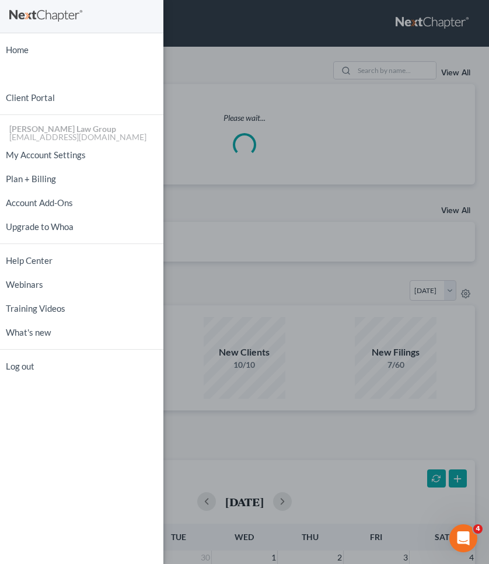
click at [387, 70] on div "Home New Case Client Portal [PERSON_NAME] Law Group [EMAIL_ADDRESS][DOMAIN_NAME…" at bounding box center [244, 282] width 489 height 564
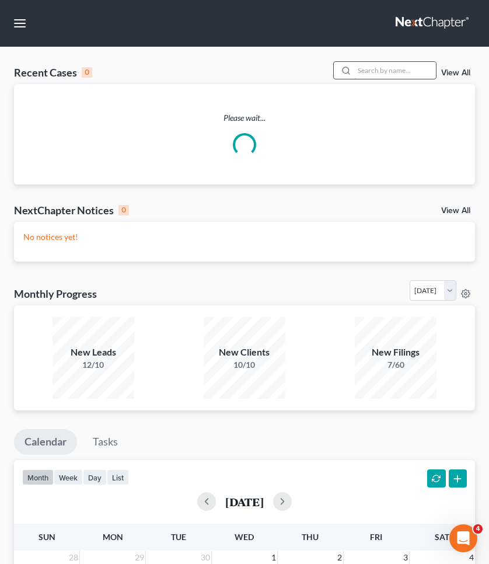
click at [380, 72] on input "search" at bounding box center [395, 70] width 82 height 17
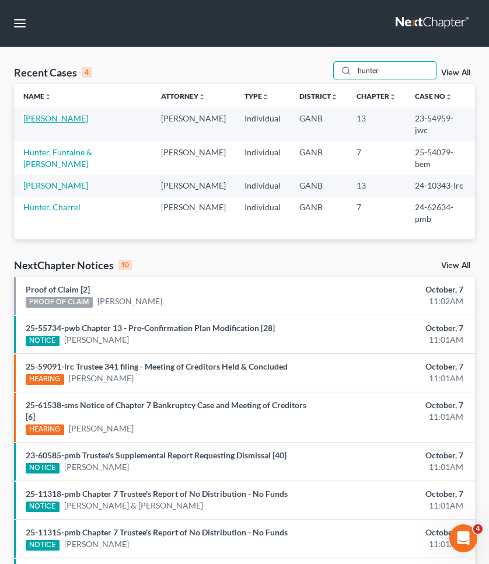
type input "hunter"
click at [61, 121] on link "[PERSON_NAME]" at bounding box center [55, 118] width 65 height 10
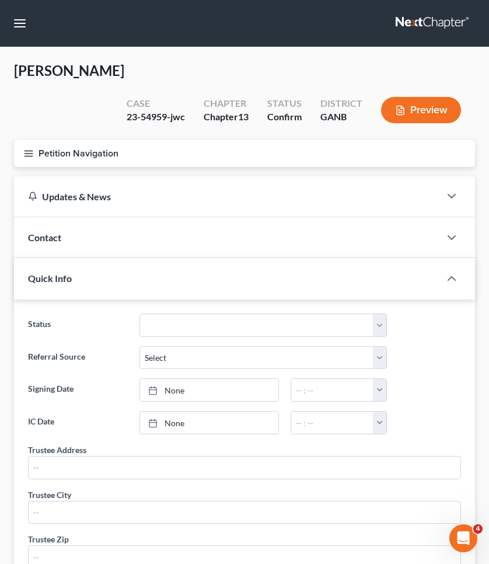
click at [58, 140] on button "Petition Navigation" at bounding box center [244, 153] width 461 height 27
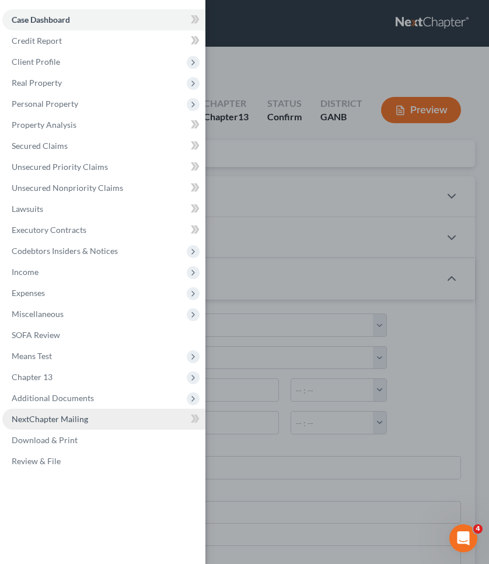
click at [55, 423] on span "NextChapter Mailing" at bounding box center [50, 419] width 76 height 10
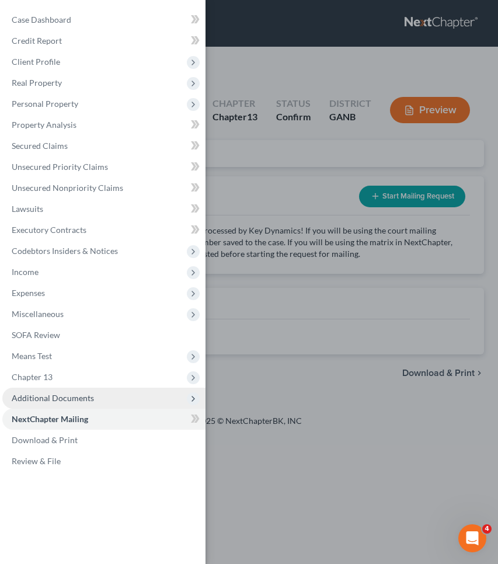
click at [54, 400] on span "Additional Documents" at bounding box center [53, 398] width 82 height 10
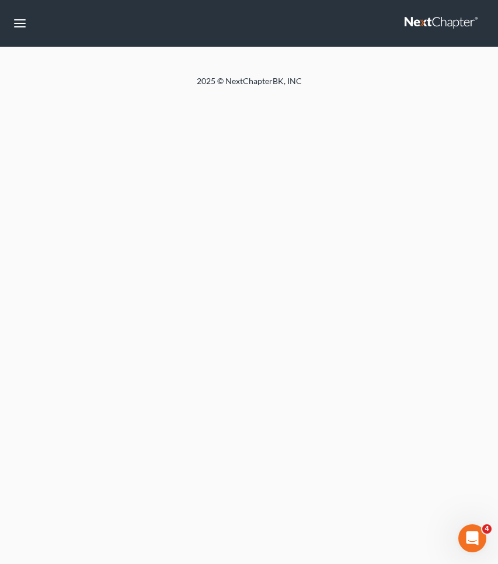
select select "1"
select select "0"
select select "3"
select select "10"
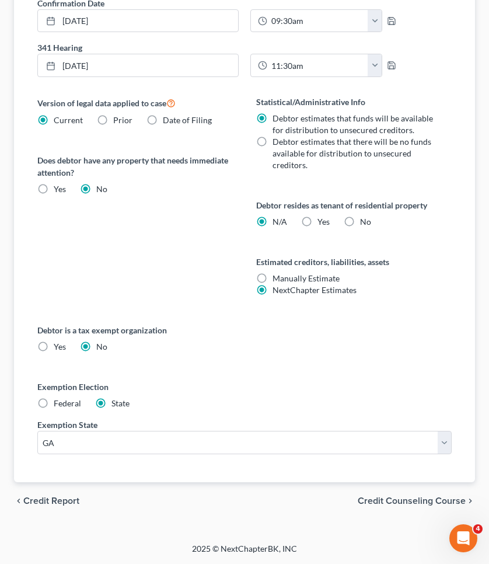
scroll to position [558, 0]
click at [393, 501] on span "Credit Counseling Course" at bounding box center [412, 500] width 108 height 9
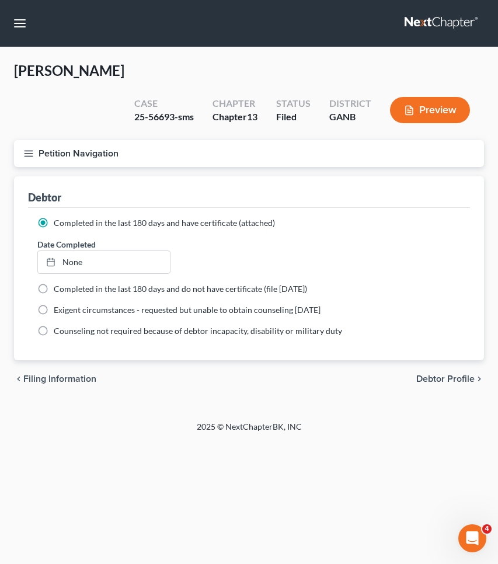
click at [455, 383] on span "Debtor Profile" at bounding box center [445, 378] width 58 height 9
select select "2"
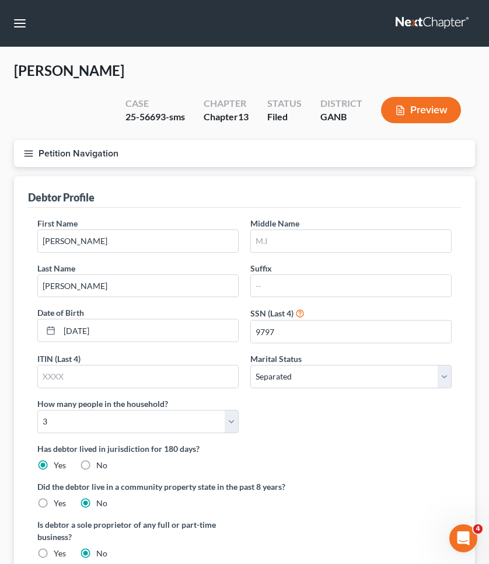
radio input "true"
click at [31, 149] on icon "button" at bounding box center [28, 153] width 11 height 11
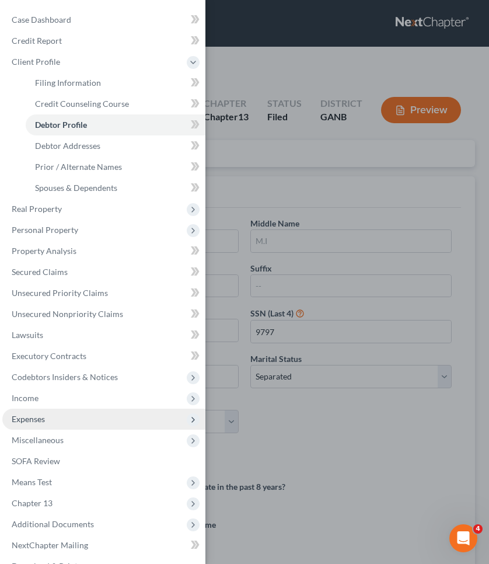
click at [55, 408] on span "Expenses" at bounding box center [103, 418] width 203 height 21
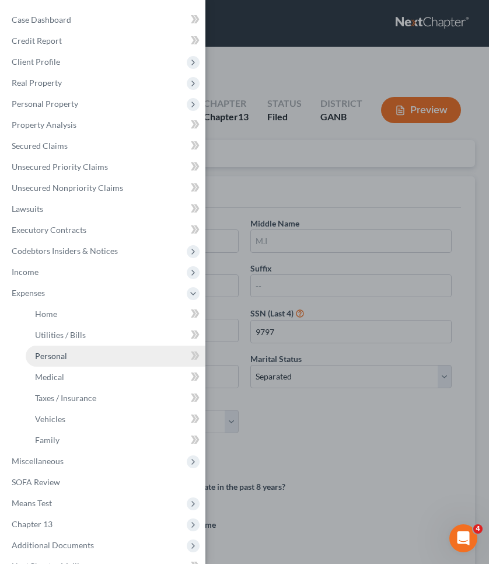
click at [57, 350] on link "Personal" at bounding box center [116, 355] width 180 height 21
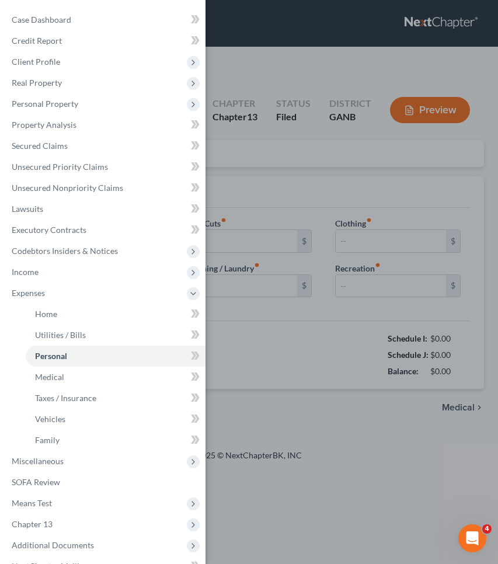
click at [258, 139] on div "Case Dashboard Payments Invoices Payments Payments Credit Report Client Profile" at bounding box center [249, 282] width 498 height 564
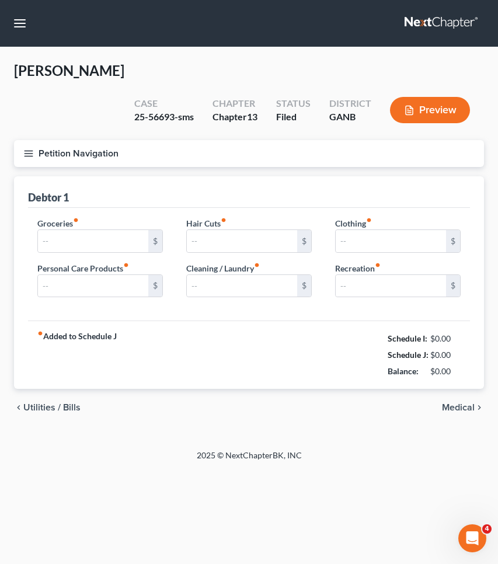
type input "569.00"
type input "20.05"
type input "0.00"
type input "10.00"
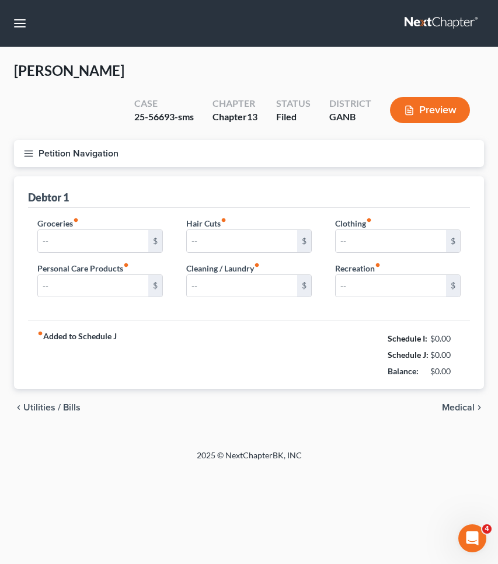
type input "0.00"
click at [110, 236] on input "569.00" at bounding box center [93, 241] width 110 height 22
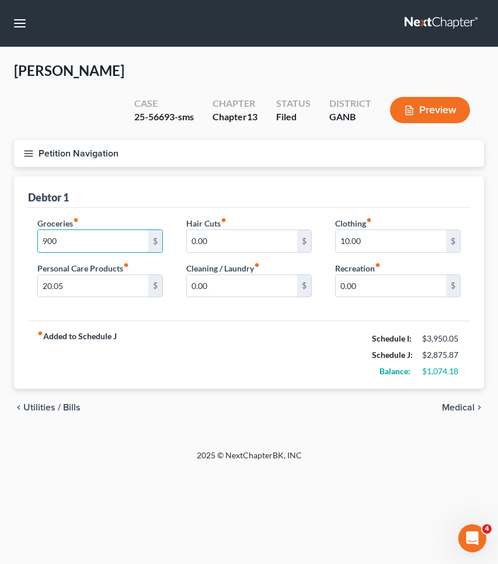
type input "900"
click at [194, 340] on div "fiber_manual_record Added to Schedule J Schedule I: $3,950.05 Schedule J: $2,87…" at bounding box center [249, 354] width 442 height 68
click at [406, 242] on input "10.00" at bounding box center [390, 241] width 110 height 22
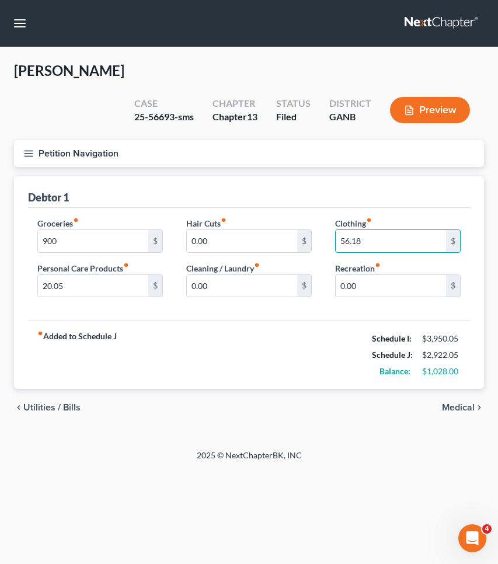
type input "56.18"
click at [460, 404] on span "Medical" at bounding box center [458, 407] width 33 height 9
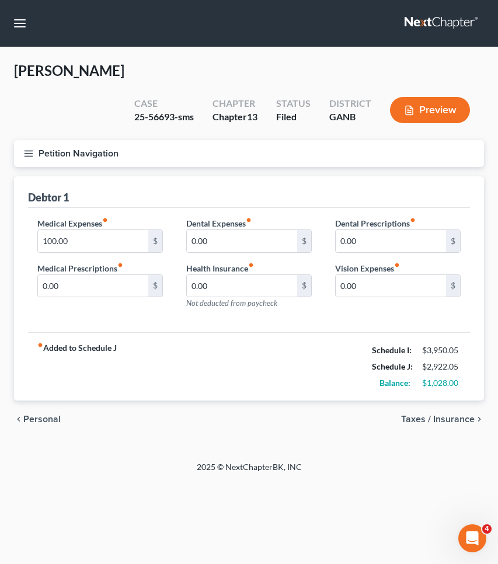
click at [459, 418] on span "Taxes / Insurance" at bounding box center [438, 418] width 74 height 9
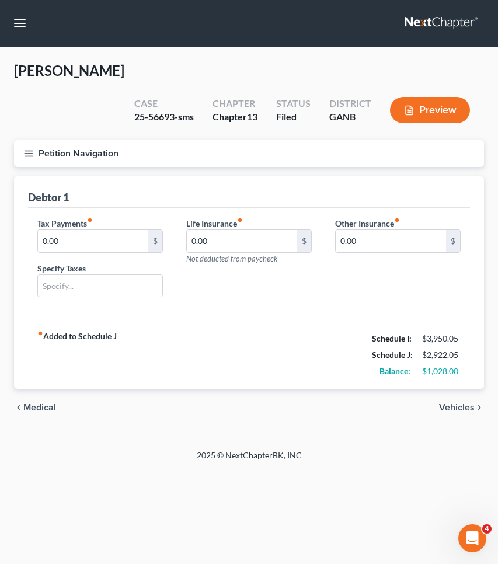
click at [458, 410] on span "Vehicles" at bounding box center [457, 407] width 36 height 9
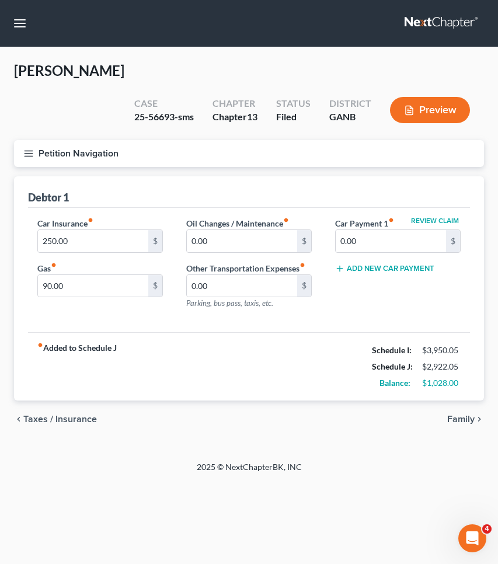
click at [459, 414] on span "Family" at bounding box center [460, 418] width 27 height 9
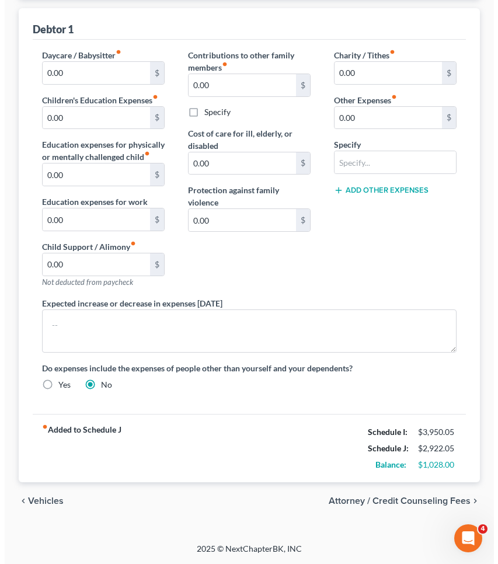
scroll to position [168, 0]
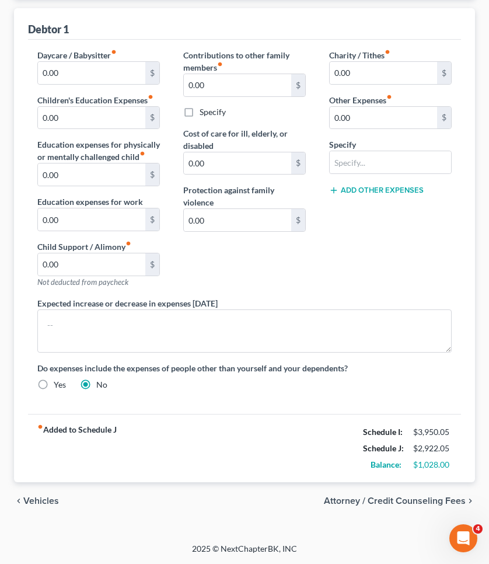
click at [421, 502] on span "Attorney / Credit Counseling Fees" at bounding box center [395, 500] width 142 height 9
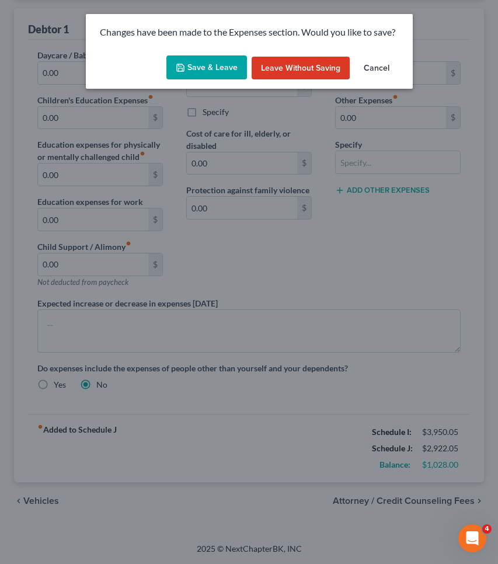
click at [194, 71] on button "Save & Leave" at bounding box center [206, 67] width 81 height 25
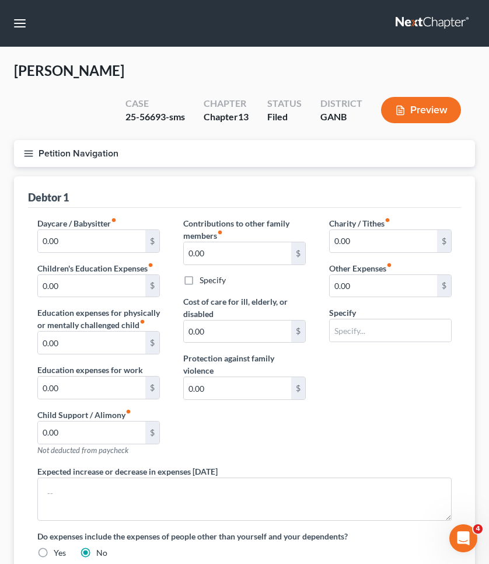
select select "1"
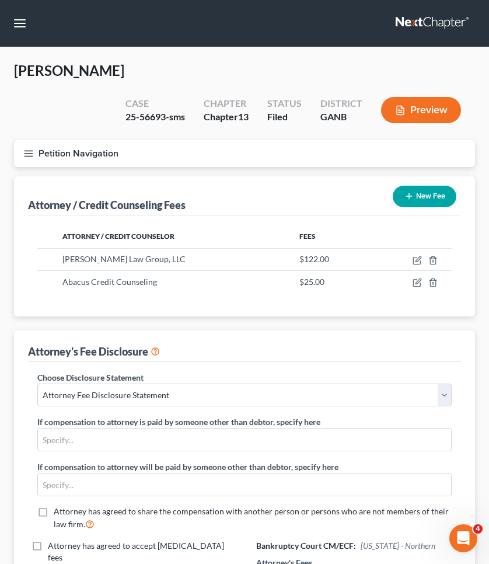
click at [70, 152] on button "Petition Navigation" at bounding box center [244, 153] width 461 height 27
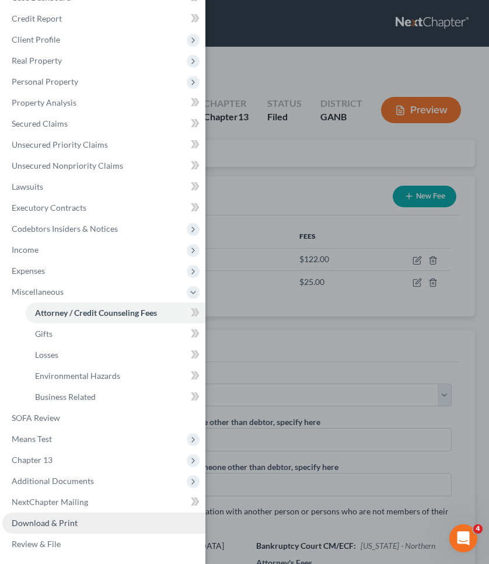
scroll to position [22, 0]
click at [52, 524] on span "Download & Print" at bounding box center [45, 523] width 66 height 10
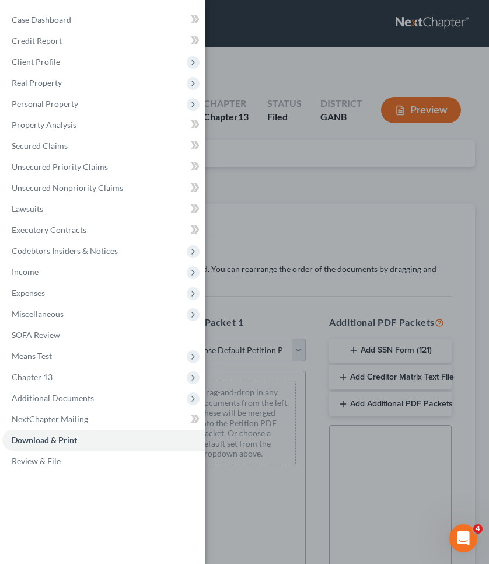
click at [316, 117] on div "Case Dashboard Payments Invoices Payments Payments Credit Report Client Profile" at bounding box center [244, 282] width 489 height 564
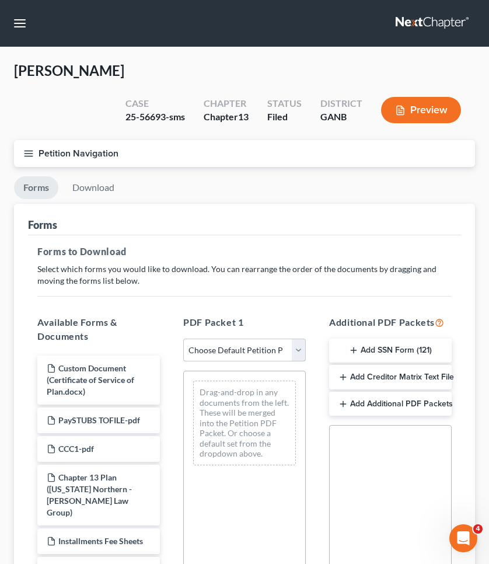
select select "2"
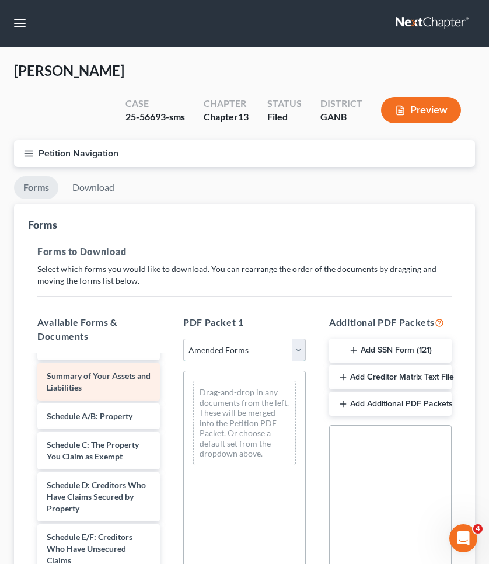
scroll to position [50, 0]
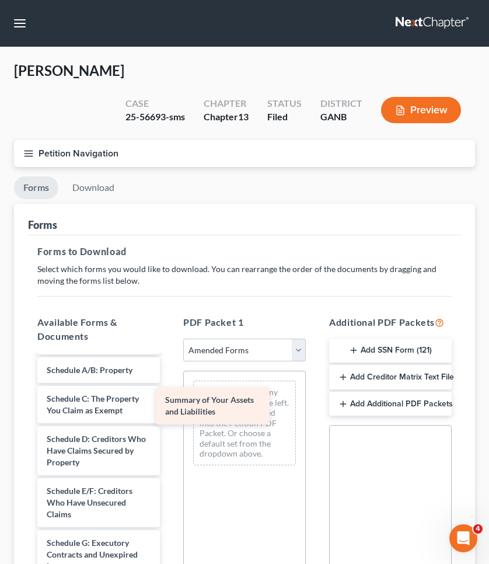
drag, startPoint x: 123, startPoint y: 373, endPoint x: 253, endPoint y: 401, distance: 133.0
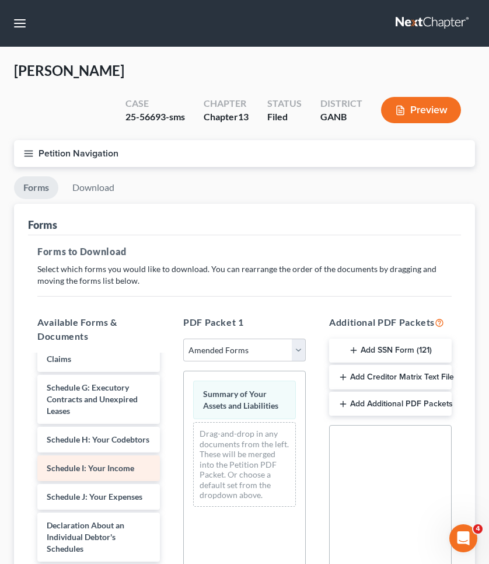
scroll to position [214, 0]
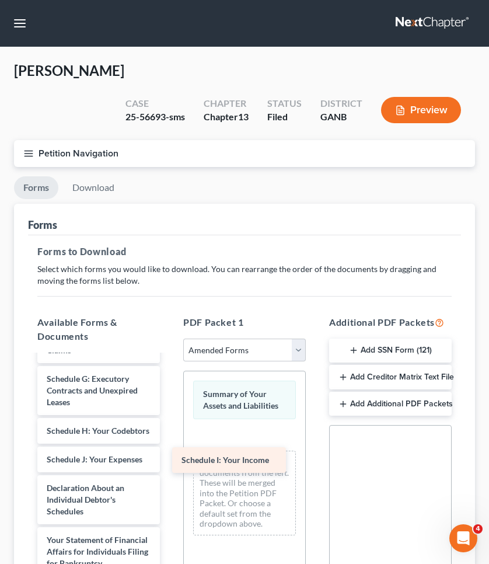
drag, startPoint x: 107, startPoint y: 473, endPoint x: 242, endPoint y: 463, distance: 135.2
click at [169, 463] on div "Schedule I: Your Income Voluntary Petition for Individuals Filing for Bankruptc…" at bounding box center [98, 465] width 141 height 648
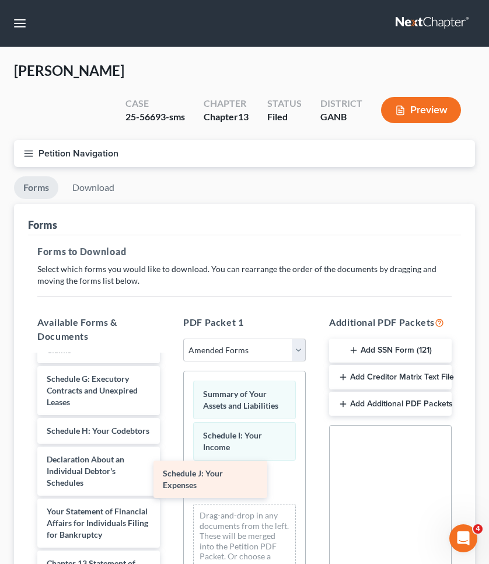
drag, startPoint x: 114, startPoint y: 474, endPoint x: 239, endPoint y: 478, distance: 124.3
click at [169, 478] on div "Schedule J: Your Expenses Voluntary Petition for Individuals Filing for Bankrup…" at bounding box center [98, 450] width 141 height 619
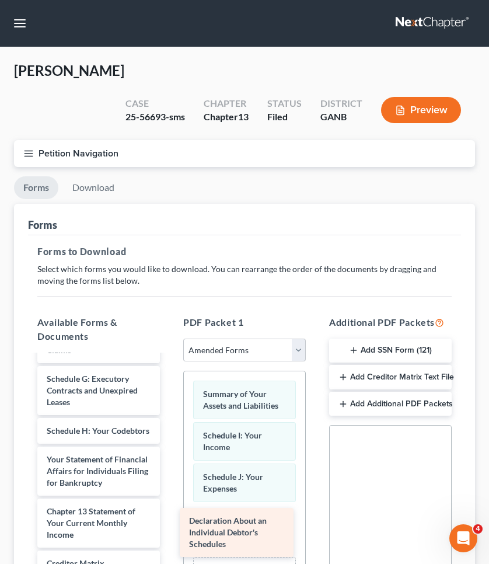
drag, startPoint x: 116, startPoint y: 491, endPoint x: 261, endPoint y: 541, distance: 153.2
click at [169, 541] on div "Declaration About an Individual Debtor's Schedules Voluntary Petition for Indiv…" at bounding box center [98, 424] width 141 height 567
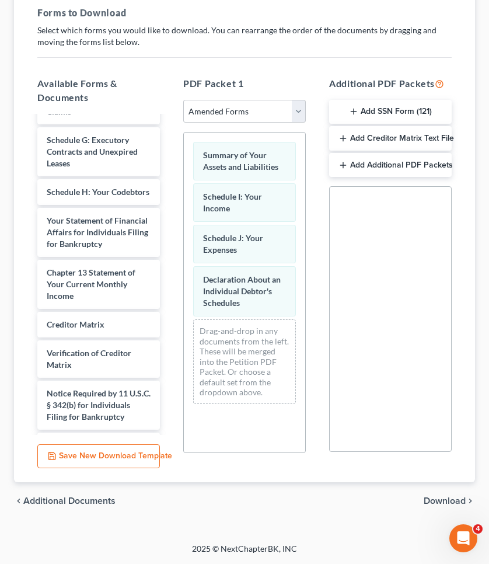
scroll to position [239, 0]
click at [435, 501] on span "Download" at bounding box center [445, 500] width 42 height 9
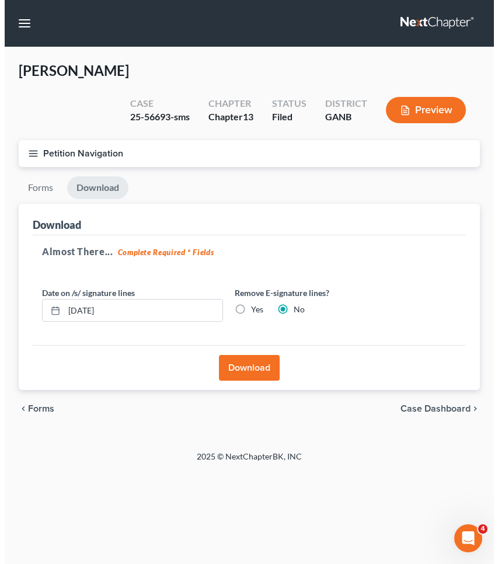
scroll to position [0, 0]
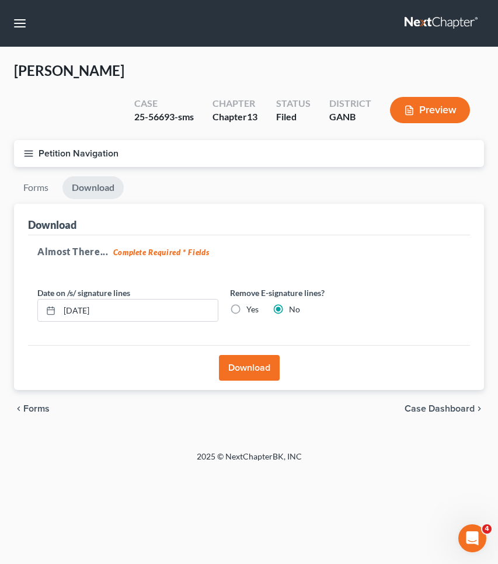
click at [255, 369] on button "Download" at bounding box center [249, 368] width 61 height 26
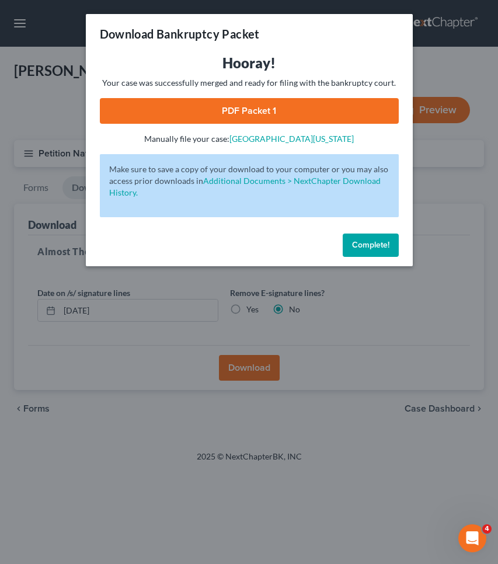
click at [305, 102] on link "PDF Packet 1" at bounding box center [249, 111] width 299 height 26
